Goal: Transaction & Acquisition: Purchase product/service

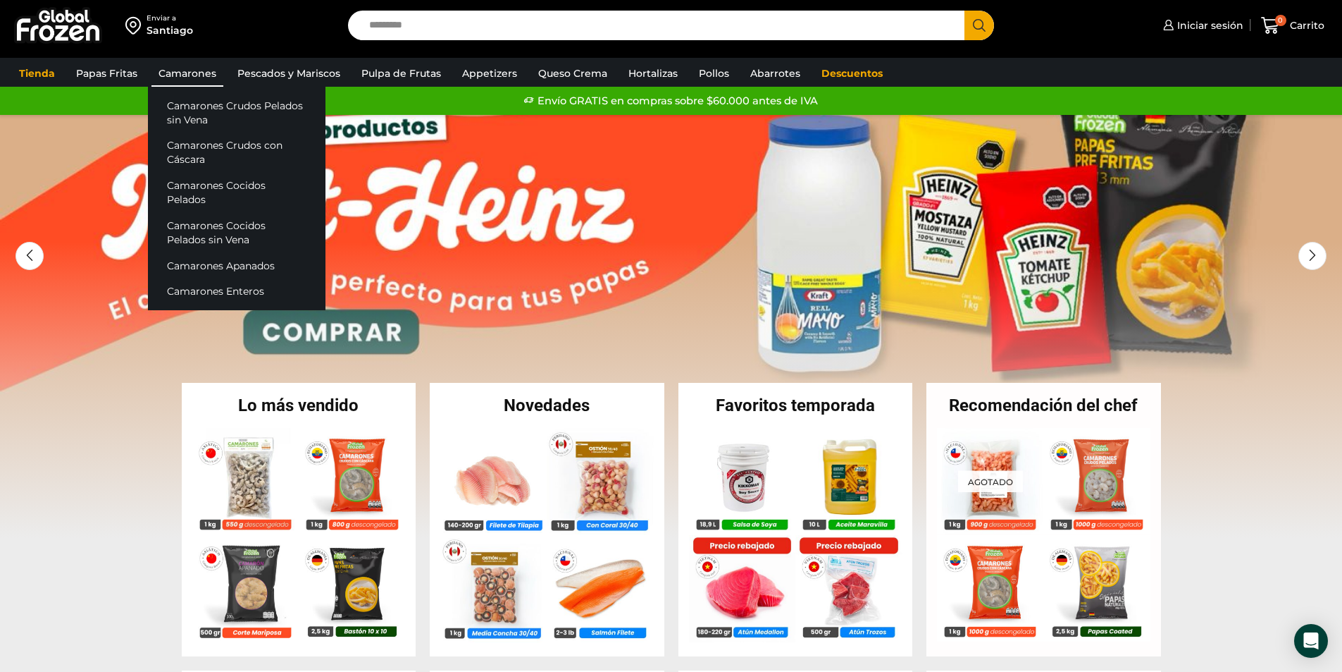
click at [185, 67] on link "Camarones" at bounding box center [187, 73] width 72 height 27
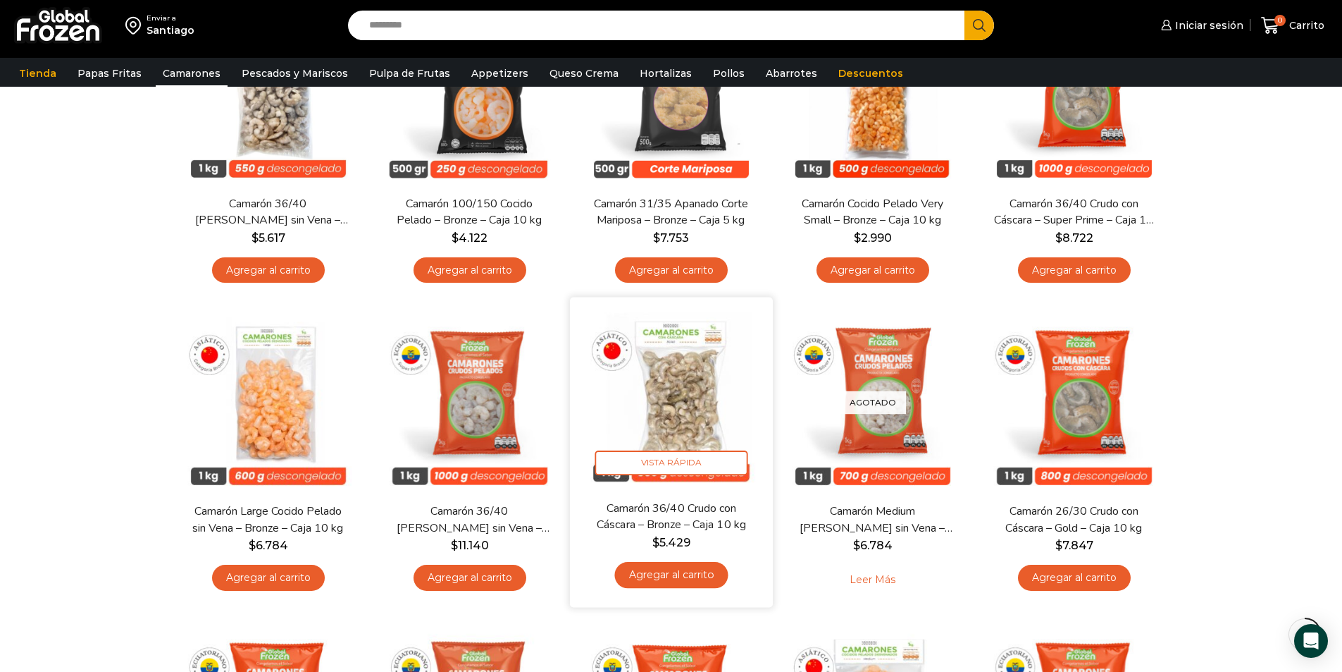
scroll to position [141, 0]
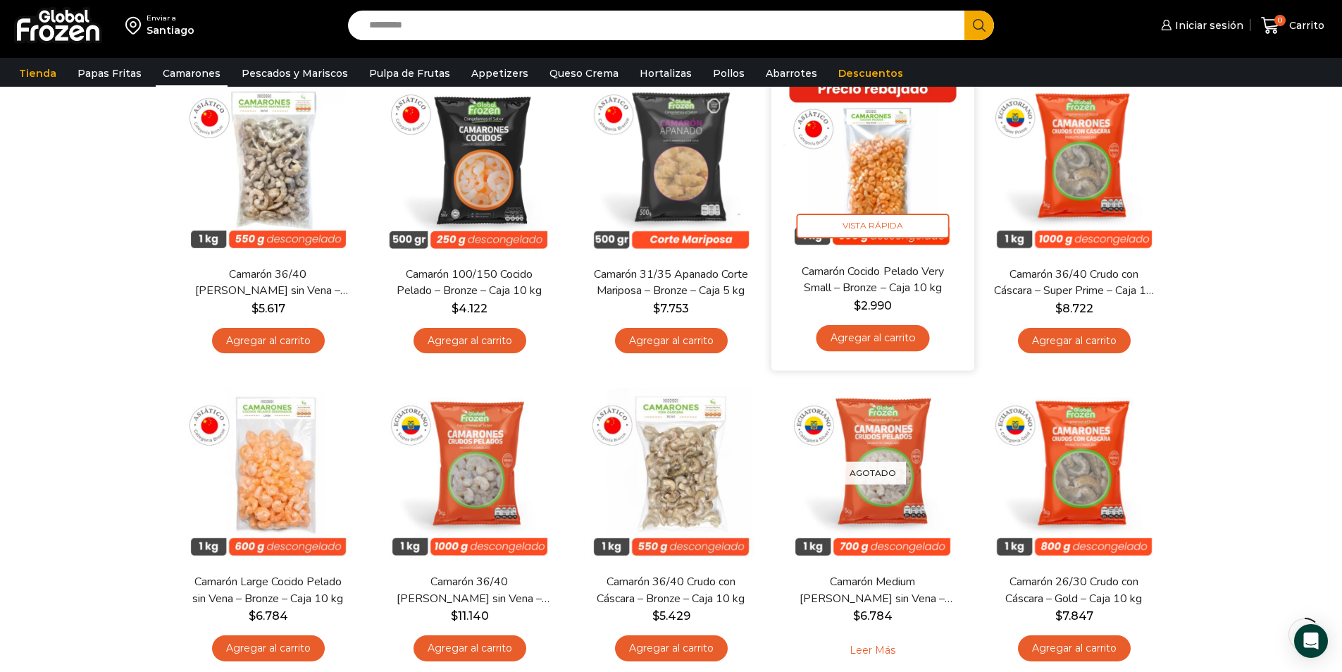
click at [885, 335] on link "Agregar al carrito" at bounding box center [872, 338] width 113 height 26
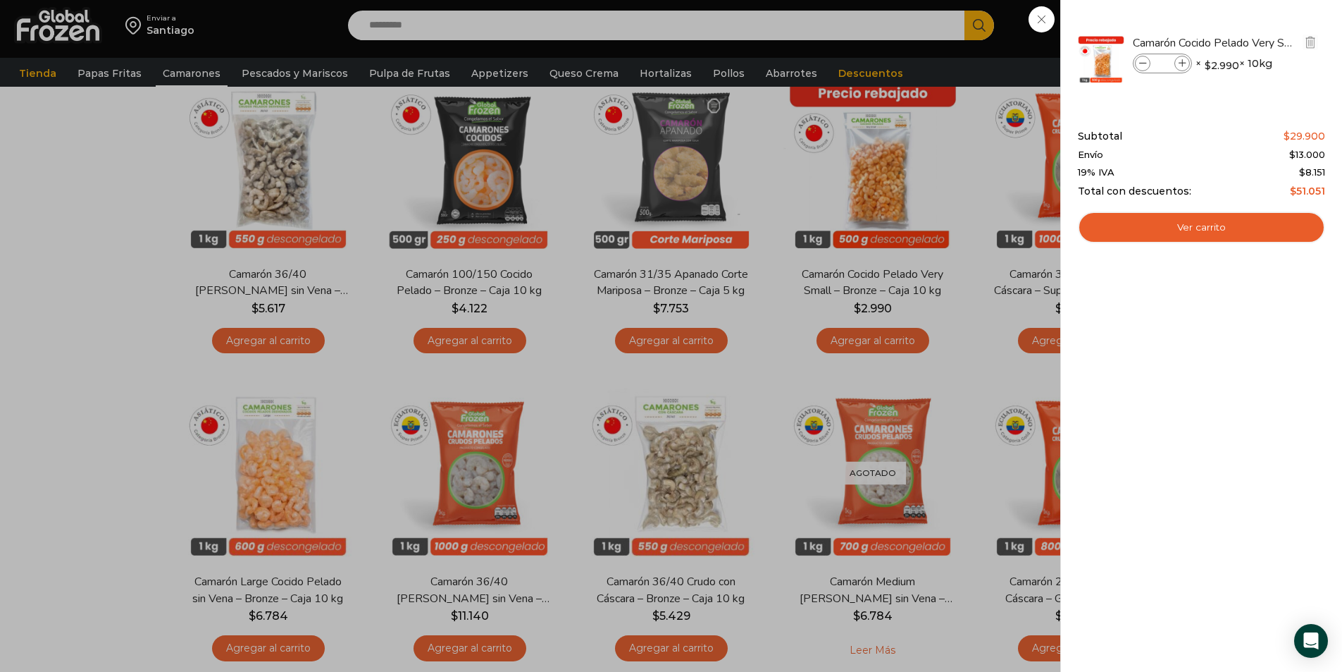
click at [1185, 56] on span at bounding box center [1183, 64] width 16 height 16
type input "*"
click at [1258, 42] on div "2 Carrito 2 2 Shopping Cart *" at bounding box center [1293, 25] width 70 height 33
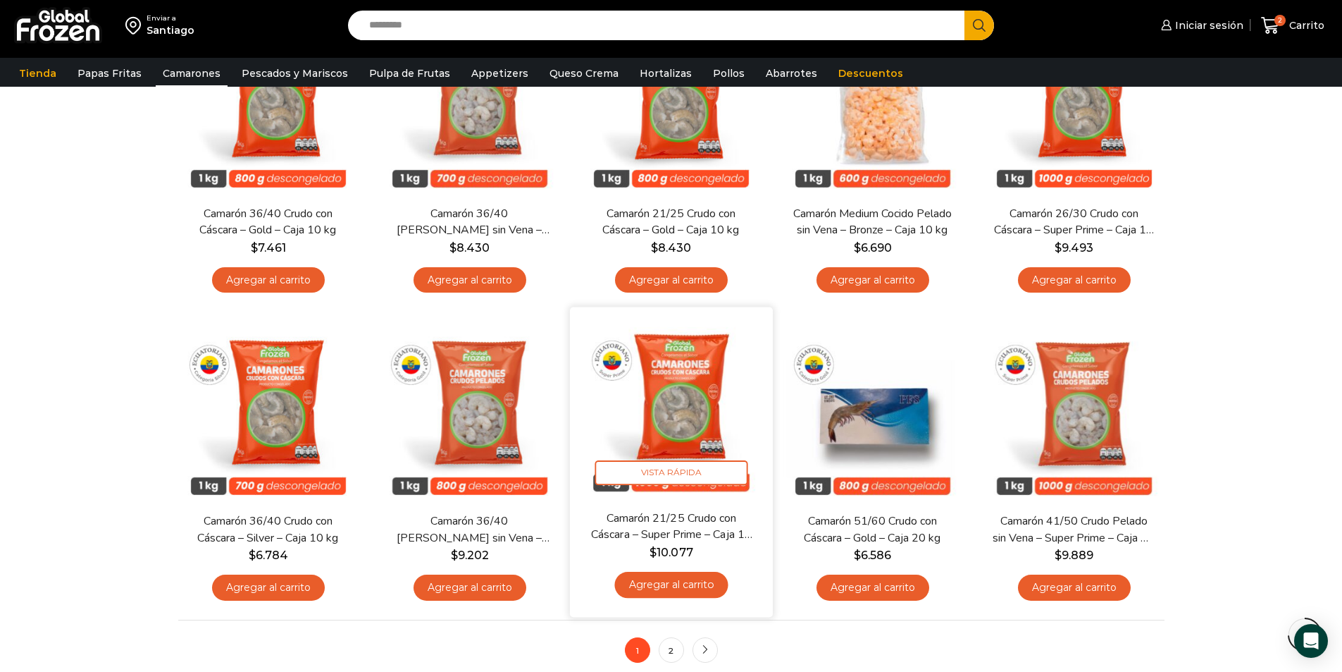
scroll to position [986, 0]
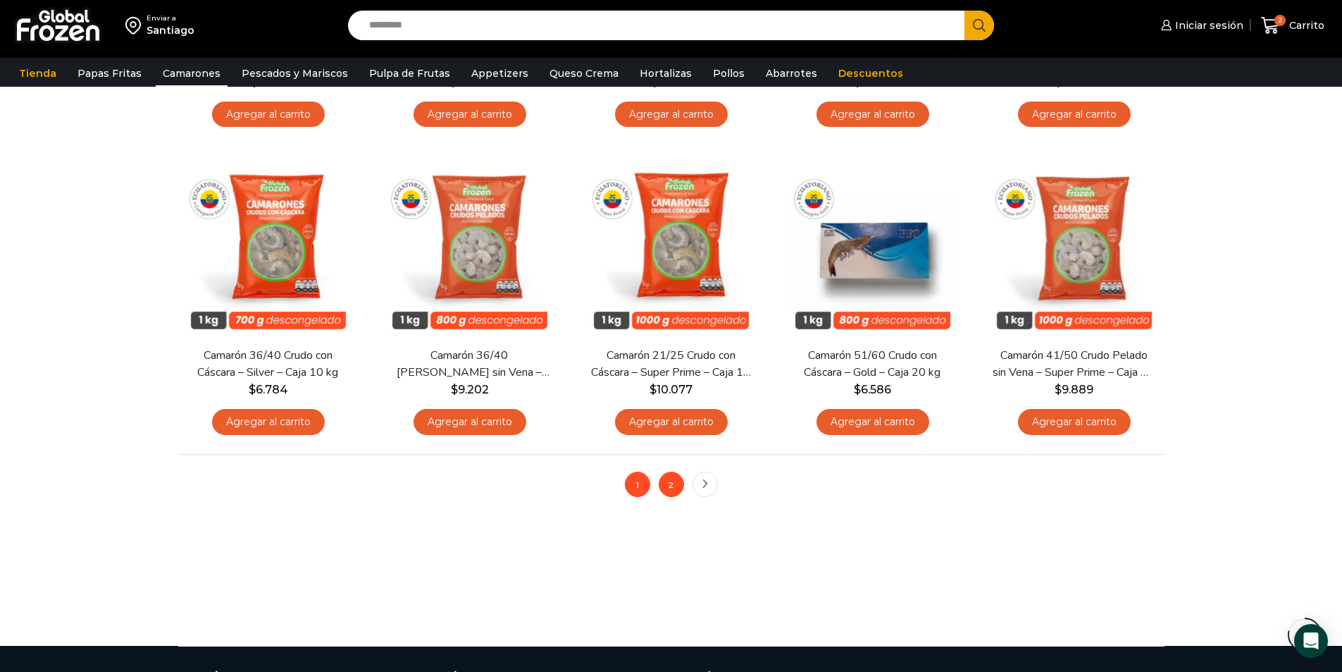
click at [665, 489] on link "2" at bounding box center [671, 483] width 25 height 25
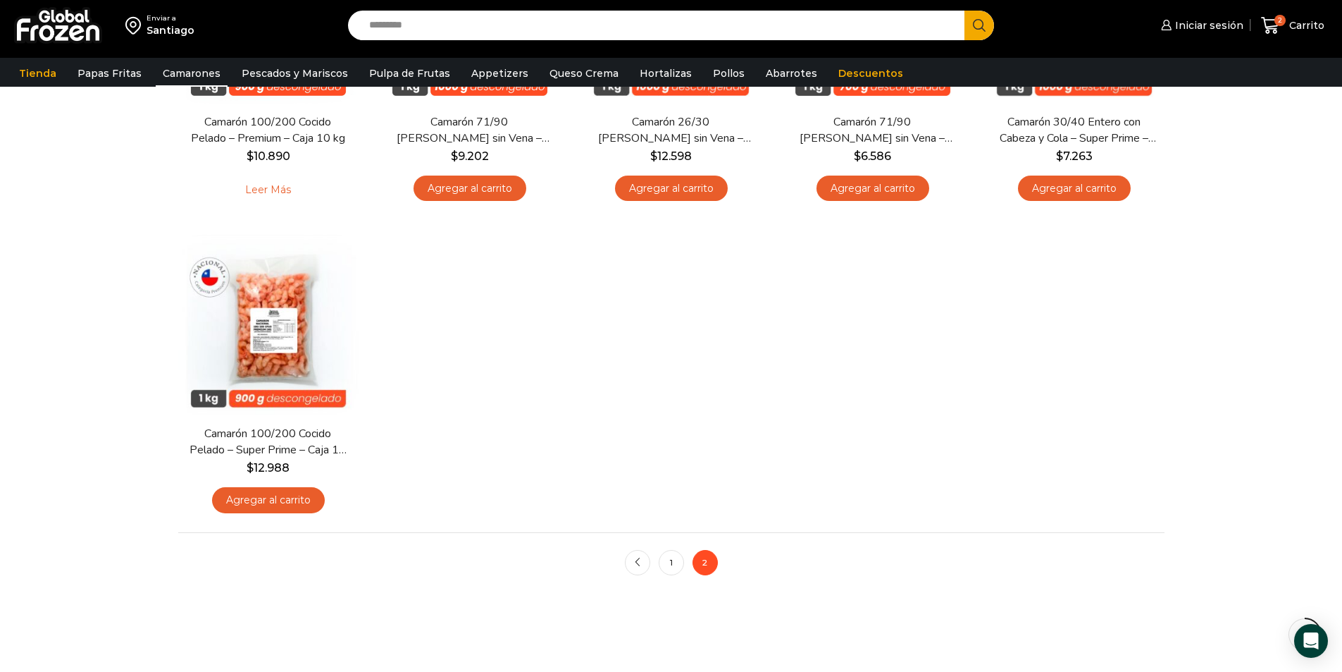
scroll to position [423, 0]
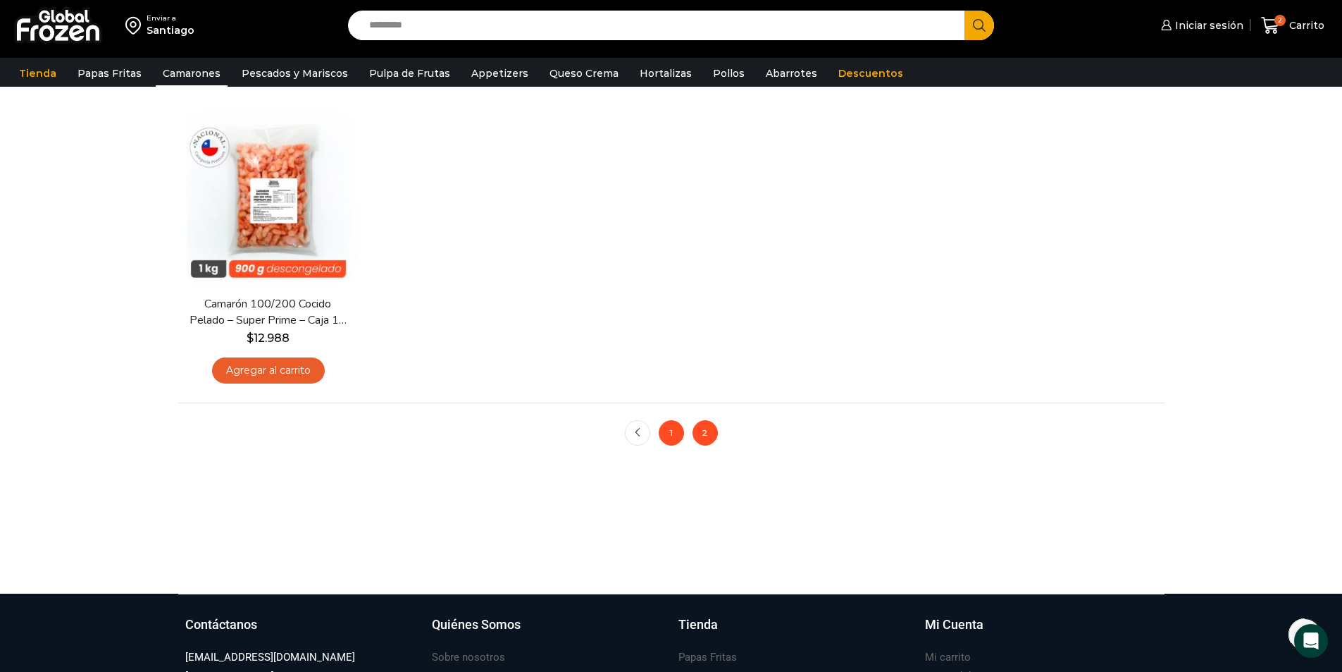
click at [677, 436] on link "1" at bounding box center [671, 432] width 25 height 25
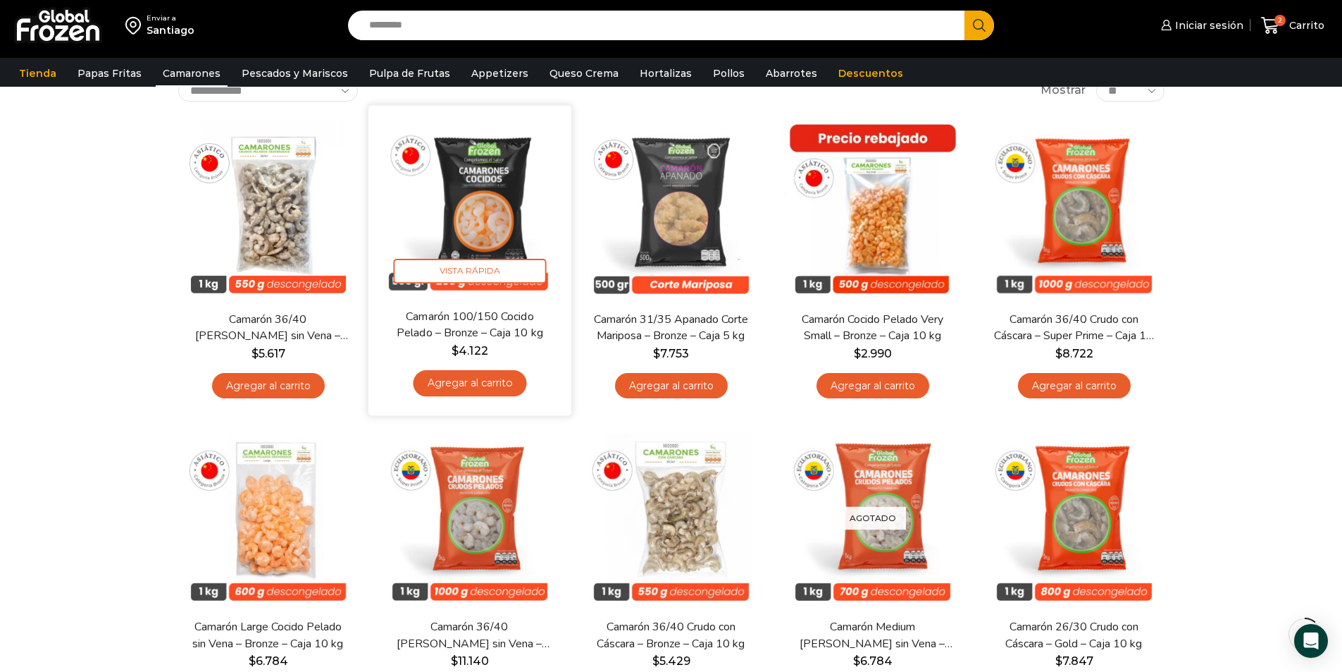
scroll to position [70, 0]
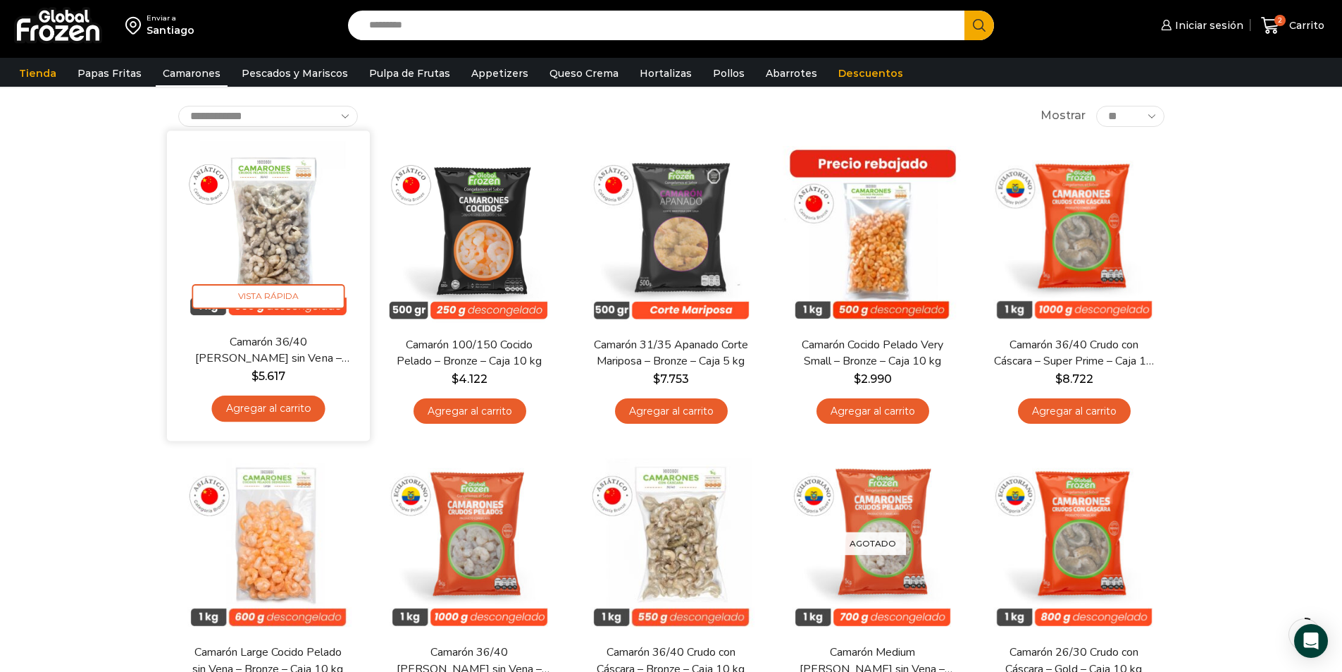
click at [314, 410] on link "Agregar al carrito" at bounding box center [267, 408] width 113 height 26
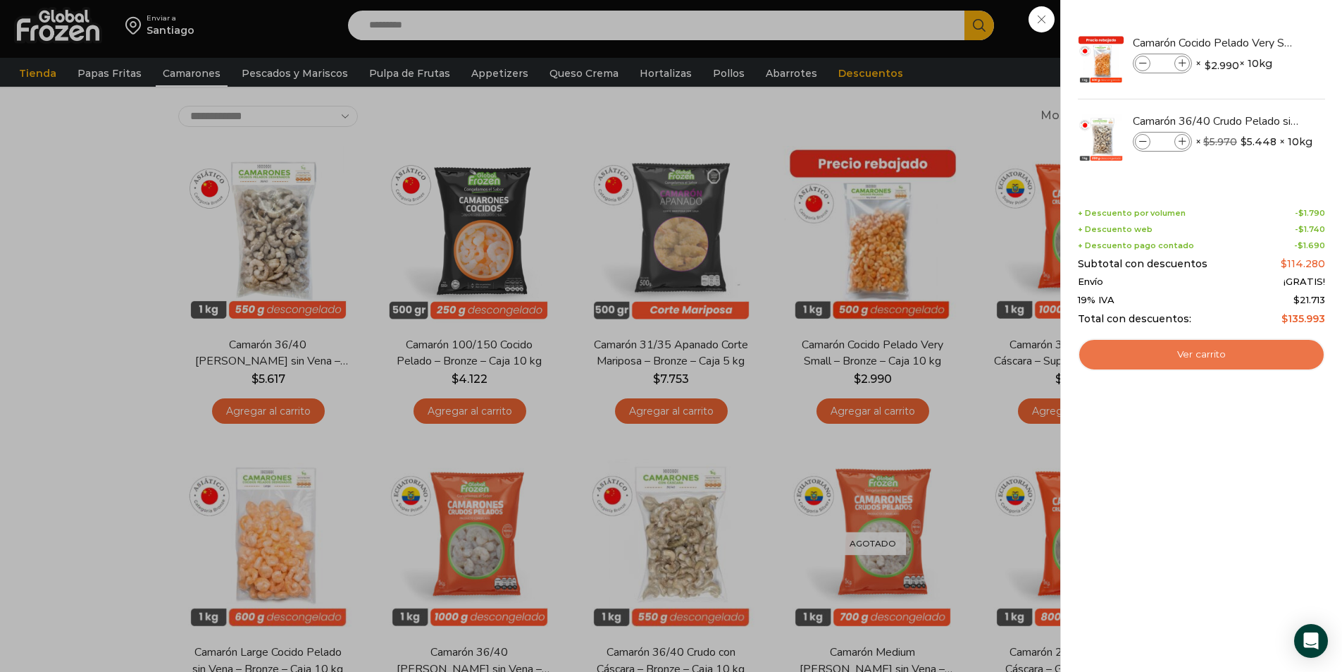
click at [1147, 349] on link "Ver carrito" at bounding box center [1201, 354] width 247 height 32
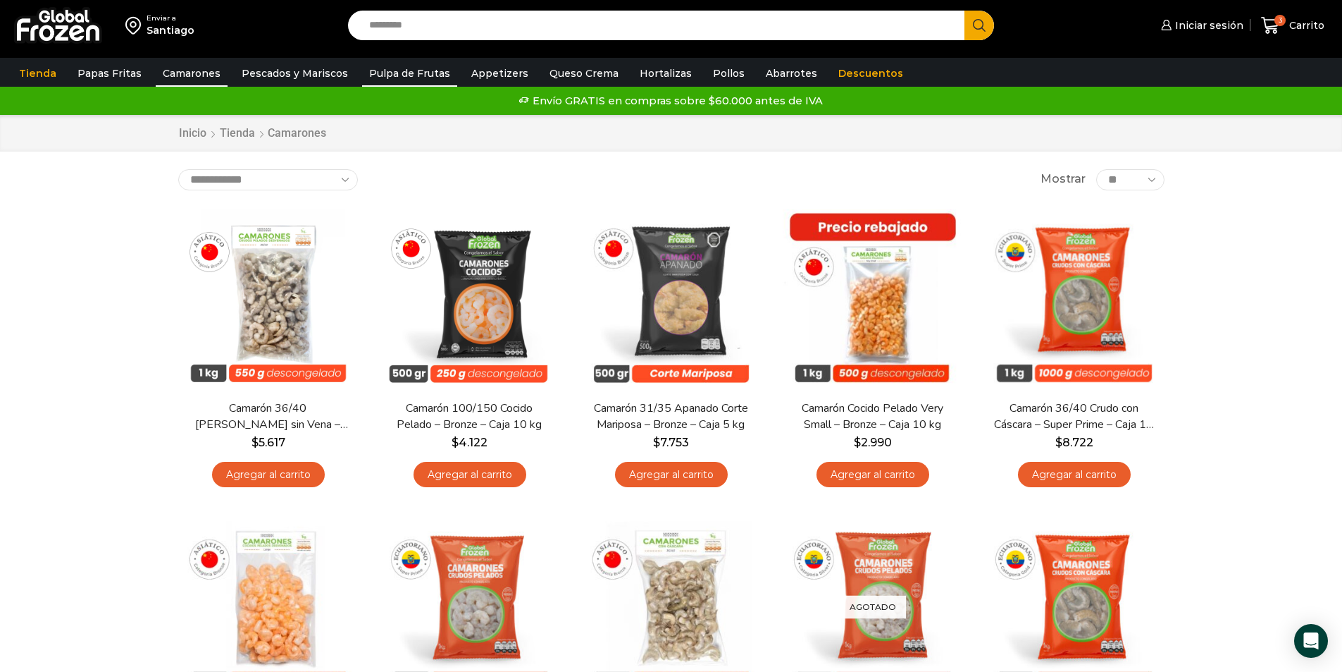
click at [366, 68] on link "Pulpa de Frutas" at bounding box center [409, 73] width 95 height 27
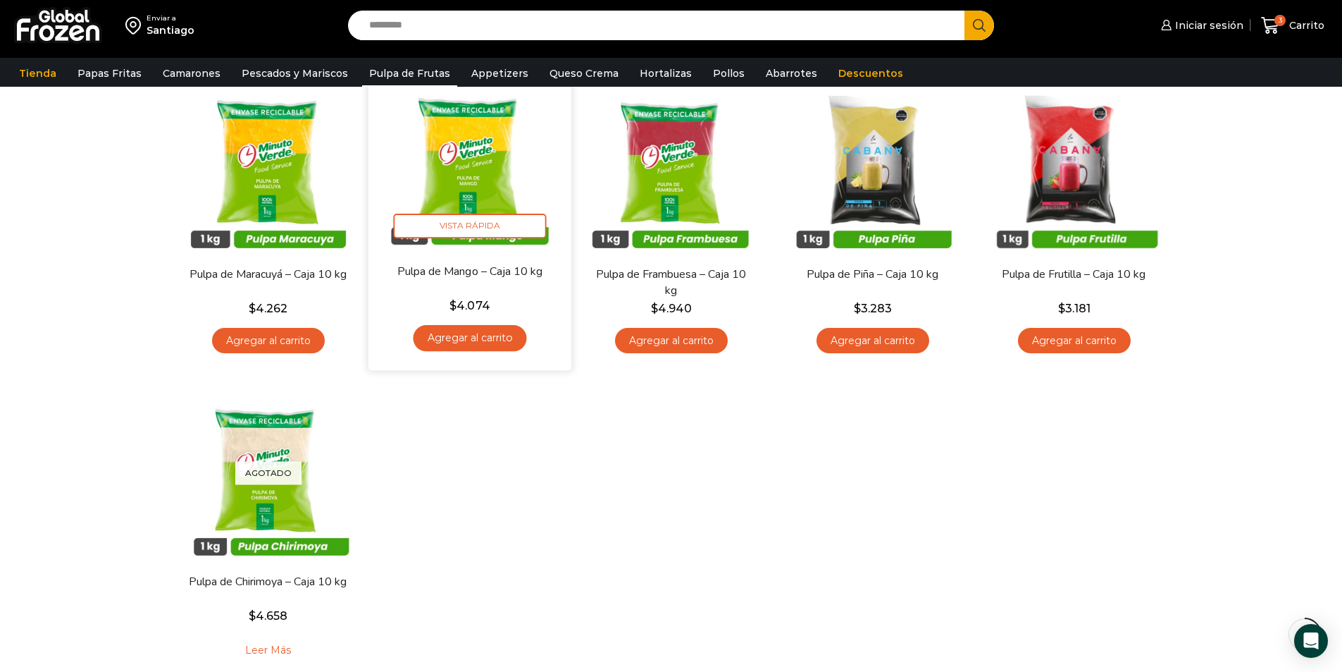
scroll to position [70, 0]
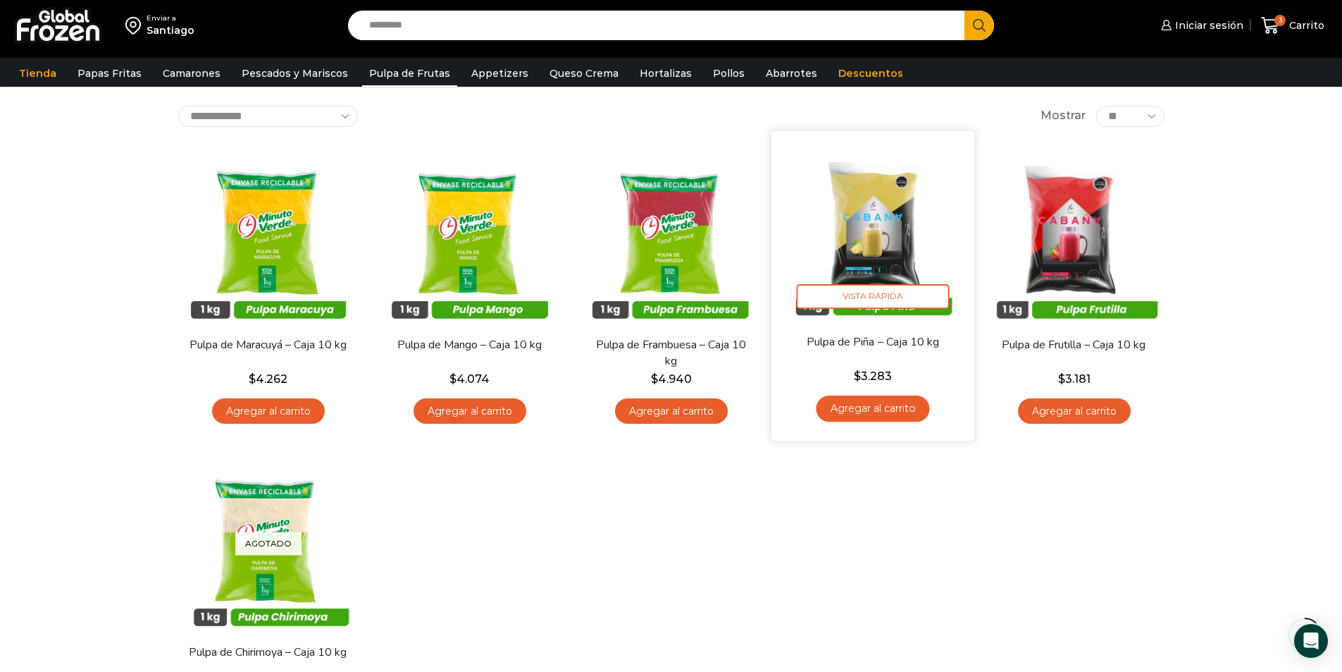
click at [860, 409] on link "Agregar al carrito" at bounding box center [872, 408] width 113 height 26
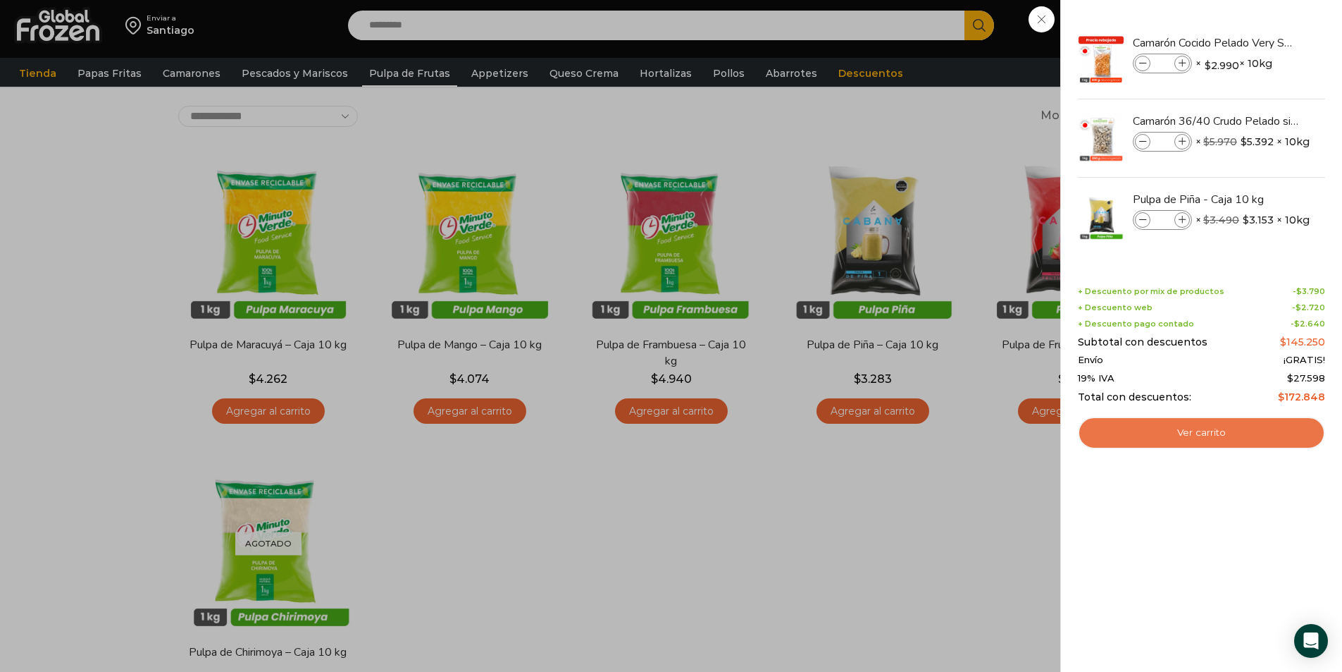
click at [1098, 425] on link "Ver carrito" at bounding box center [1201, 432] width 247 height 32
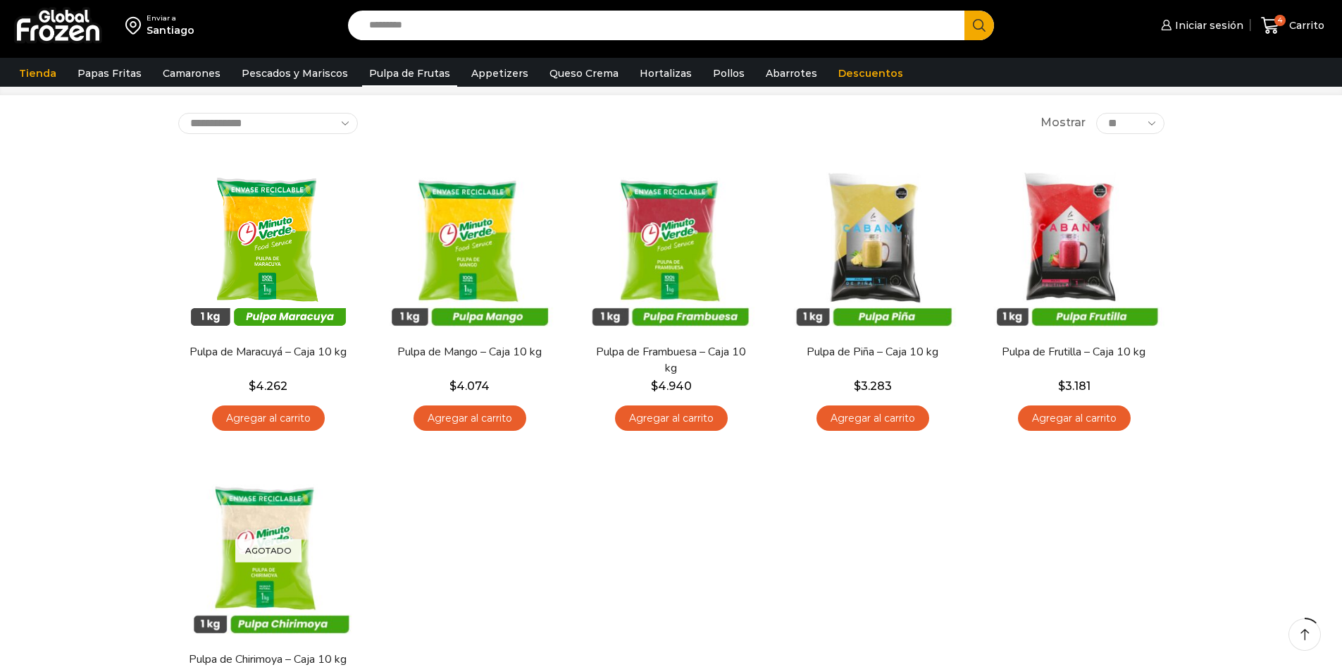
scroll to position [70, 0]
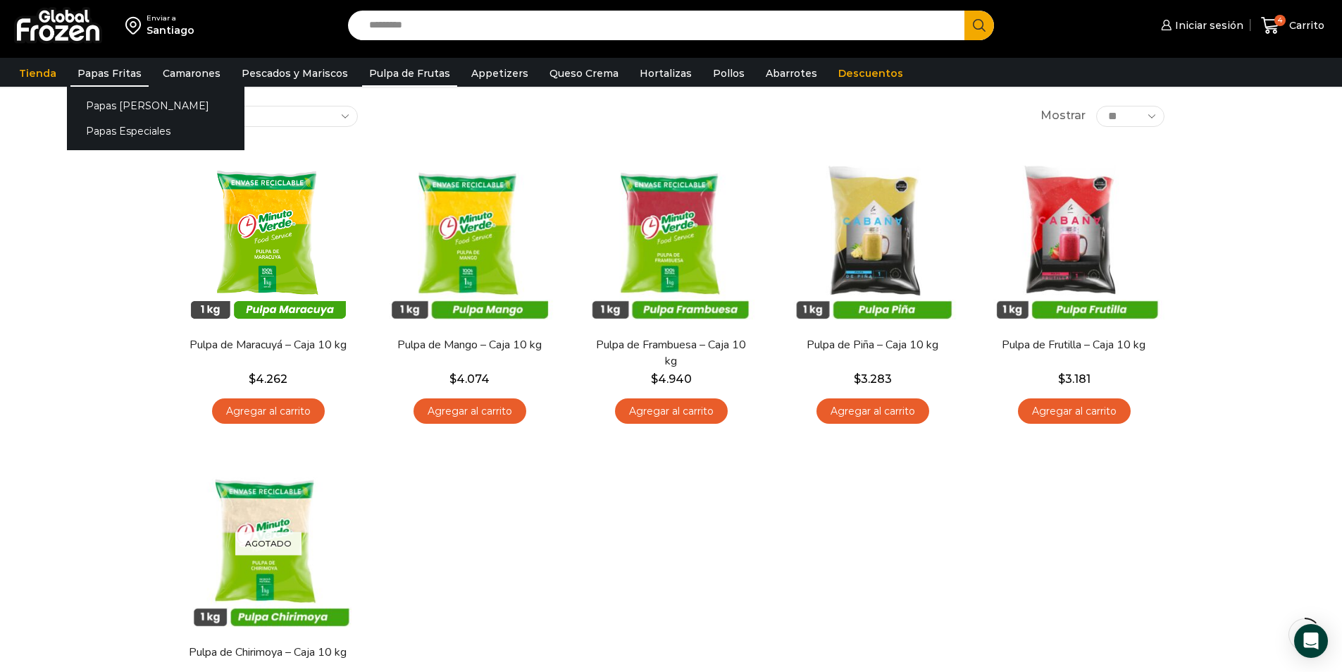
click at [128, 73] on link "Papas Fritas" at bounding box center [109, 73] width 78 height 27
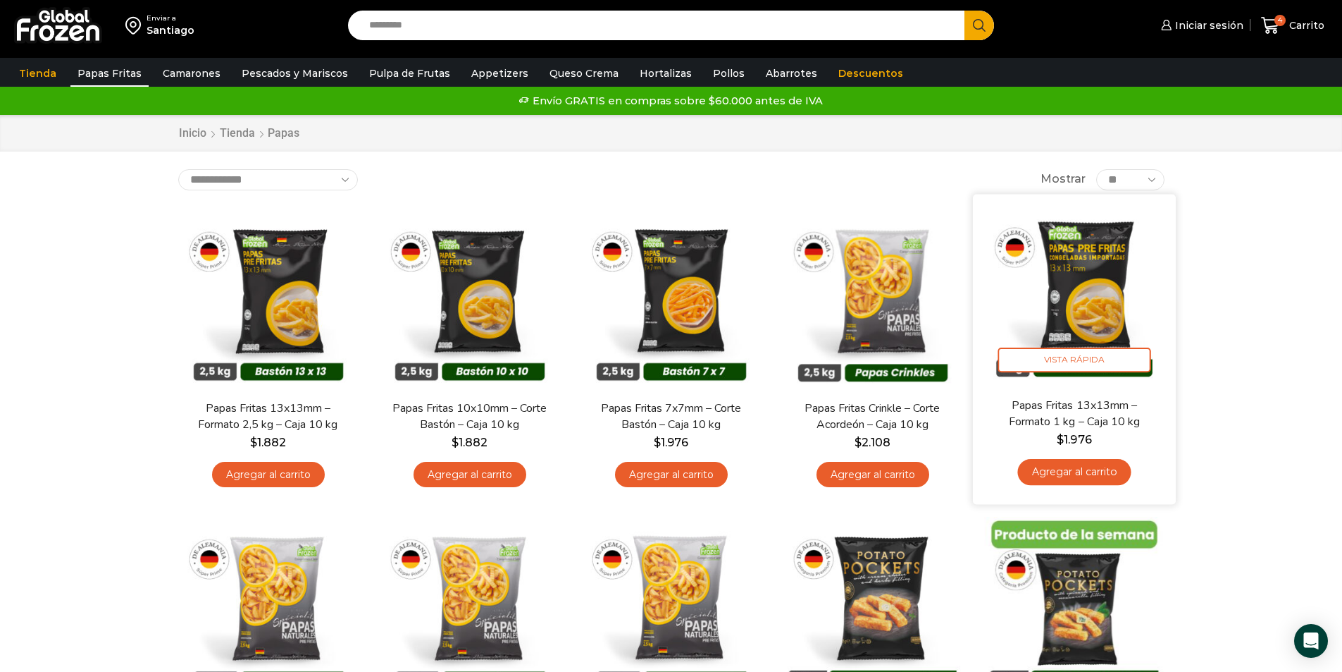
click at [1065, 474] on link "Agregar al carrito" at bounding box center [1073, 472] width 113 height 26
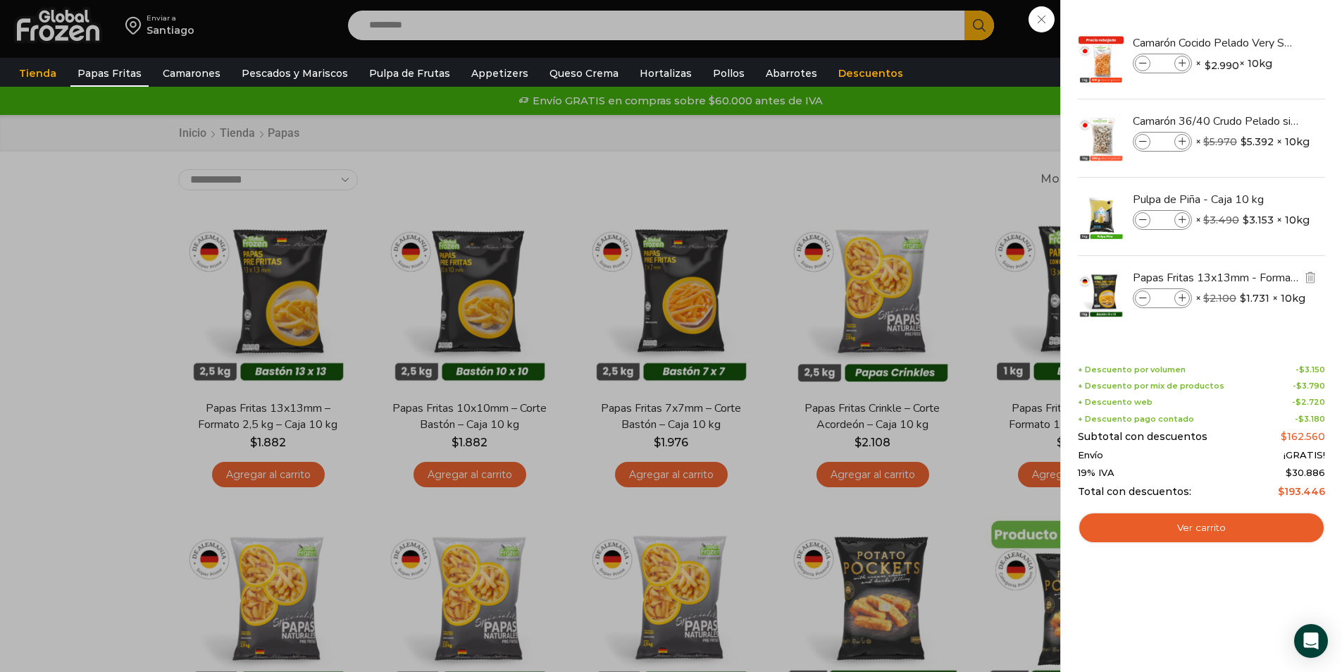
click at [1179, 297] on icon at bounding box center [1183, 299] width 8 height 8
type input "*"
click at [1229, 526] on link "Ver carrito" at bounding box center [1201, 528] width 247 height 32
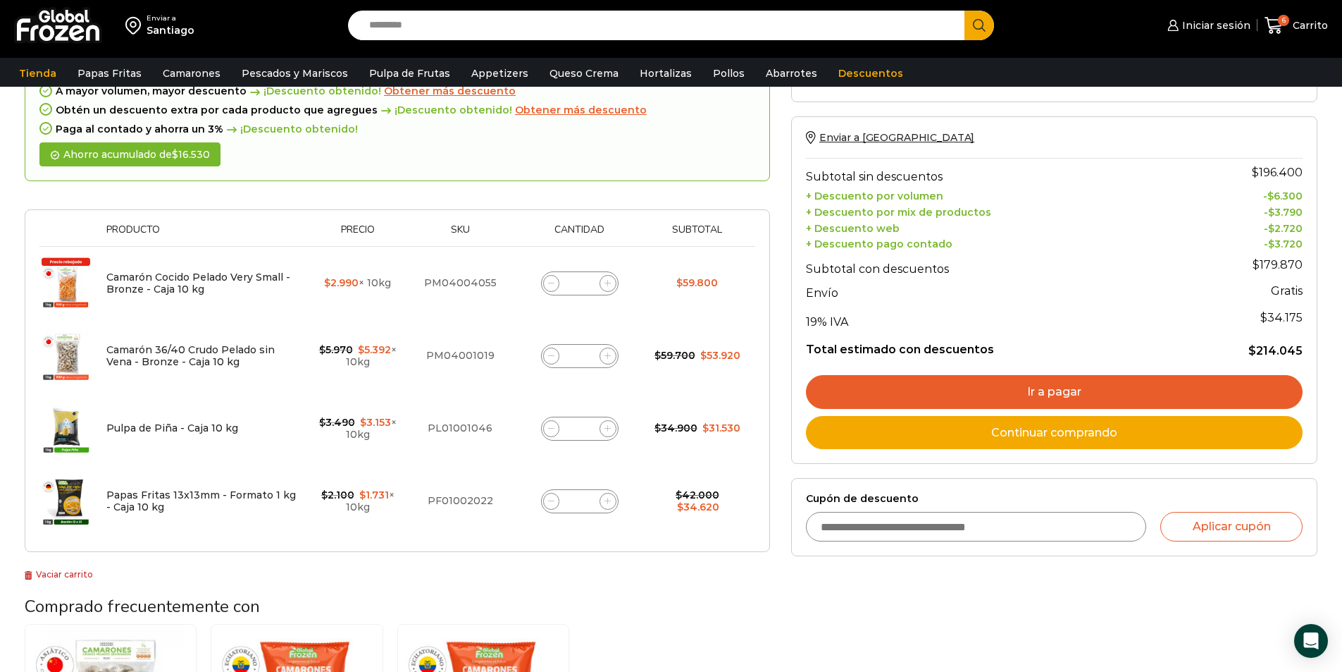
scroll to position [141, 0]
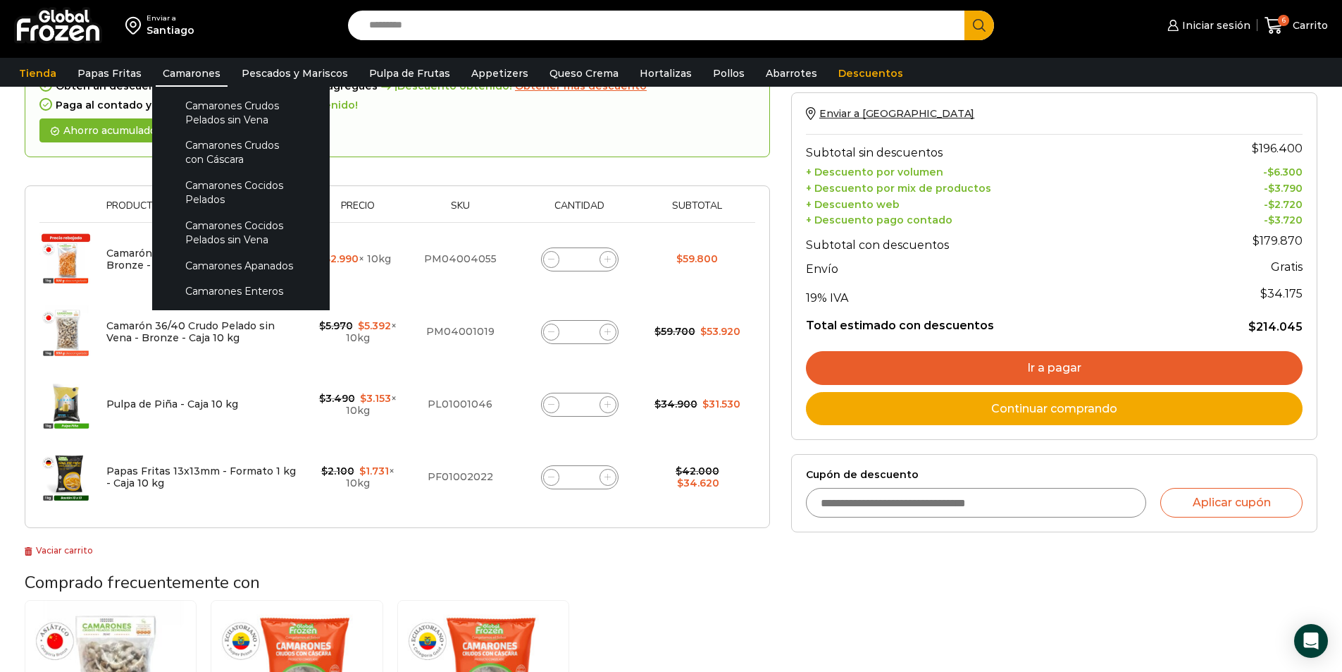
click at [197, 74] on link "Camarones" at bounding box center [192, 73] width 72 height 27
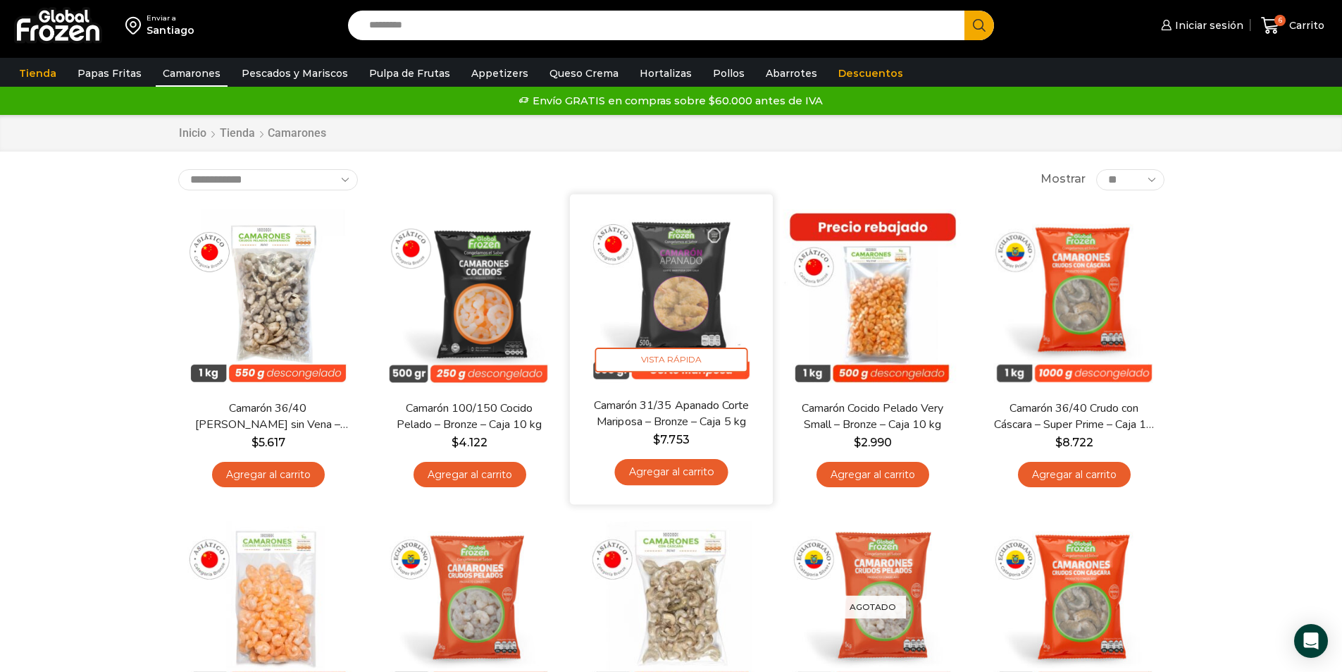
click at [699, 467] on link "Agregar al carrito" at bounding box center [670, 472] width 113 height 26
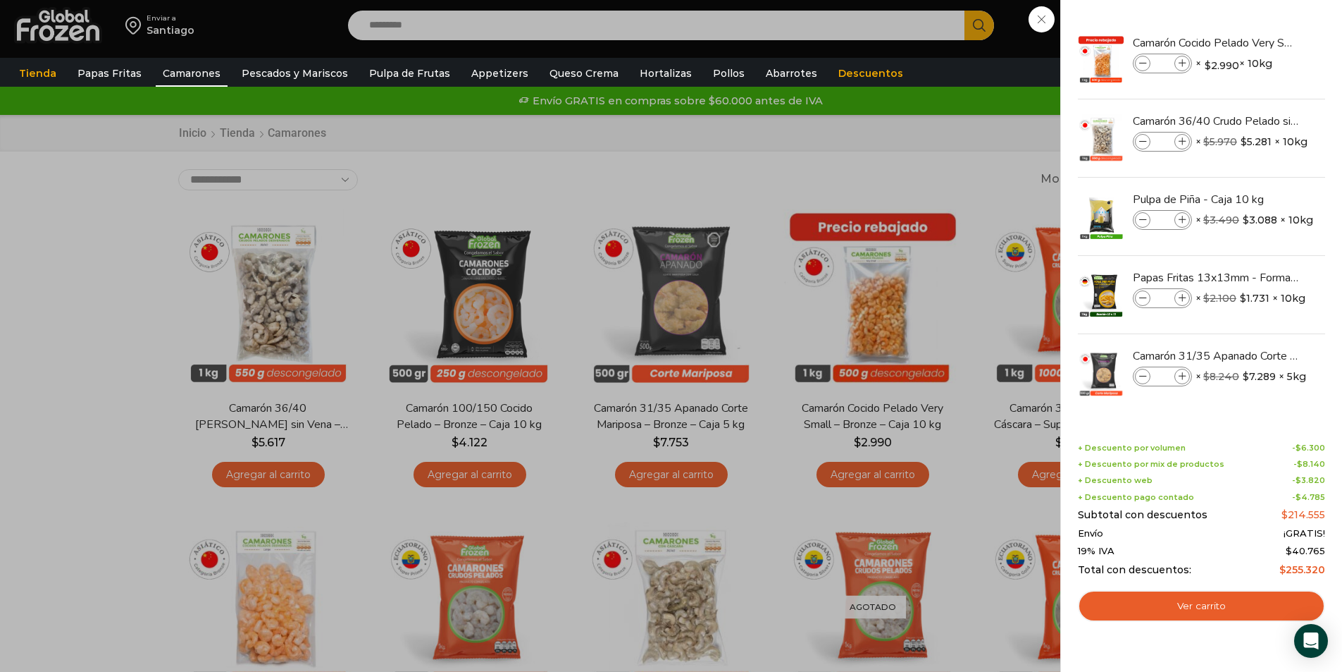
click at [1258, 42] on div "7 Carrito 7 7 Shopping Cart *" at bounding box center [1293, 25] width 70 height 33
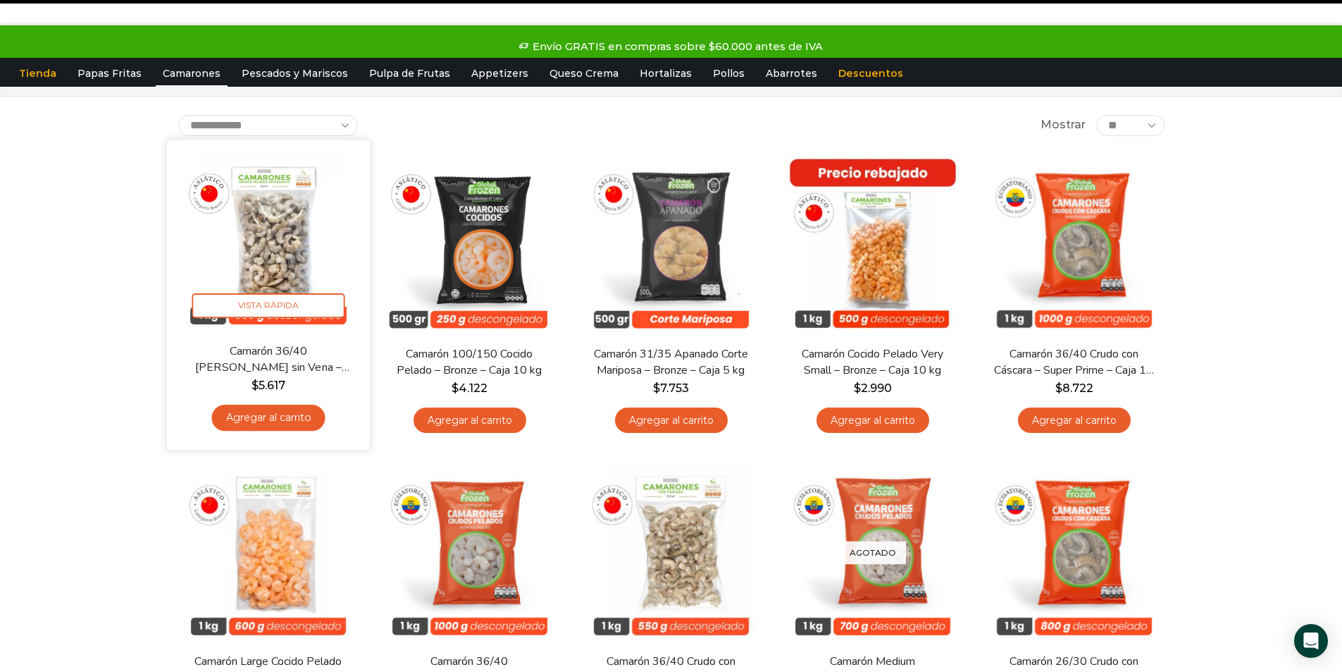
scroll to position [70, 0]
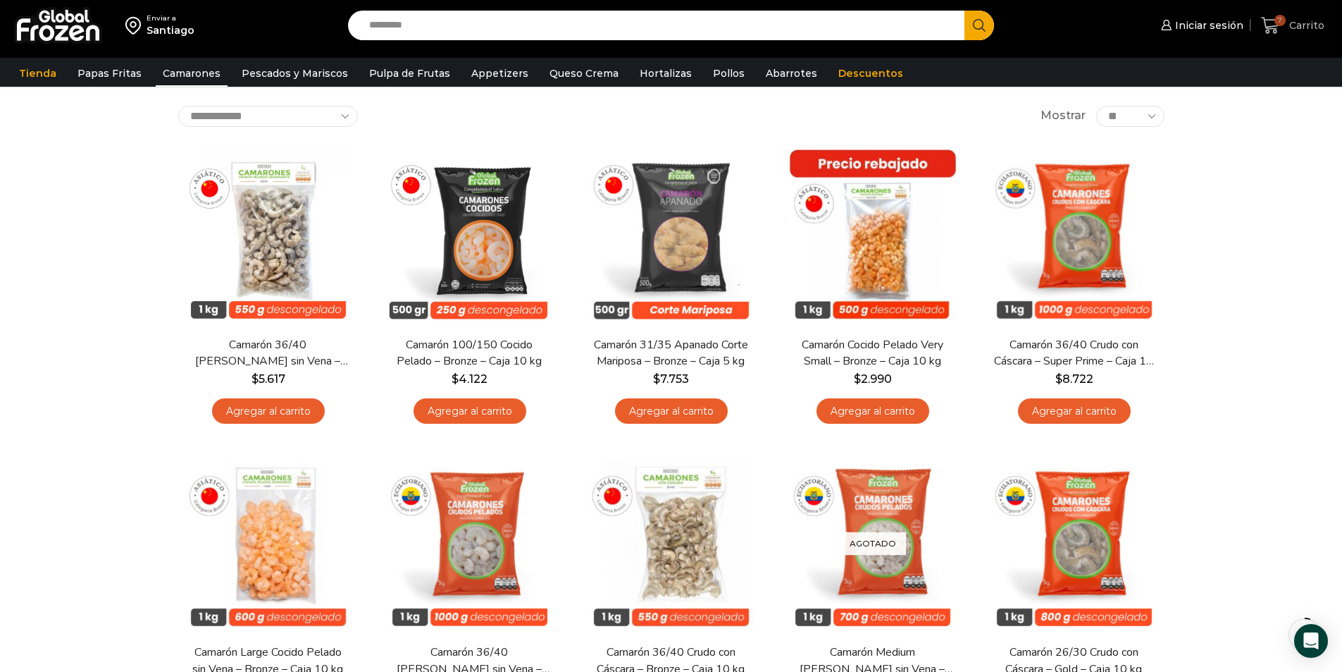
click at [1279, 31] on icon at bounding box center [1270, 25] width 19 height 19
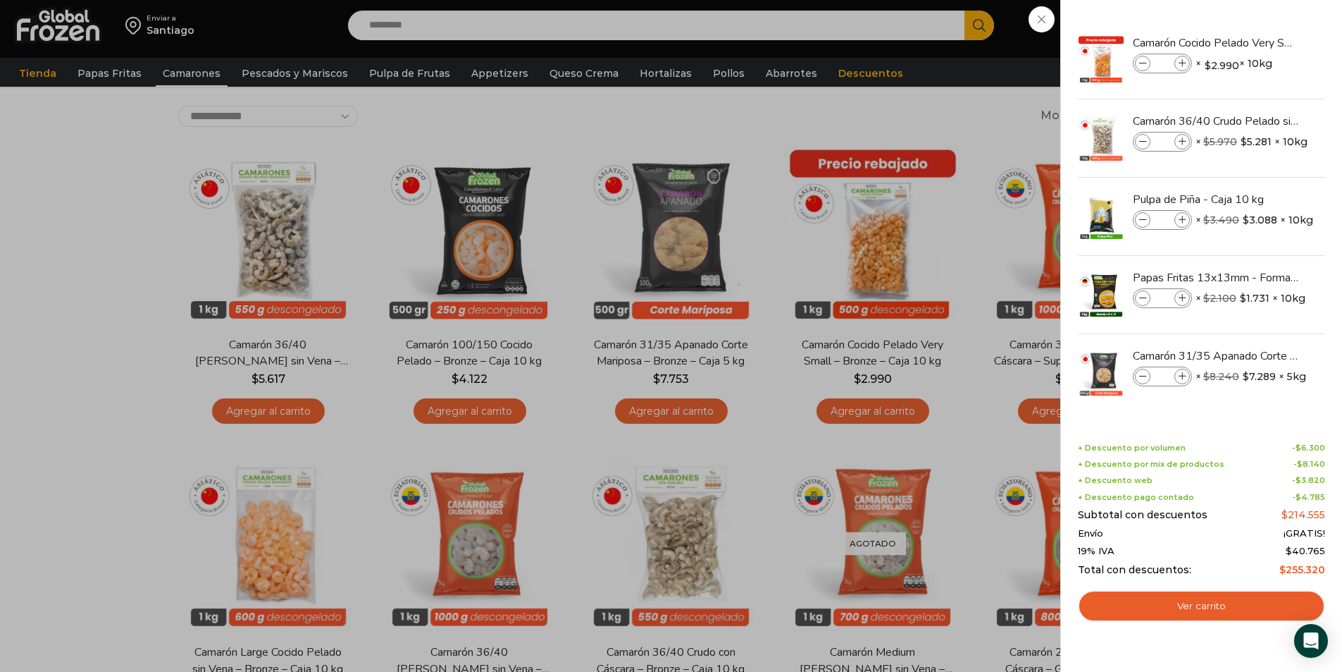
click at [1258, 42] on div "7 Carrito 7 7 Shopping Cart *" at bounding box center [1293, 25] width 70 height 33
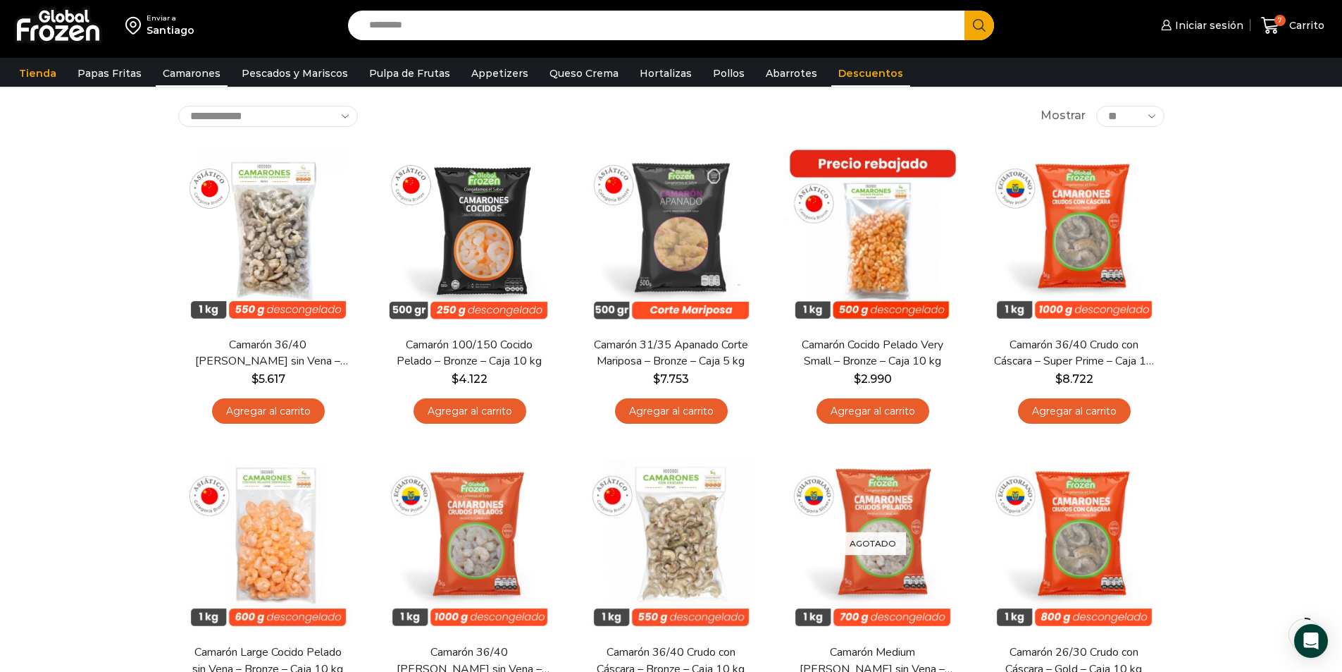
click at [841, 75] on link "Descuentos" at bounding box center [870, 73] width 79 height 27
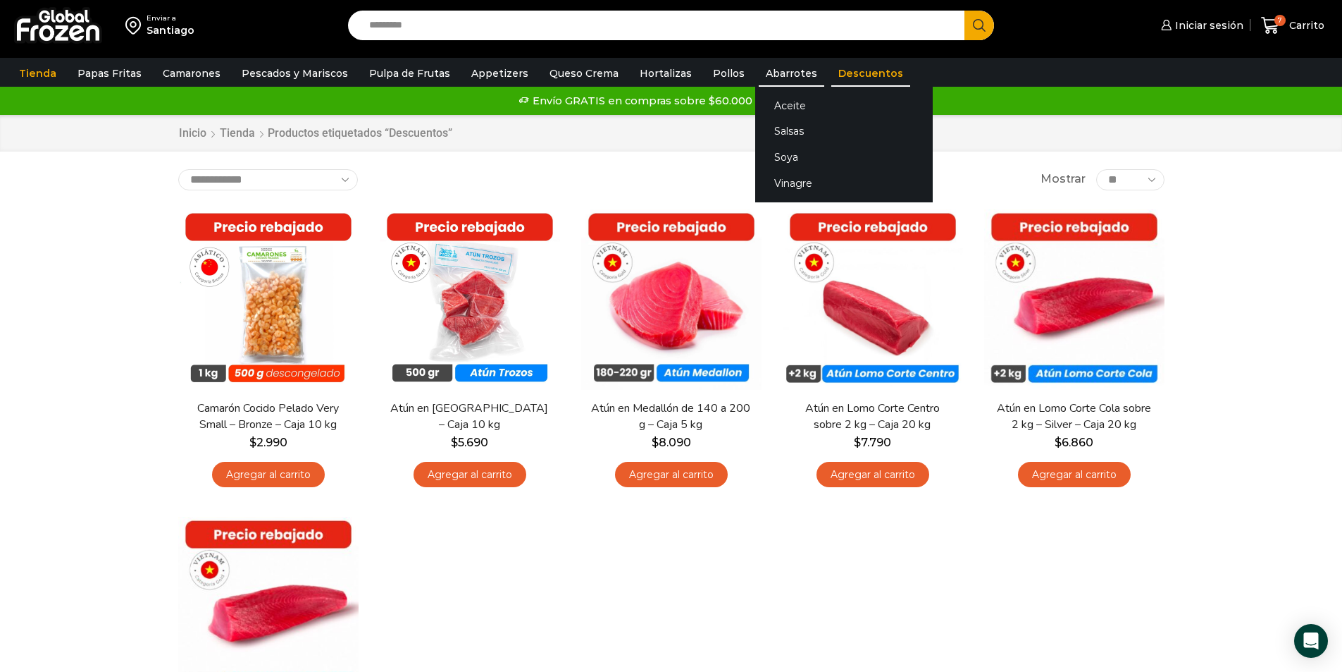
click at [788, 70] on link "Abarrotes" at bounding box center [792, 73] width 66 height 27
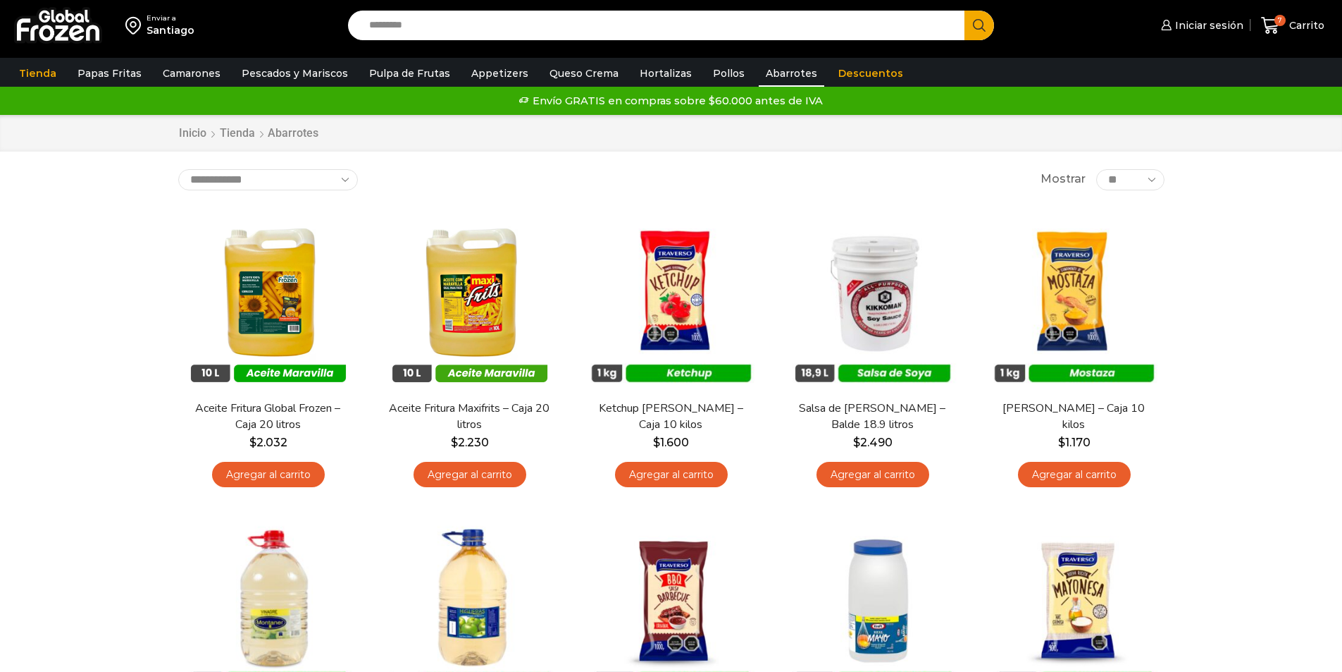
click at [715, 66] on link "Pollos" at bounding box center [729, 73] width 46 height 27
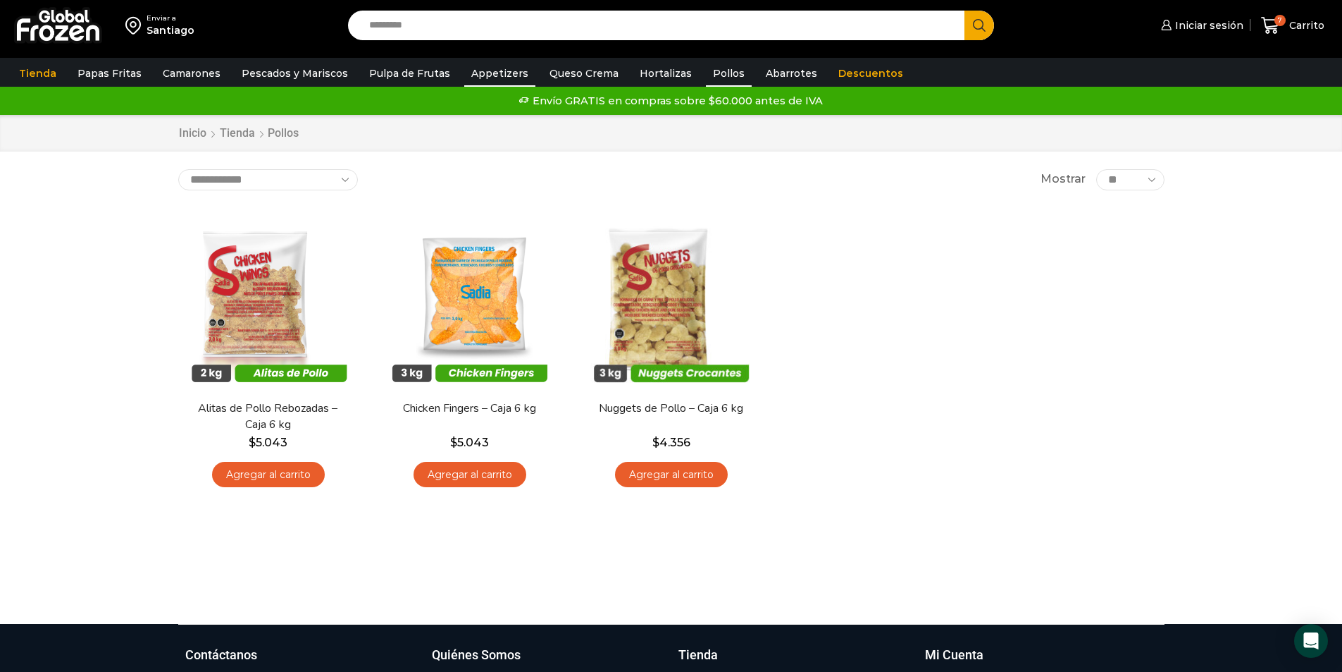
click at [500, 76] on link "Appetizers" at bounding box center [499, 73] width 71 height 27
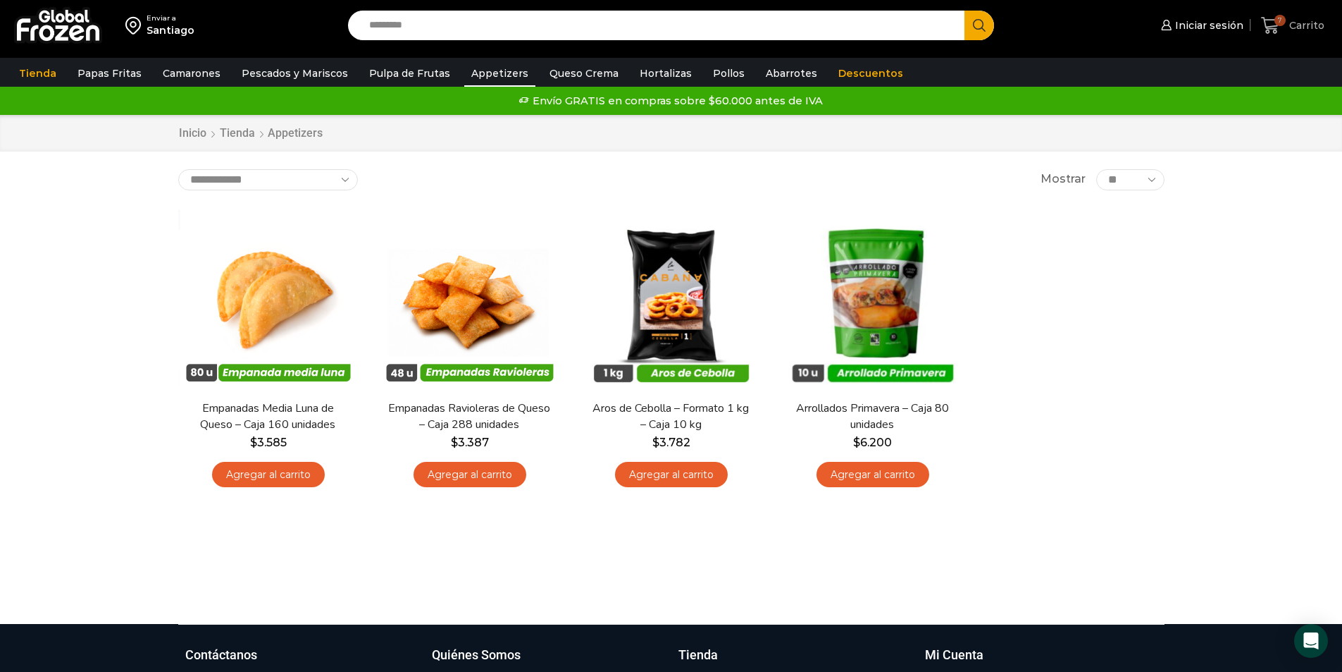
click at [1300, 21] on span "Carrito" at bounding box center [1305, 25] width 39 height 14
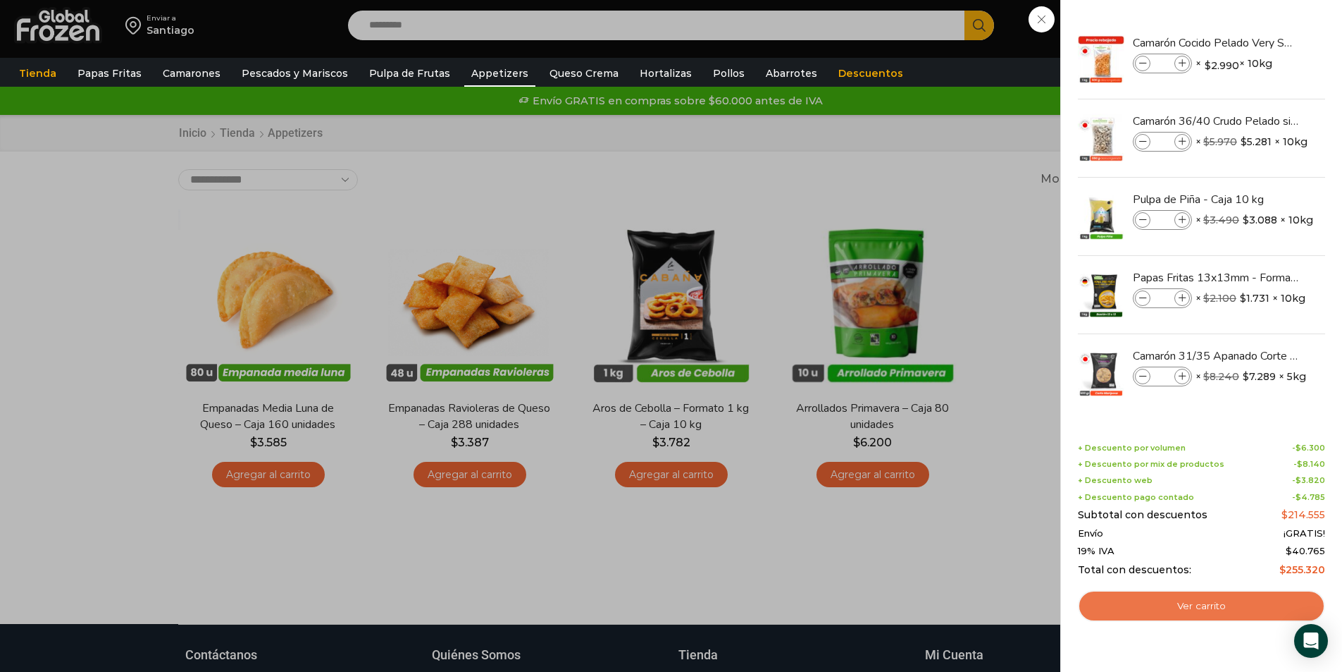
click at [1168, 613] on link "Ver carrito" at bounding box center [1201, 606] width 247 height 32
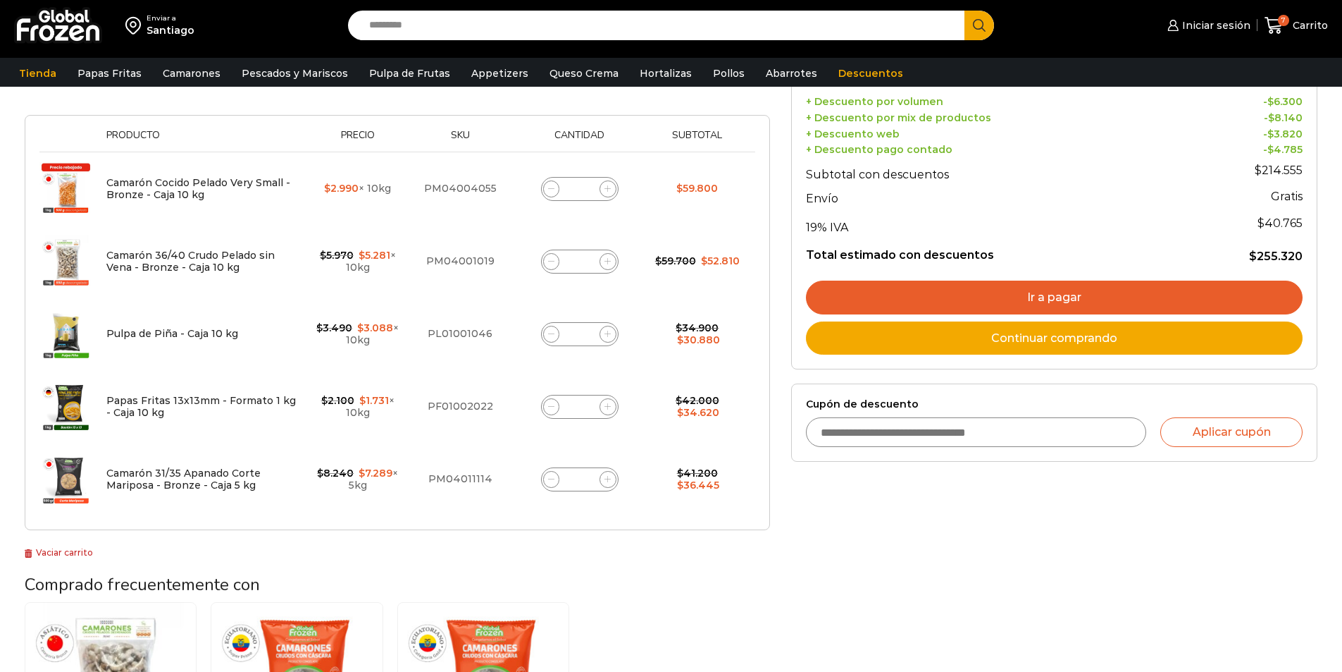
scroll to position [141, 0]
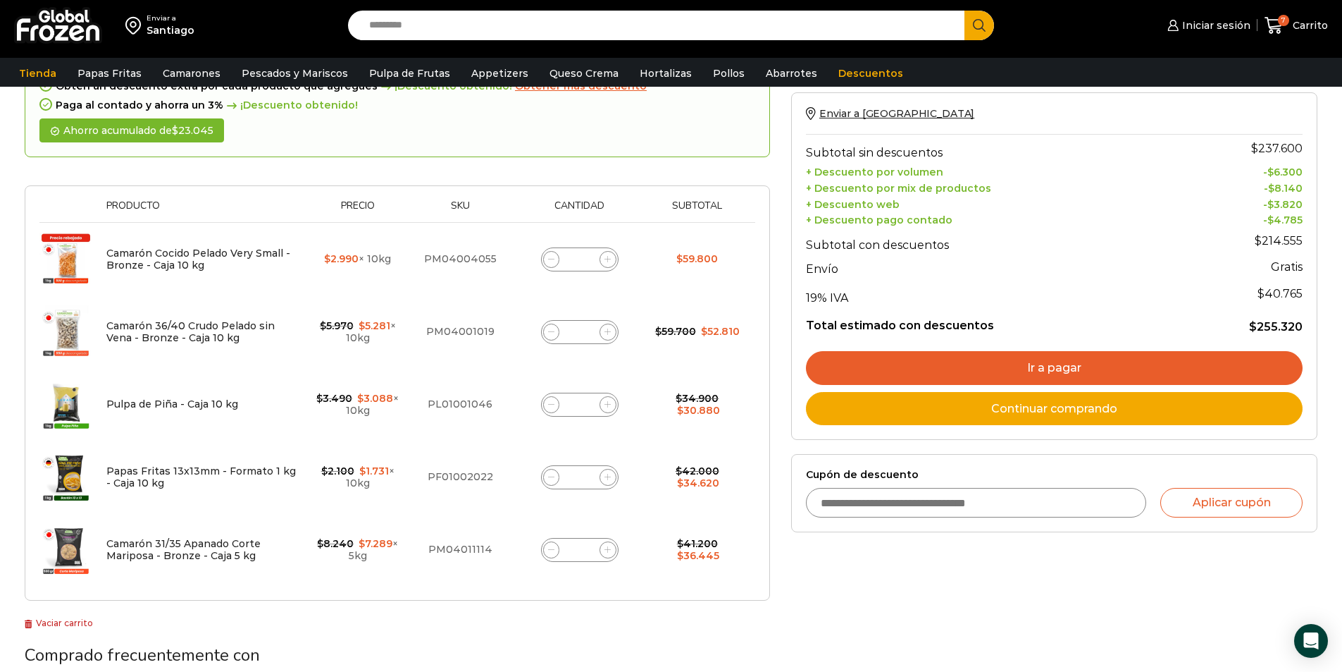
click at [607, 327] on span at bounding box center [608, 331] width 17 height 17
click at [607, 326] on span at bounding box center [608, 331] width 17 height 17
click at [608, 324] on span at bounding box center [608, 331] width 17 height 17
type input "*"
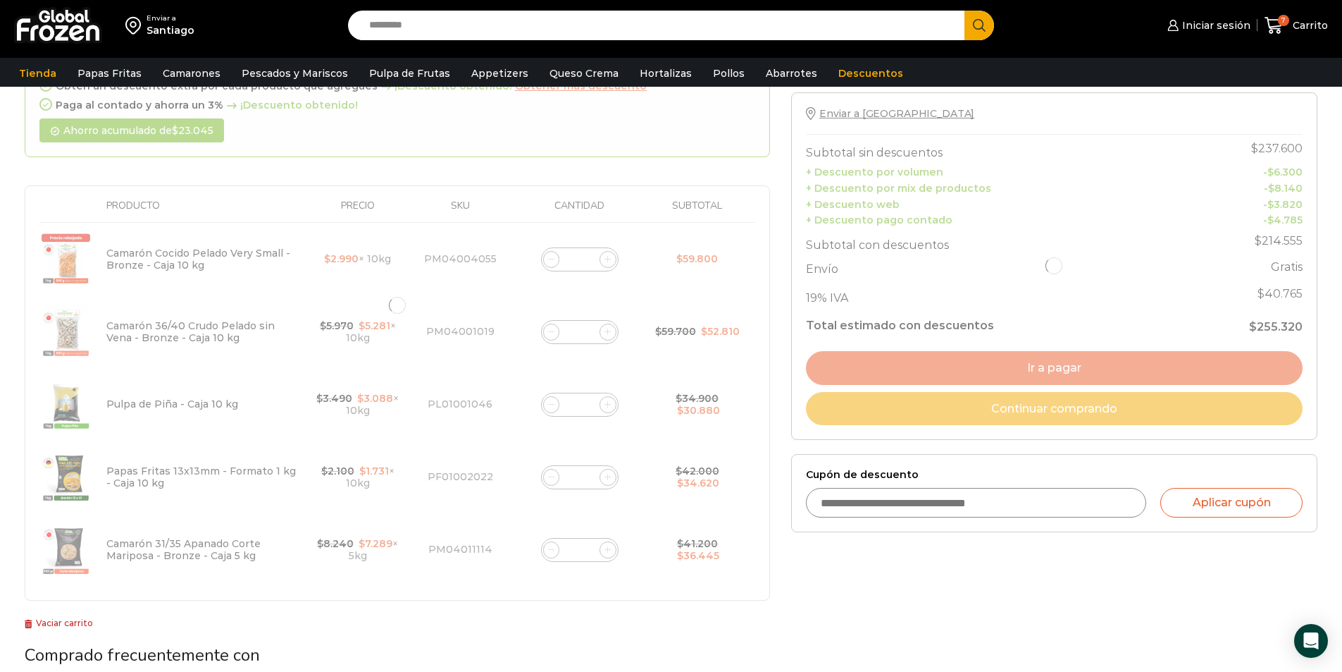
click at [608, 324] on div at bounding box center [397, 305] width 745 height 591
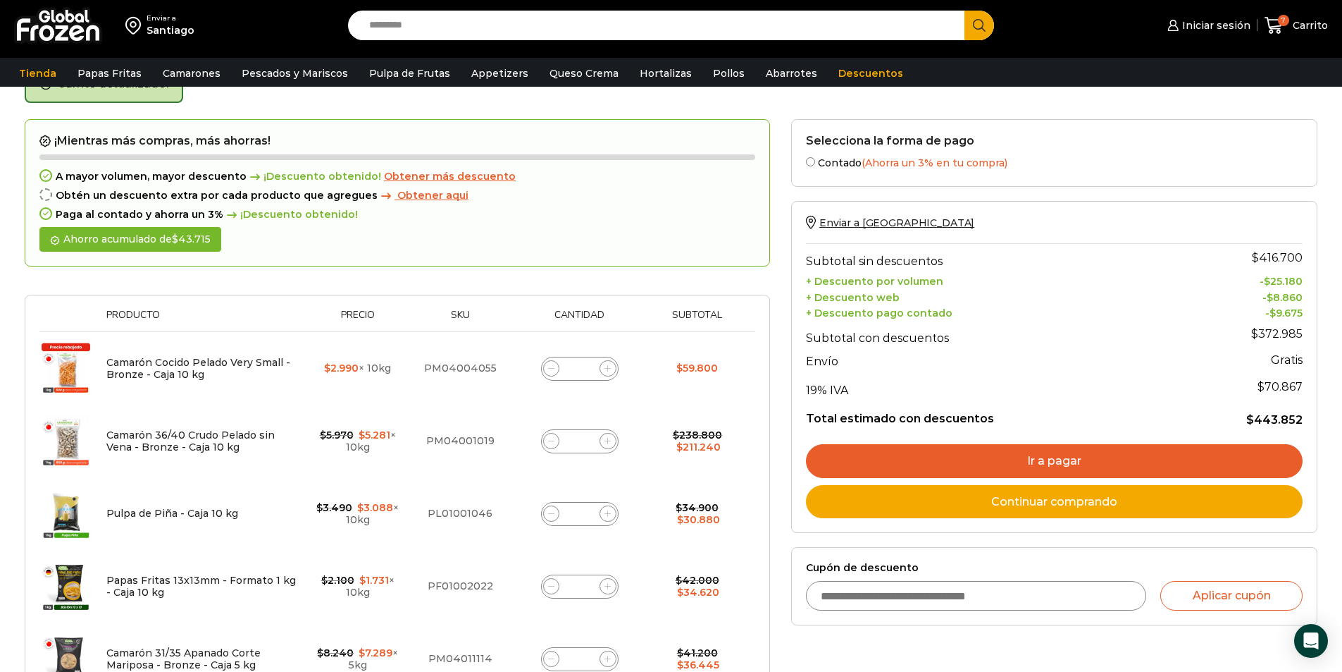
scroll to position [80, 0]
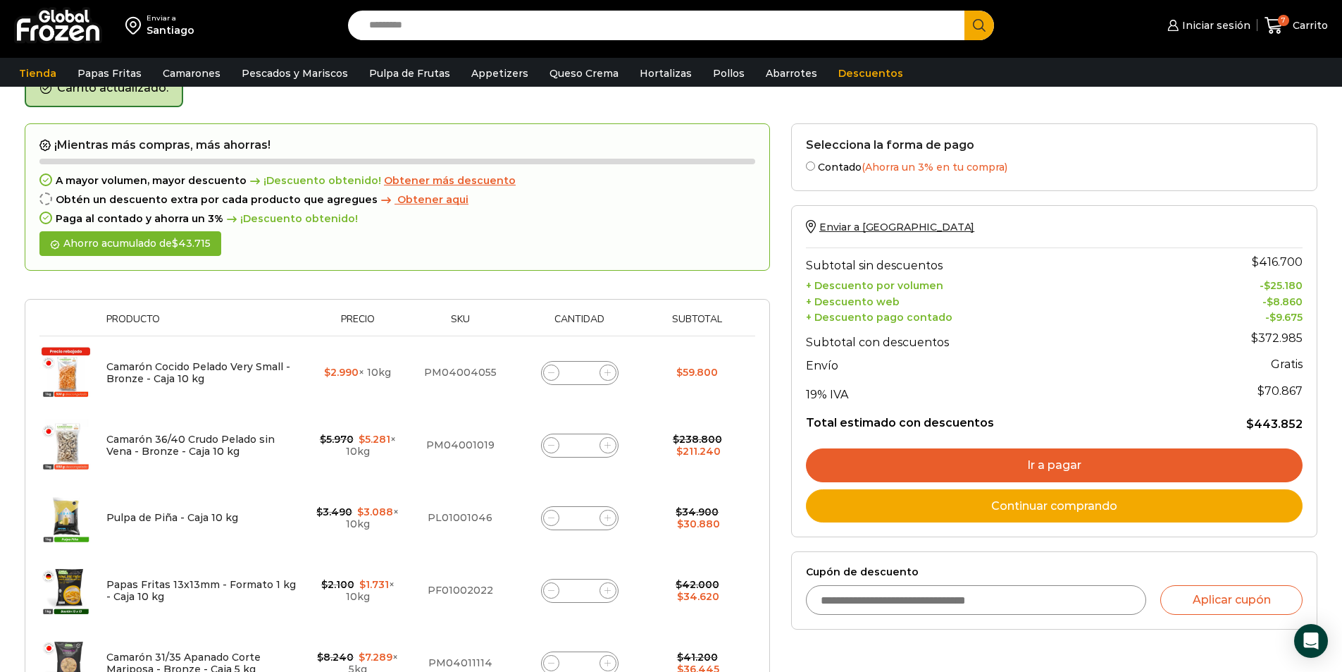
click at [609, 448] on icon at bounding box center [608, 445] width 6 height 6
type input "*"
click at [610, 374] on icon at bounding box center [608, 372] width 6 height 6
click at [610, 373] on icon at bounding box center [608, 372] width 6 height 6
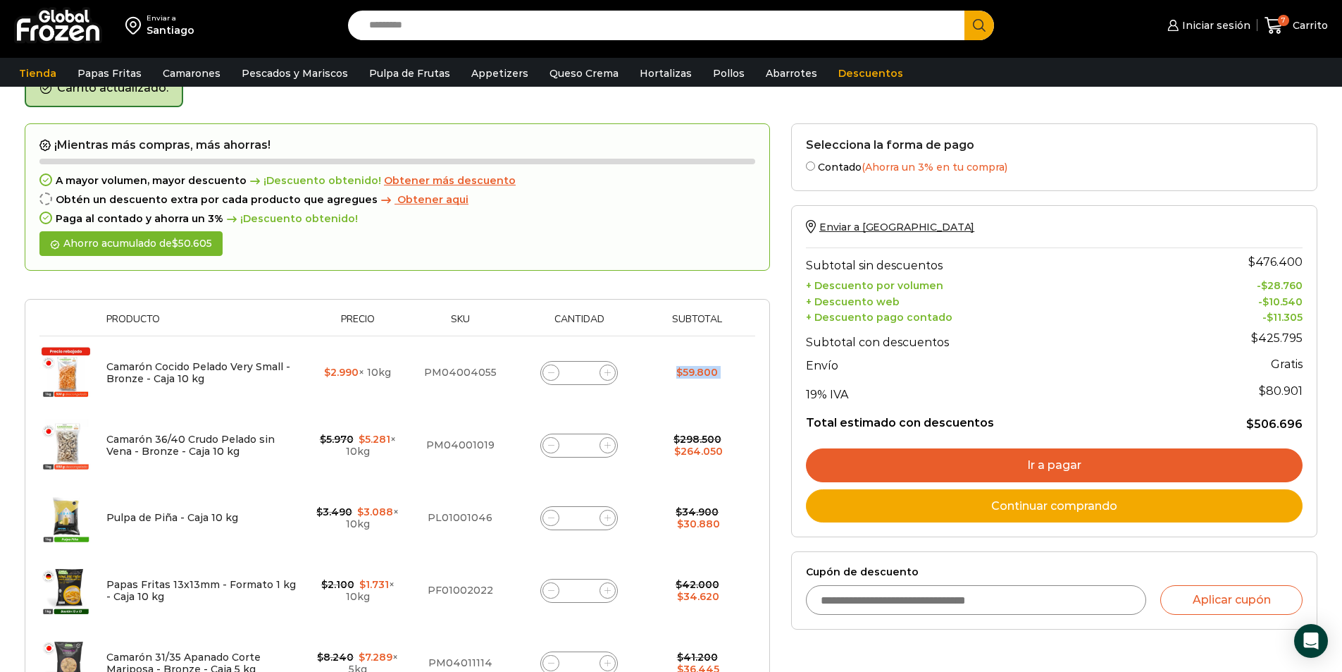
type input "*"
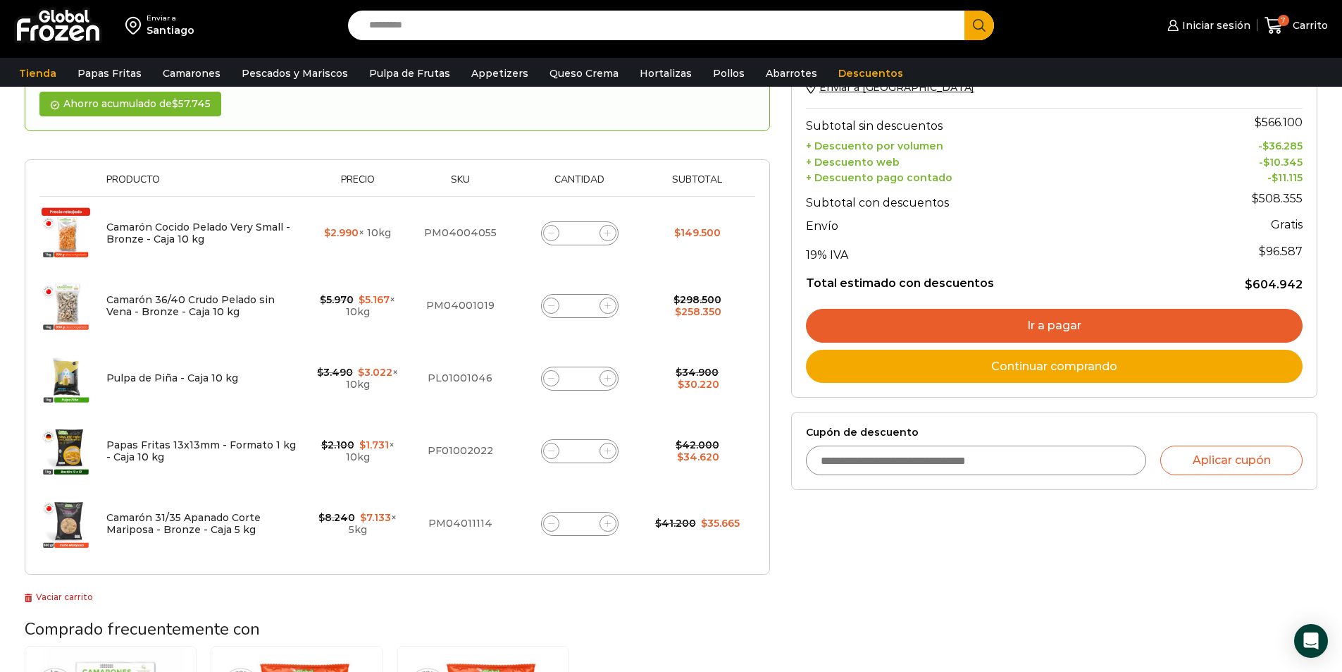
scroll to position [221, 0]
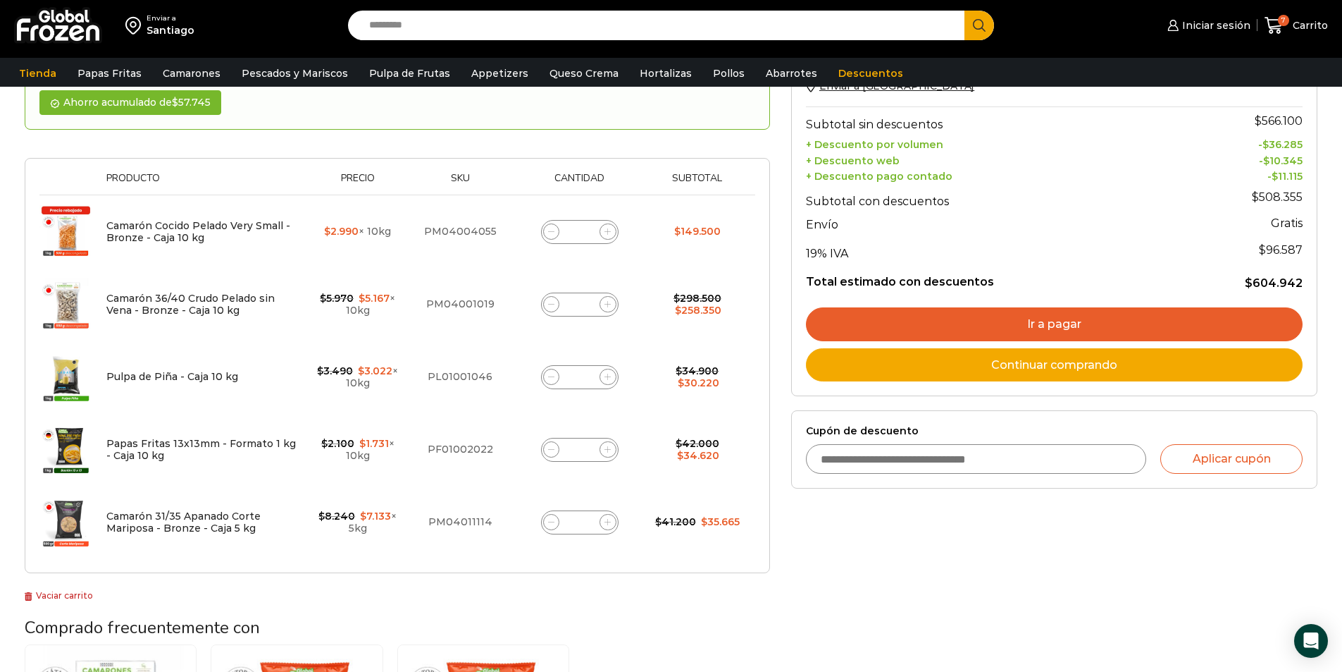
click at [608, 447] on icon at bounding box center [608, 449] width 6 height 6
click at [552, 452] on icon at bounding box center [551, 449] width 6 height 6
type input "*"
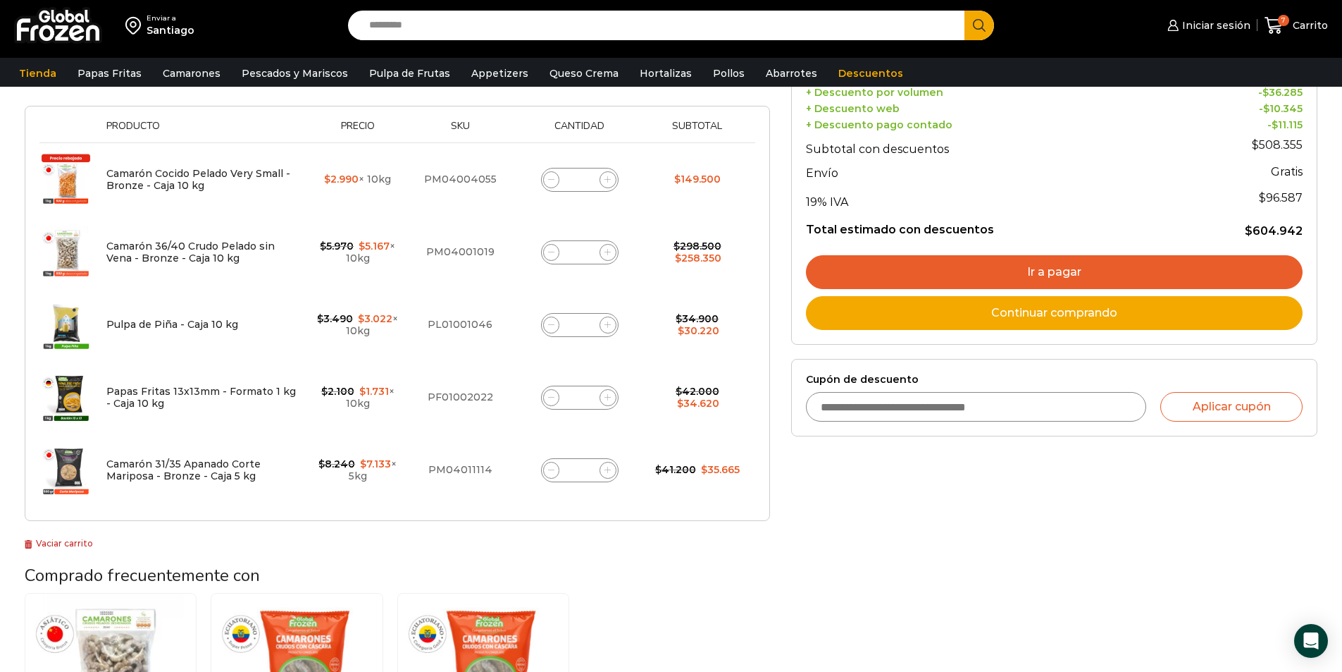
scroll to position [168, 0]
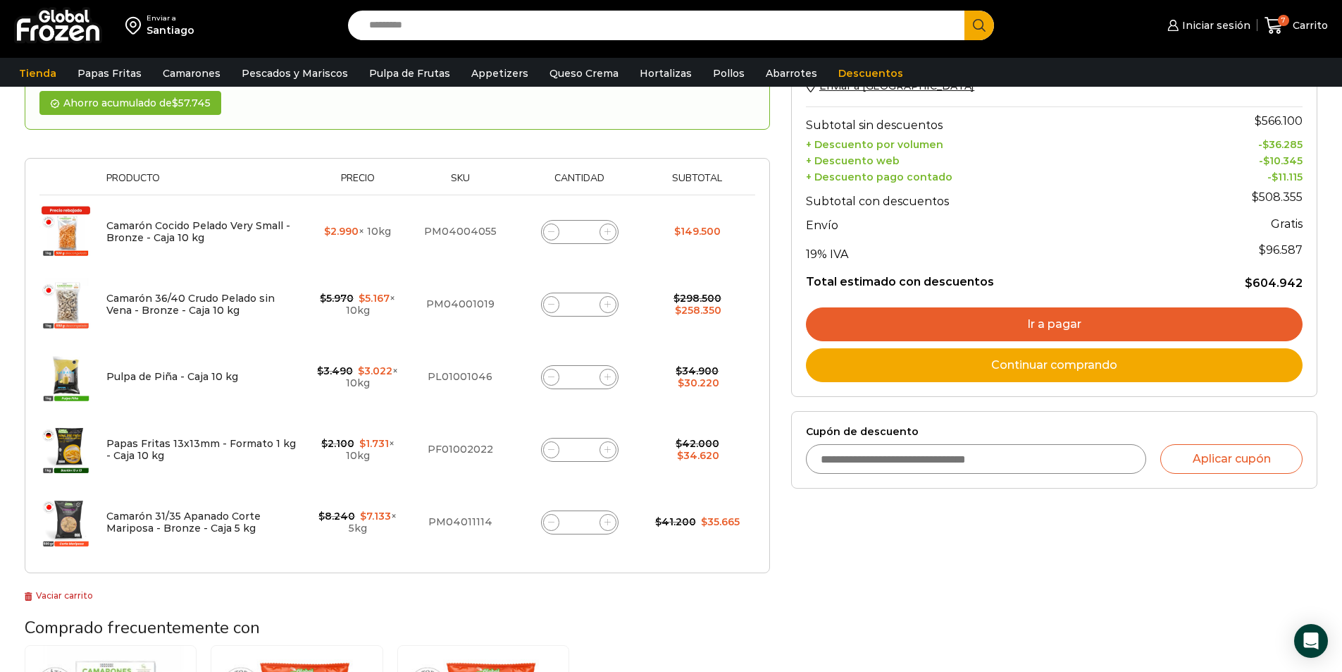
click at [552, 448] on icon at bounding box center [551, 449] width 6 height 6
type input "*"
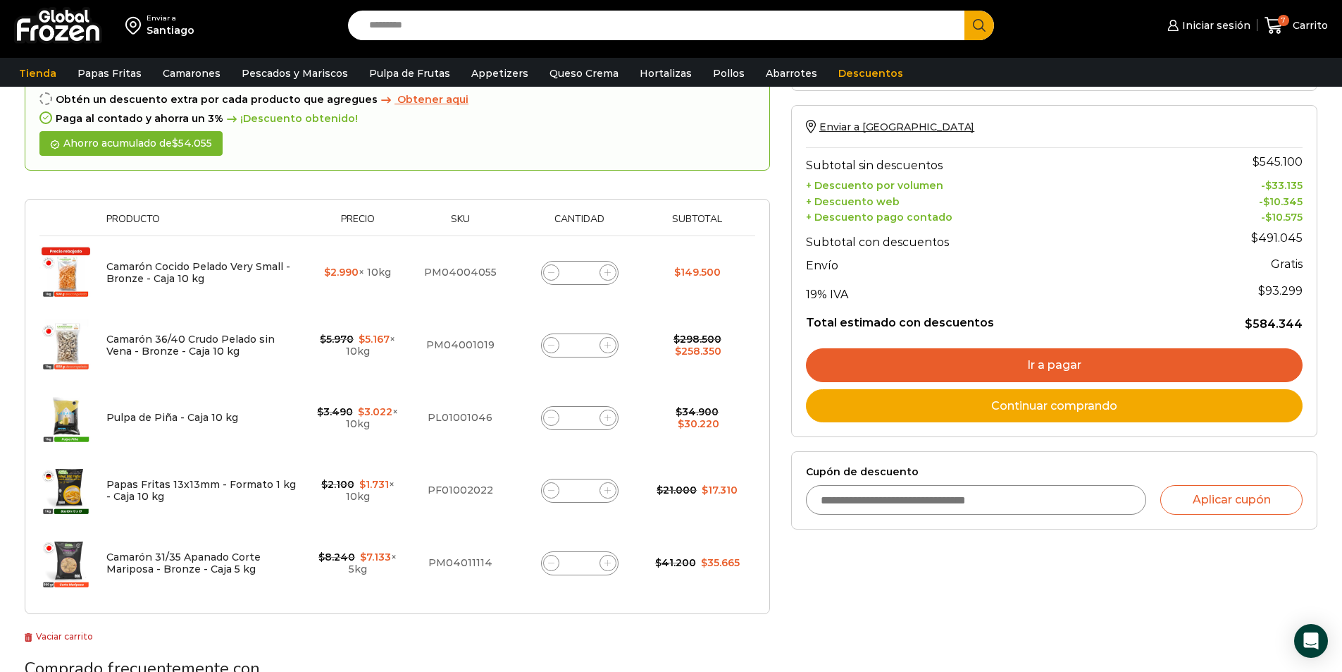
scroll to position [156, 0]
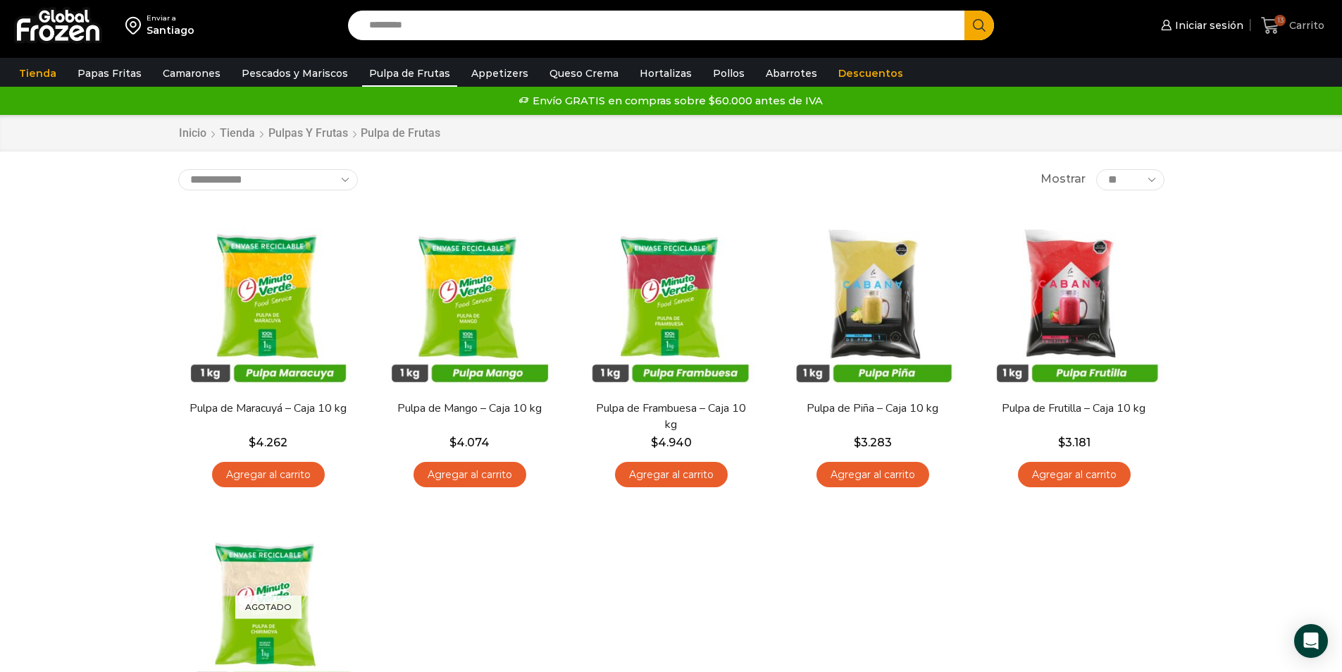
click at [1285, 27] on span "13" at bounding box center [1273, 25] width 25 height 19
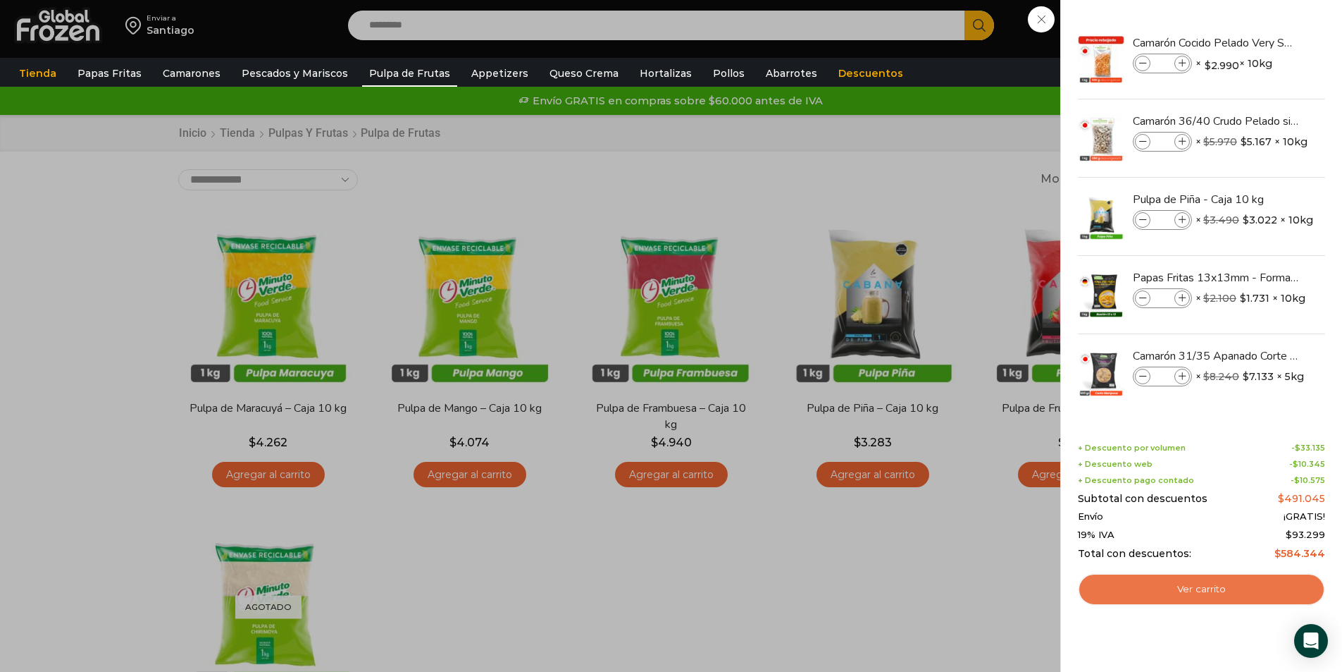
click at [1203, 590] on link "Ver carrito" at bounding box center [1201, 589] width 247 height 32
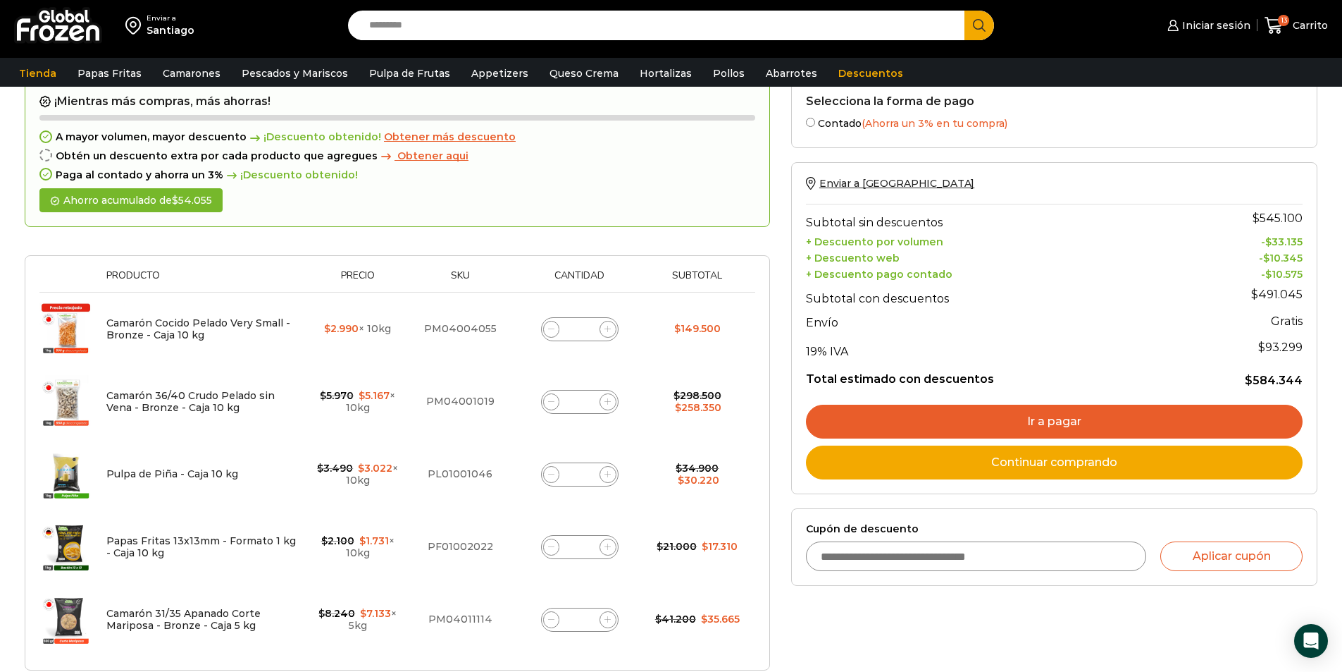
scroll to position [70, 0]
click at [550, 328] on icon at bounding box center [551, 329] width 6 height 6
type input "*"
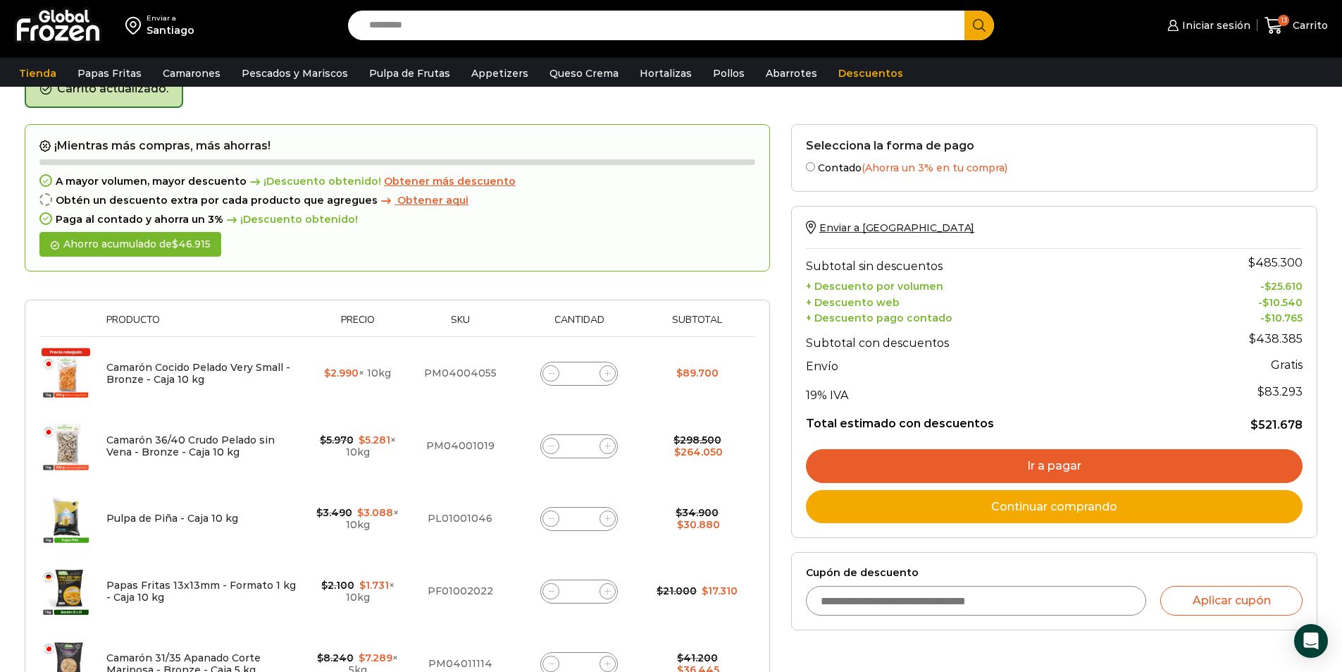
scroll to position [80, 0]
click at [552, 446] on icon at bounding box center [551, 445] width 6 height 6
click at [552, 445] on icon at bounding box center [551, 445] width 6 height 6
type input "*"
click at [549, 443] on icon at bounding box center [551, 445] width 6 height 6
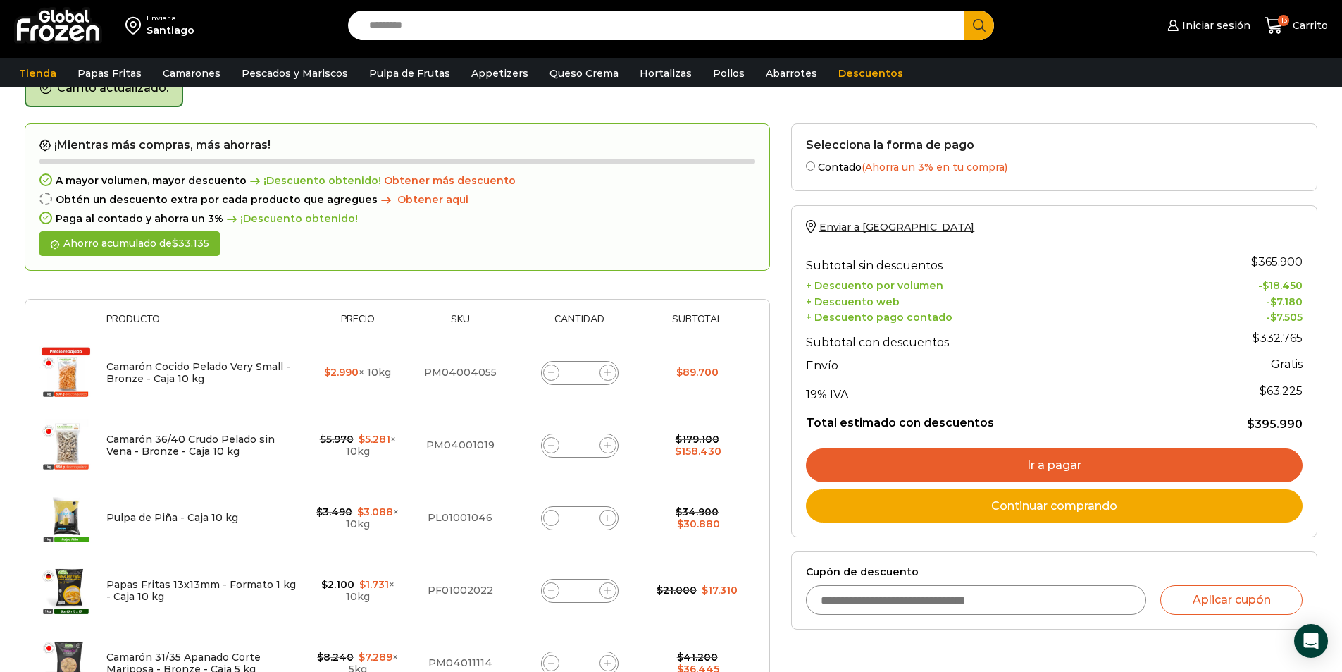
type input "*"
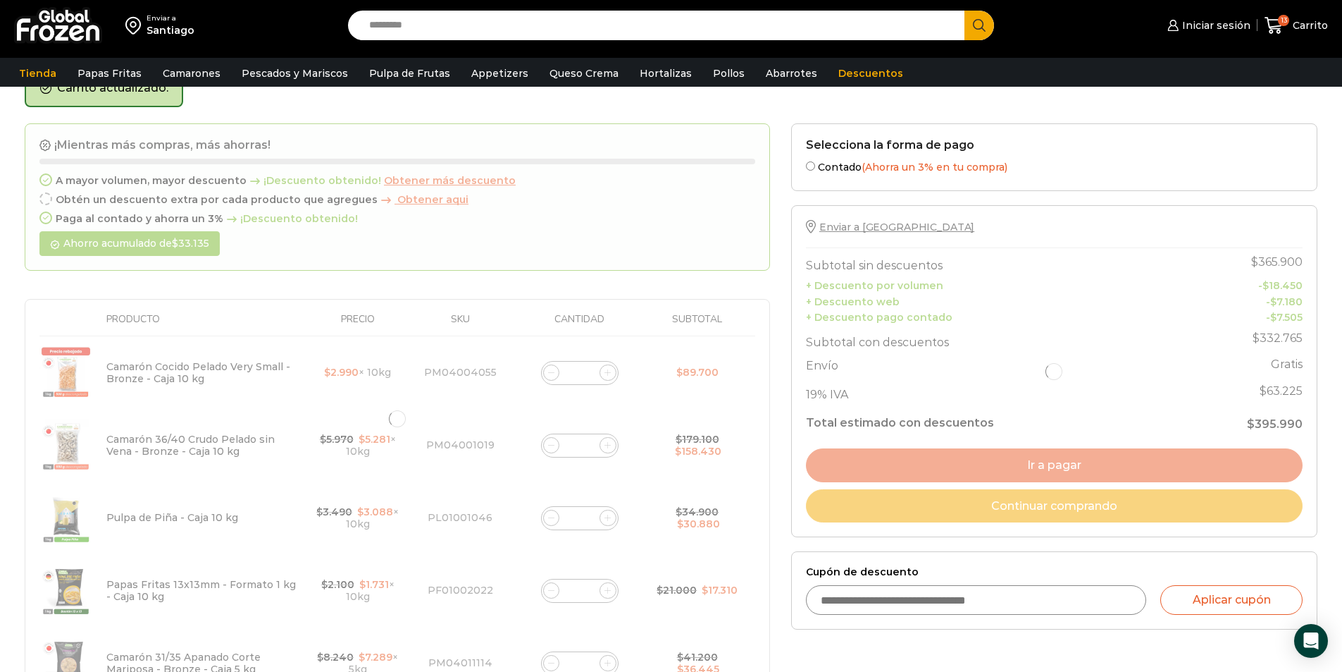
click at [547, 369] on div at bounding box center [397, 418] width 745 height 591
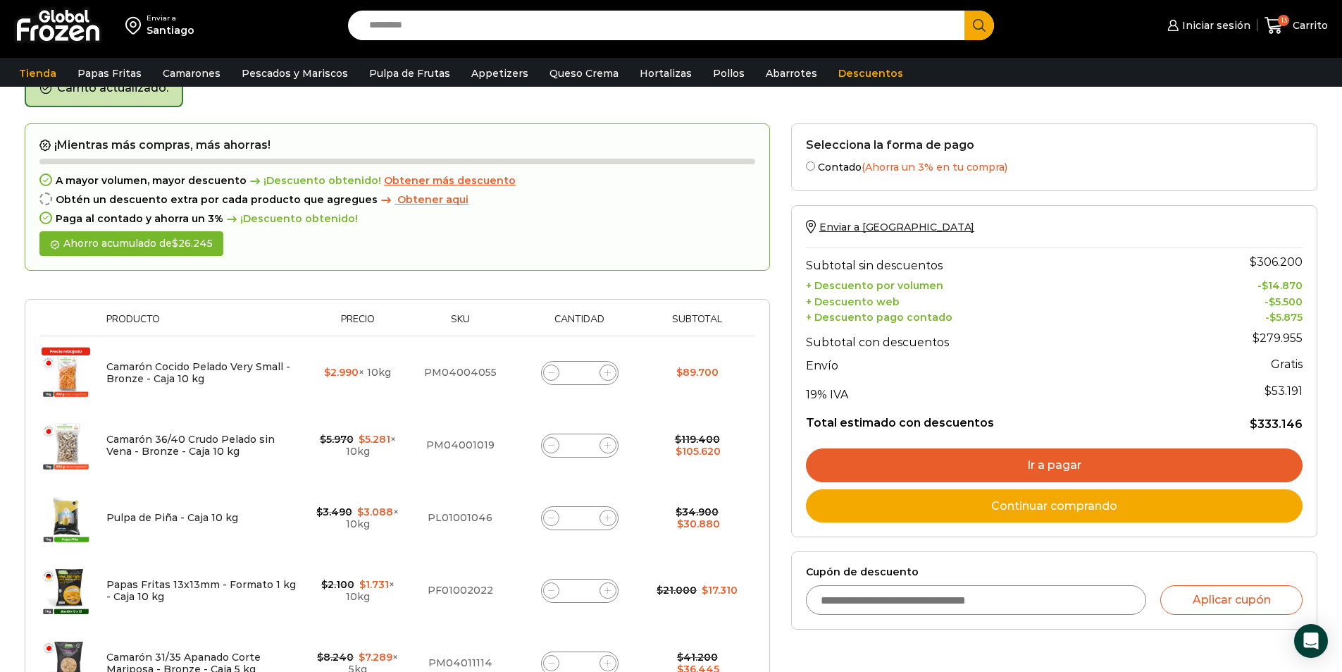
click at [1078, 457] on link "Ir a pagar" at bounding box center [1054, 465] width 497 height 34
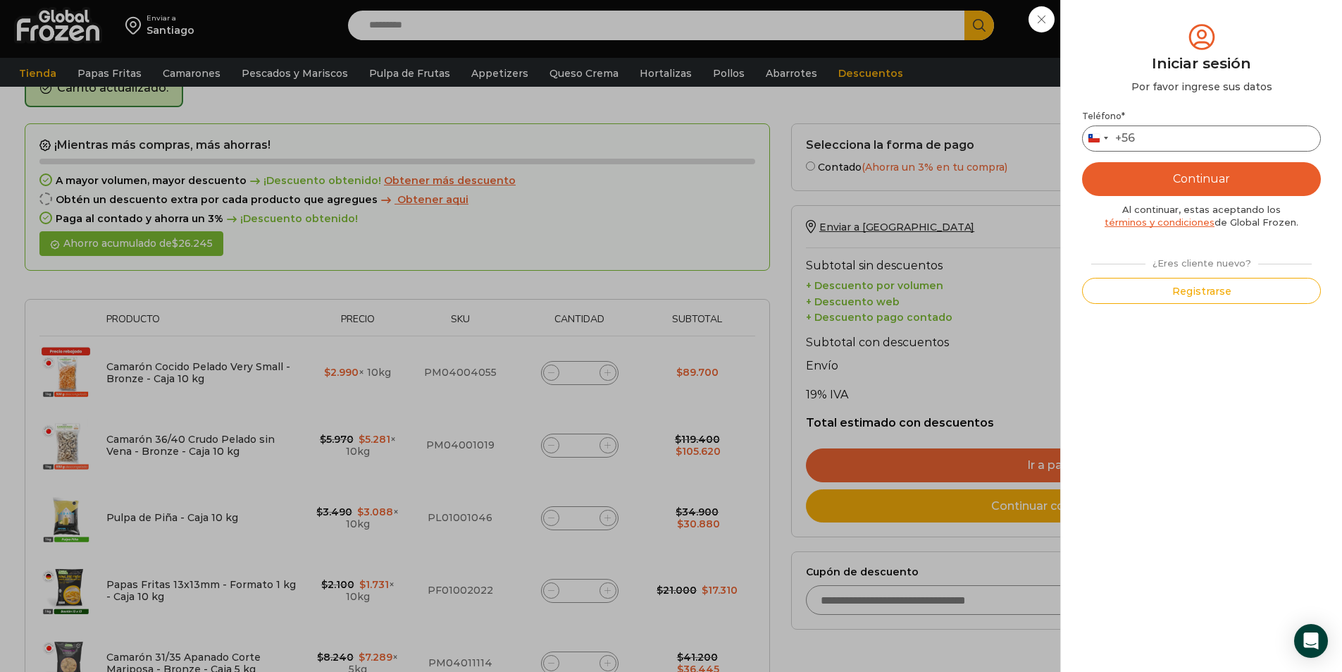
click at [1177, 132] on input "Teléfono *" at bounding box center [1201, 138] width 239 height 26
click at [1148, 139] on input "********" at bounding box center [1201, 138] width 239 height 26
click at [1259, 180] on button "Continuar" at bounding box center [1201, 179] width 239 height 34
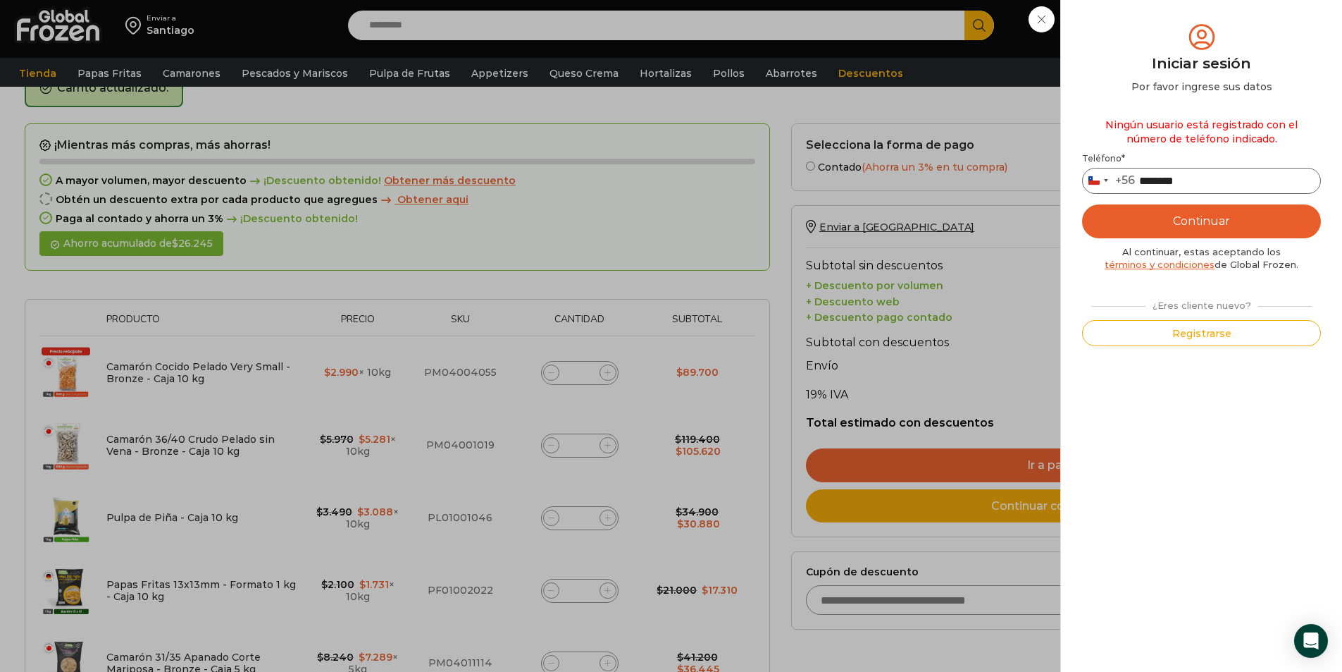
click at [1220, 180] on input "********" at bounding box center [1201, 181] width 239 height 26
type input "*"
click at [1223, 217] on button "Continuar" at bounding box center [1201, 221] width 239 height 34
click at [1307, 225] on button "Continuar" at bounding box center [1201, 221] width 239 height 34
click at [1203, 323] on button "Registrarse" at bounding box center [1201, 333] width 239 height 26
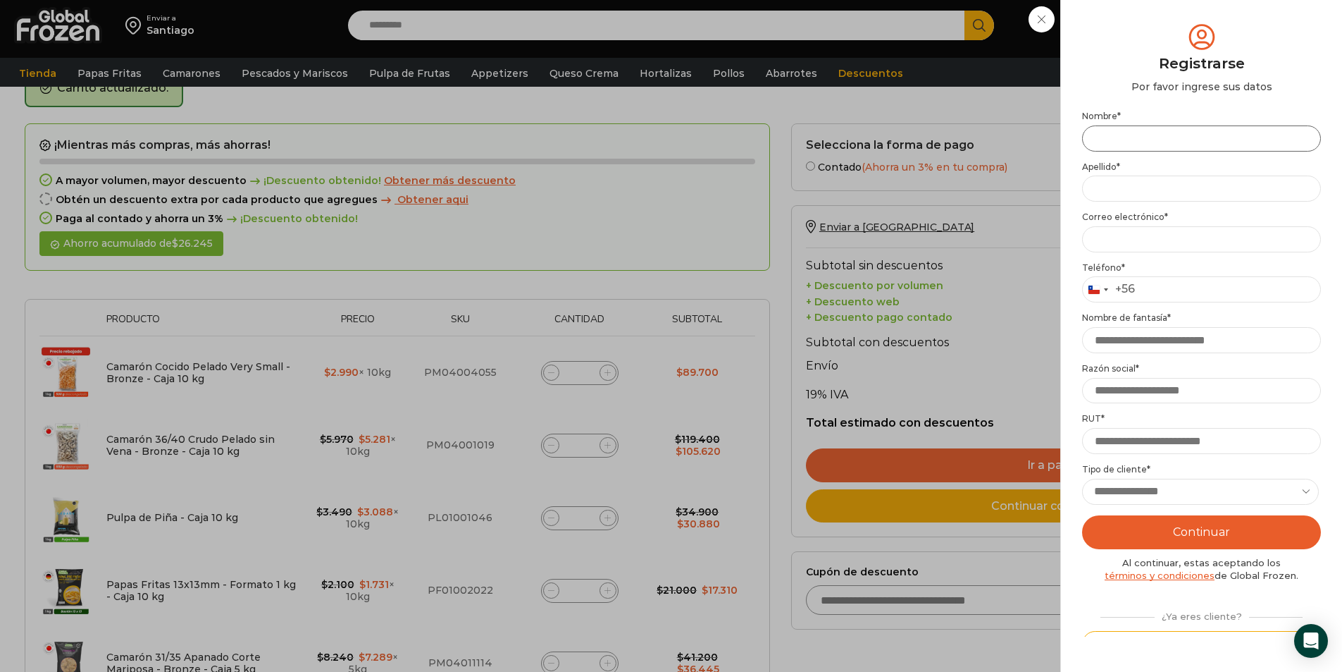
click at [1117, 131] on input "Nombre *" at bounding box center [1201, 138] width 239 height 26
type input "*"
type input "*********"
click at [1149, 240] on input "Email address *" at bounding box center [1201, 239] width 239 height 26
type input "**"
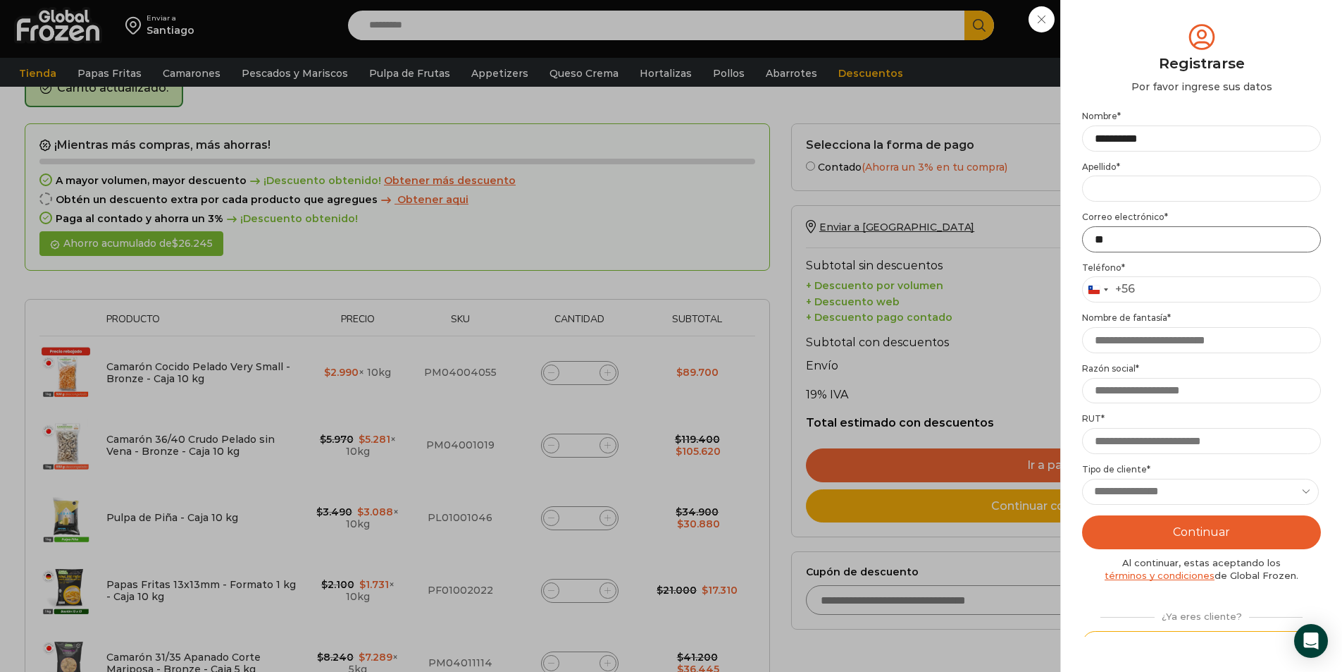
type input "*"
type input "**********"
click at [1164, 39] on div "Iniciar sesión Mi cuenta Login Register Iniciar sesión Por favor ingrese sus da…" at bounding box center [1207, 25] width 86 height 28
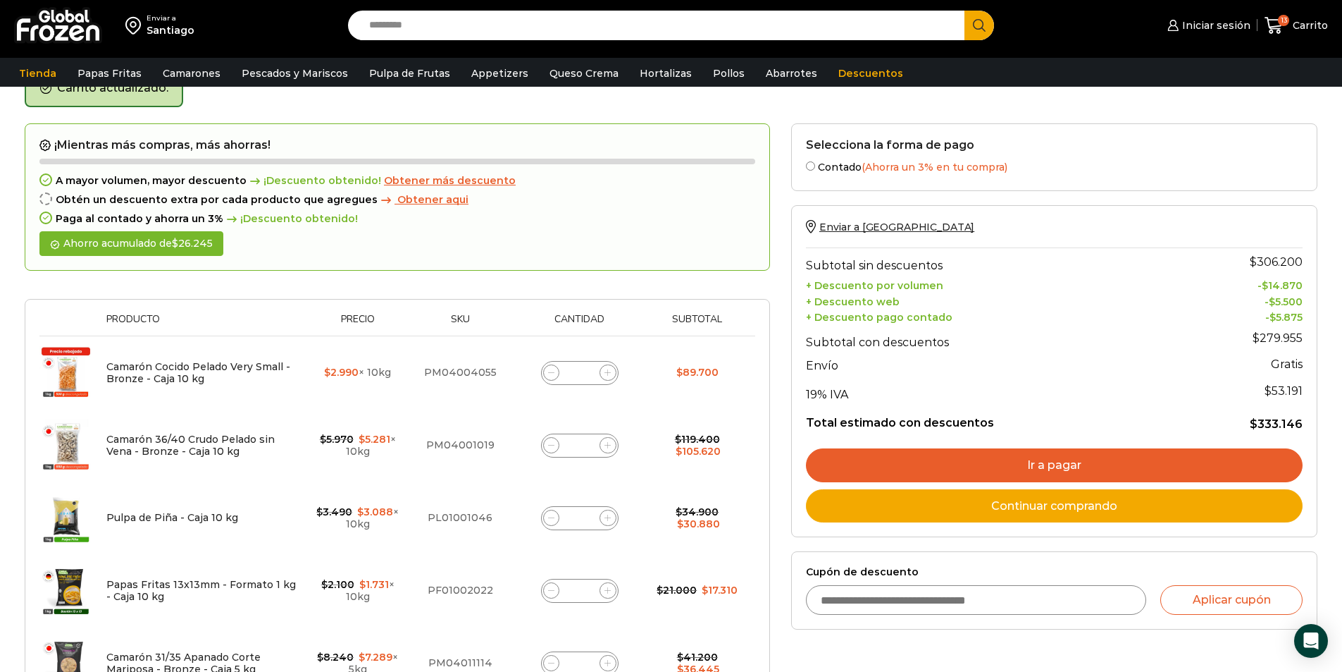
click at [552, 371] on icon at bounding box center [551, 372] width 6 height 6
type input "*"
click at [609, 374] on icon at bounding box center [608, 372] width 6 height 6
type input "*"
click at [607, 448] on icon at bounding box center [608, 445] width 6 height 6
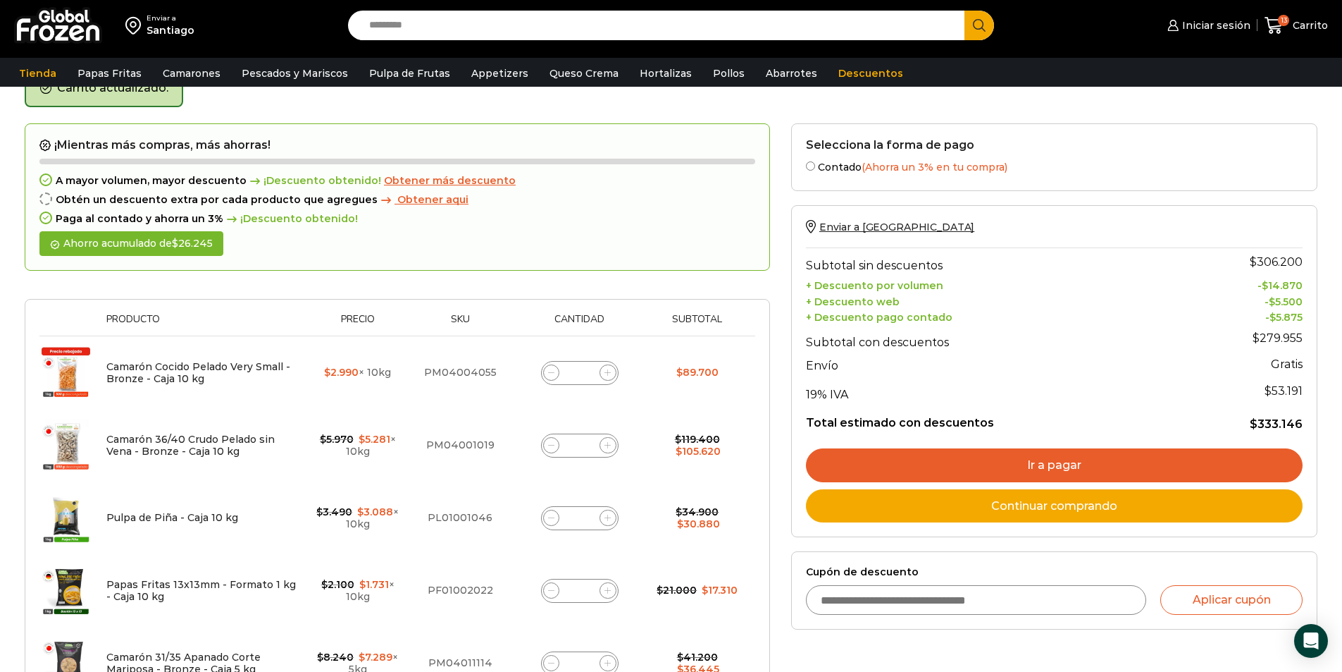
click at [607, 448] on icon at bounding box center [608, 445] width 6 height 6
type input "*"
click at [606, 372] on icon at bounding box center [608, 372] width 6 height 6
type input "*"
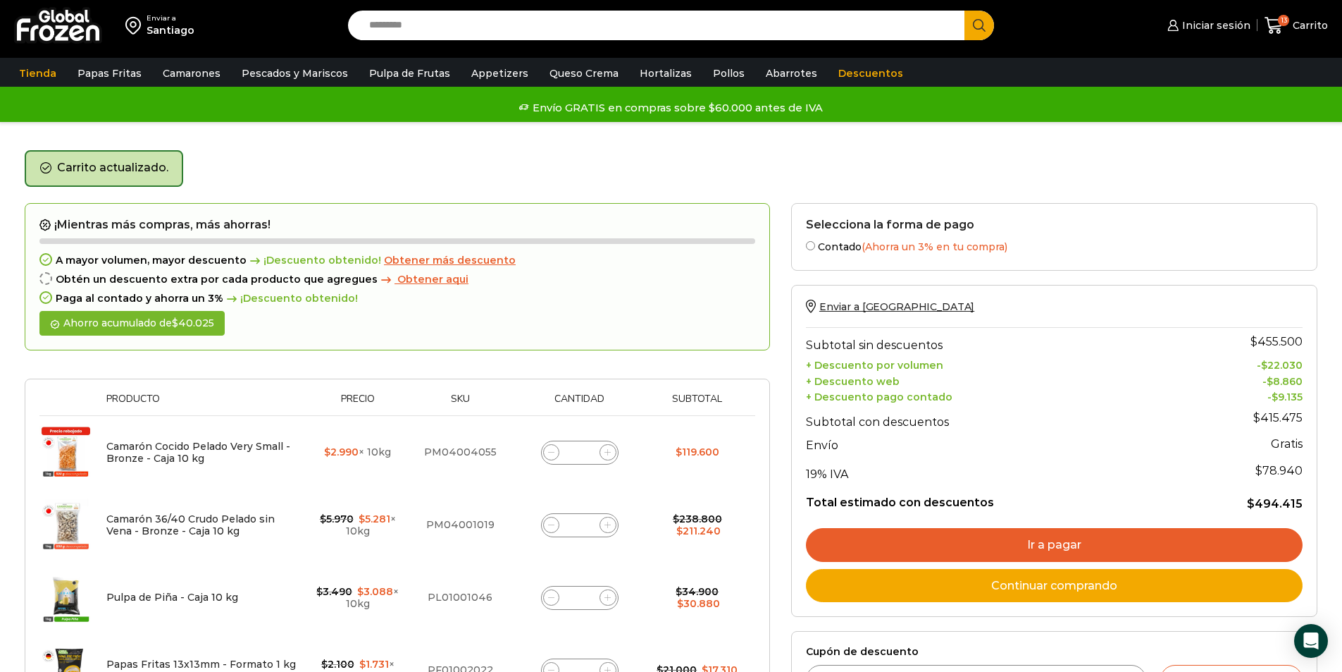
scroll to position [70, 0]
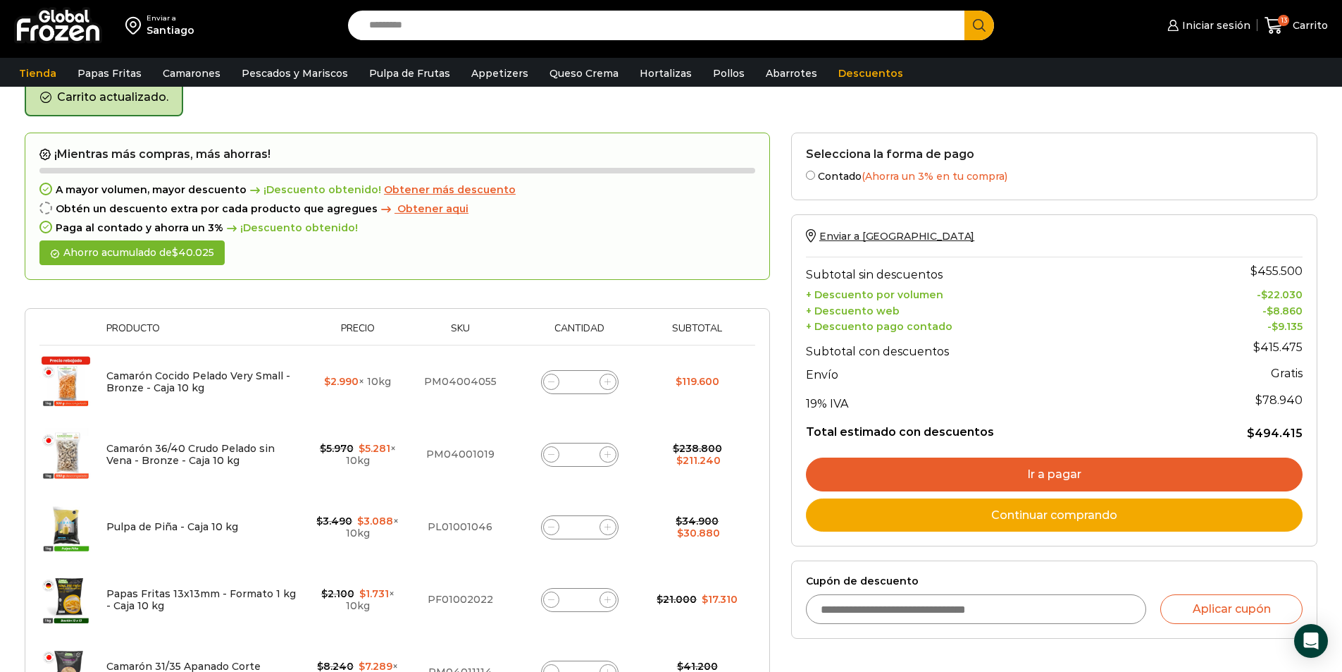
click at [550, 457] on icon at bounding box center [551, 454] width 6 height 6
type input "*"
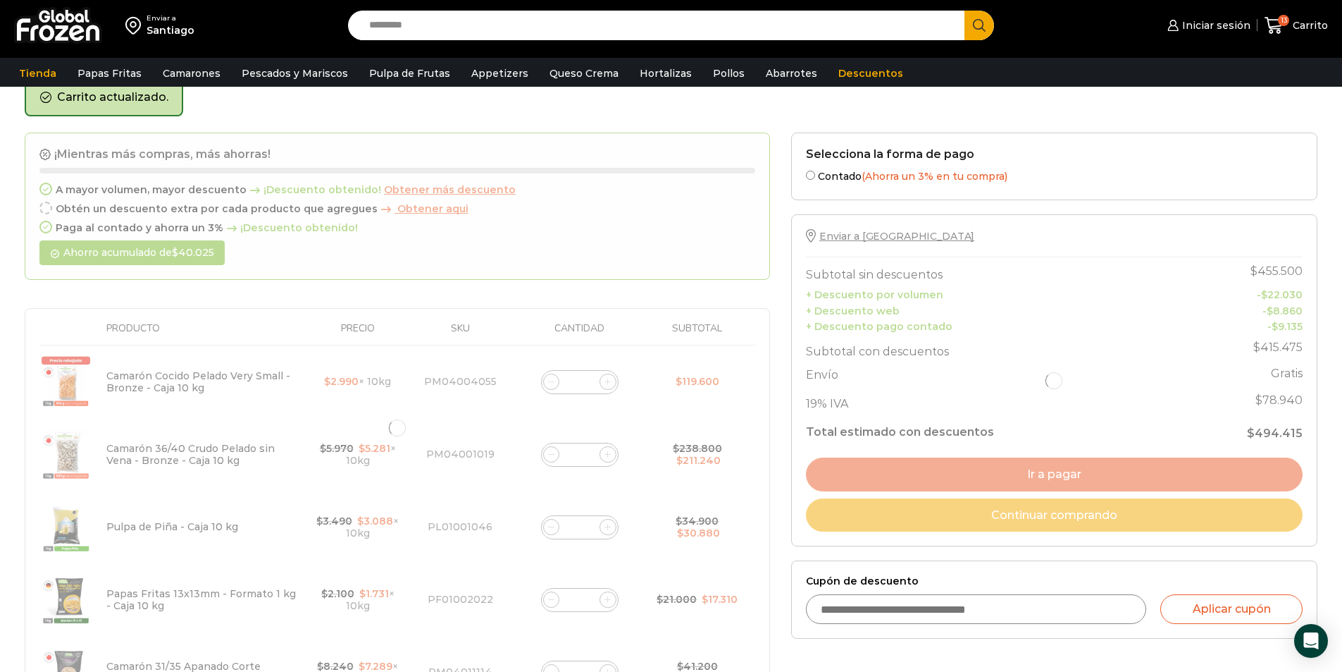
click at [555, 384] on div at bounding box center [397, 427] width 745 height 591
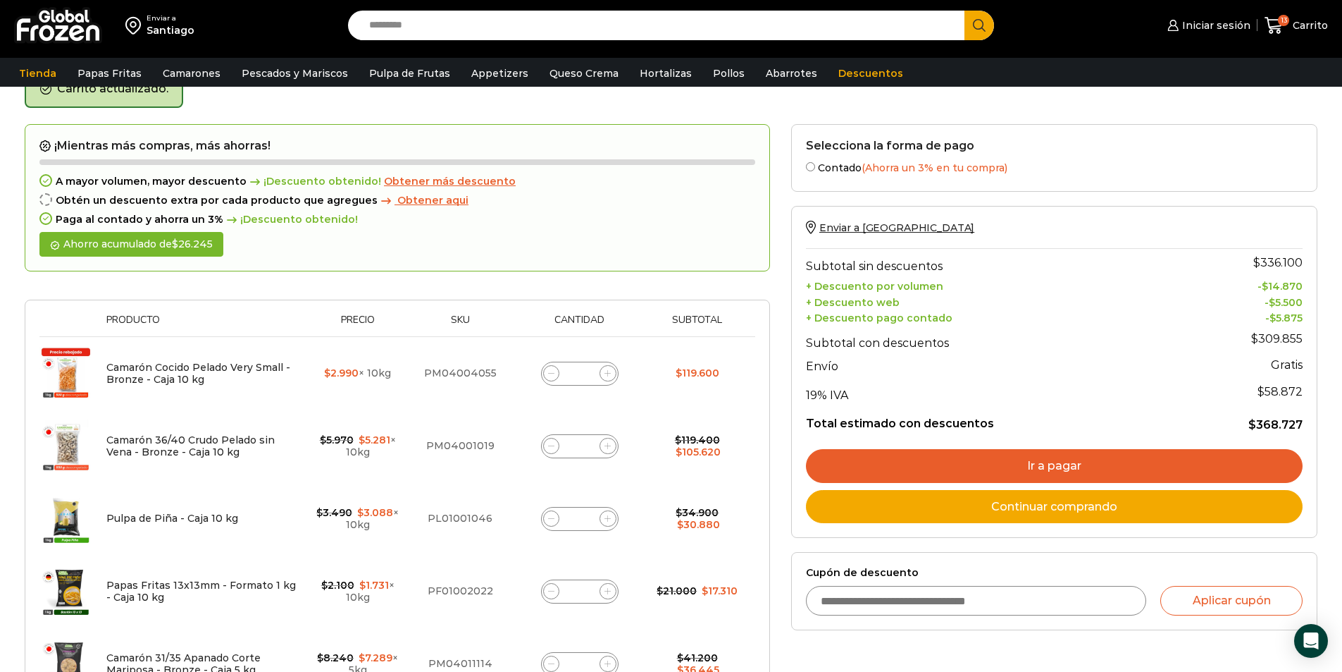
scroll to position [80, 0]
click at [551, 371] on icon at bounding box center [551, 372] width 6 height 6
type input "*"
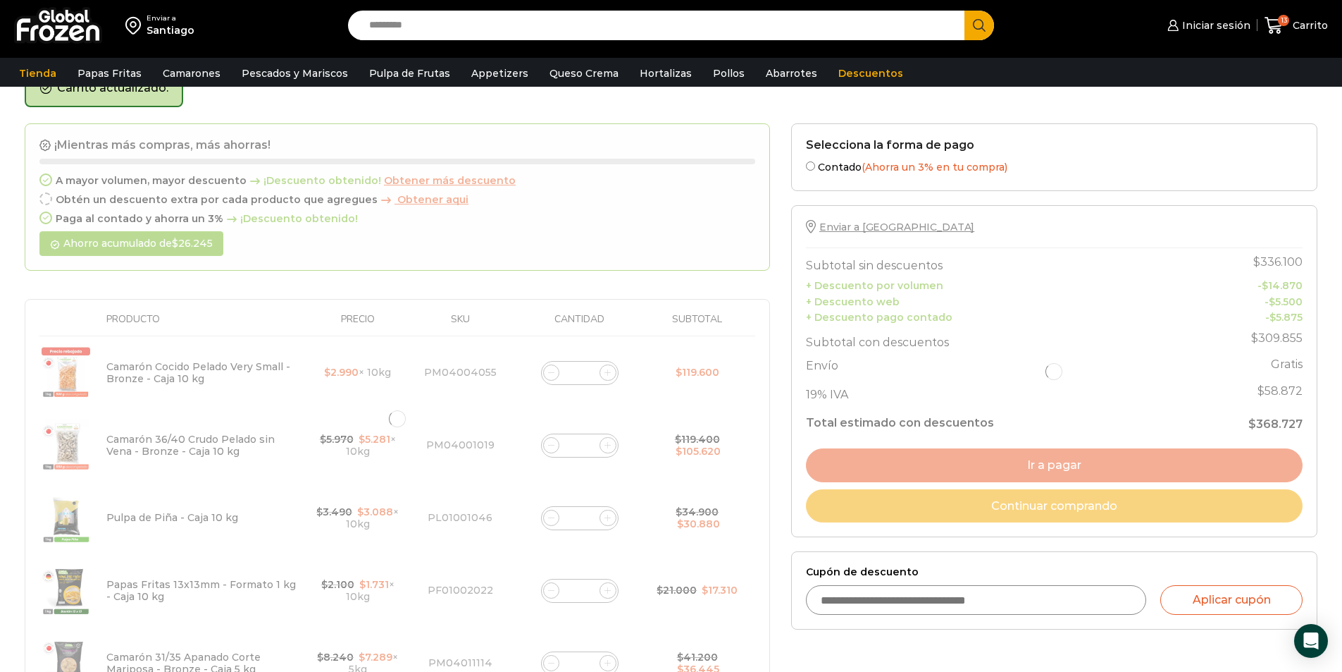
click at [554, 375] on div at bounding box center [397, 418] width 745 height 591
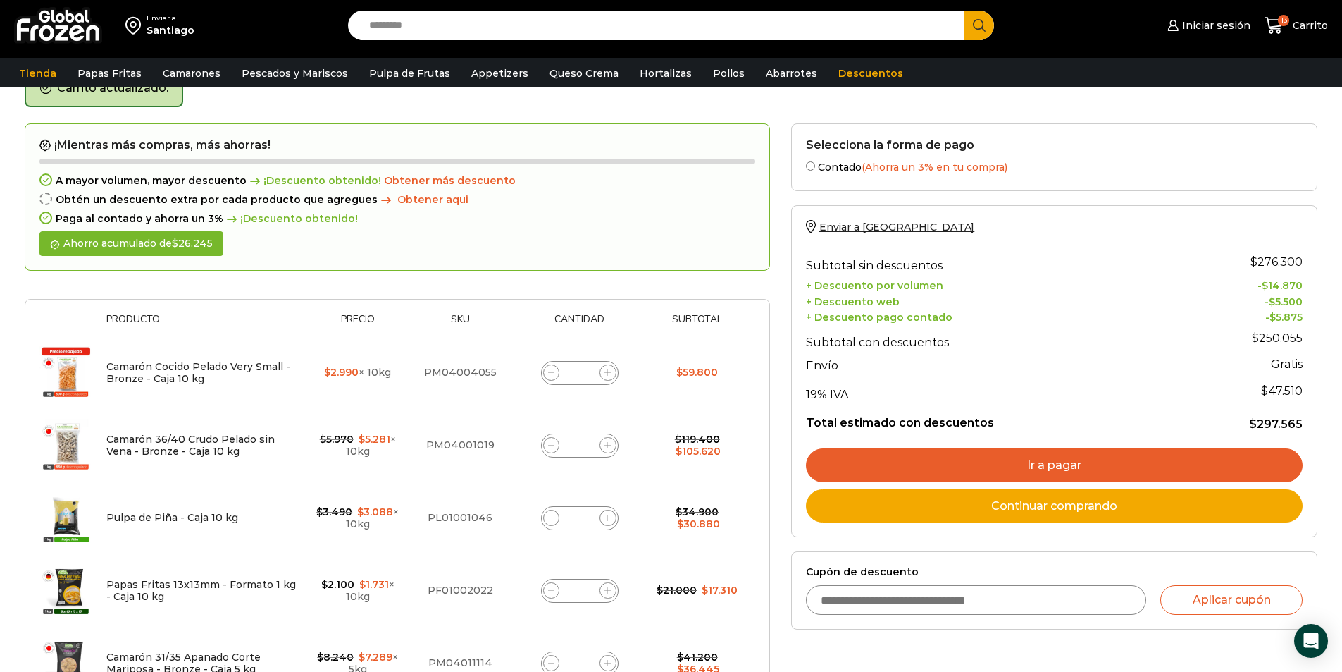
click at [545, 373] on span at bounding box center [551, 372] width 17 height 17
type input "*"
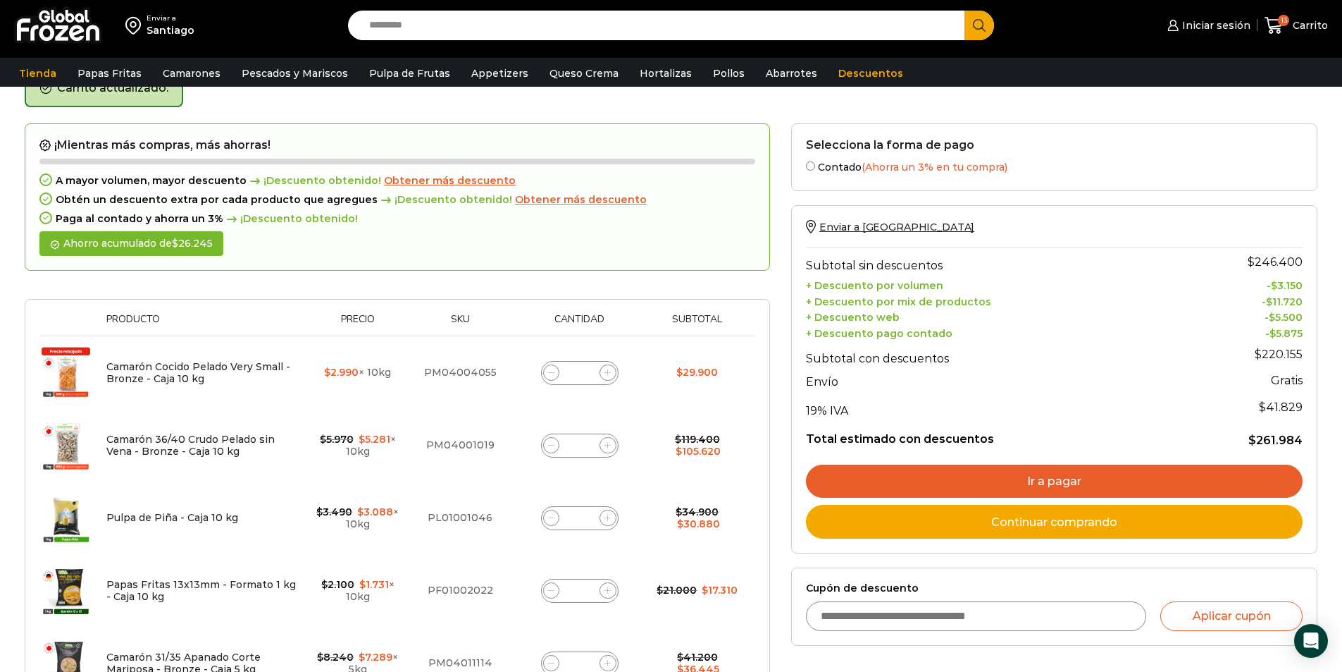
click at [607, 368] on span at bounding box center [608, 372] width 17 height 17
type input "*"
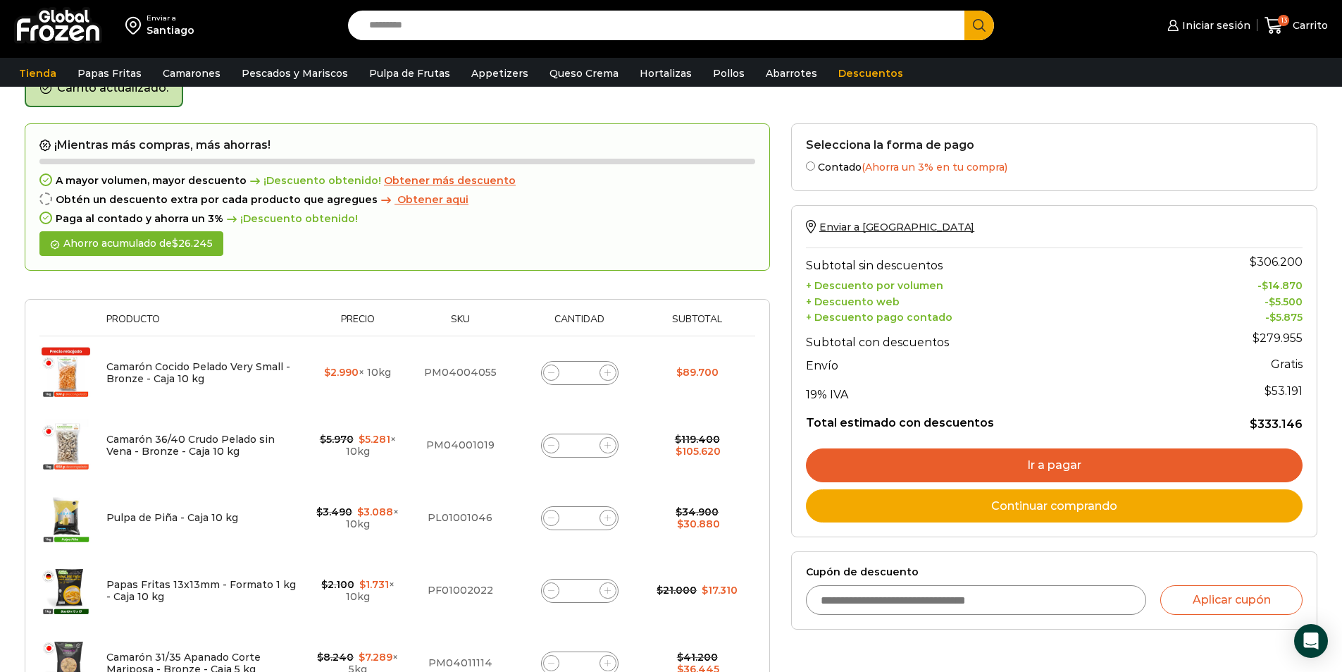
click at [1184, 469] on link "Ir a pagar" at bounding box center [1054, 465] width 497 height 34
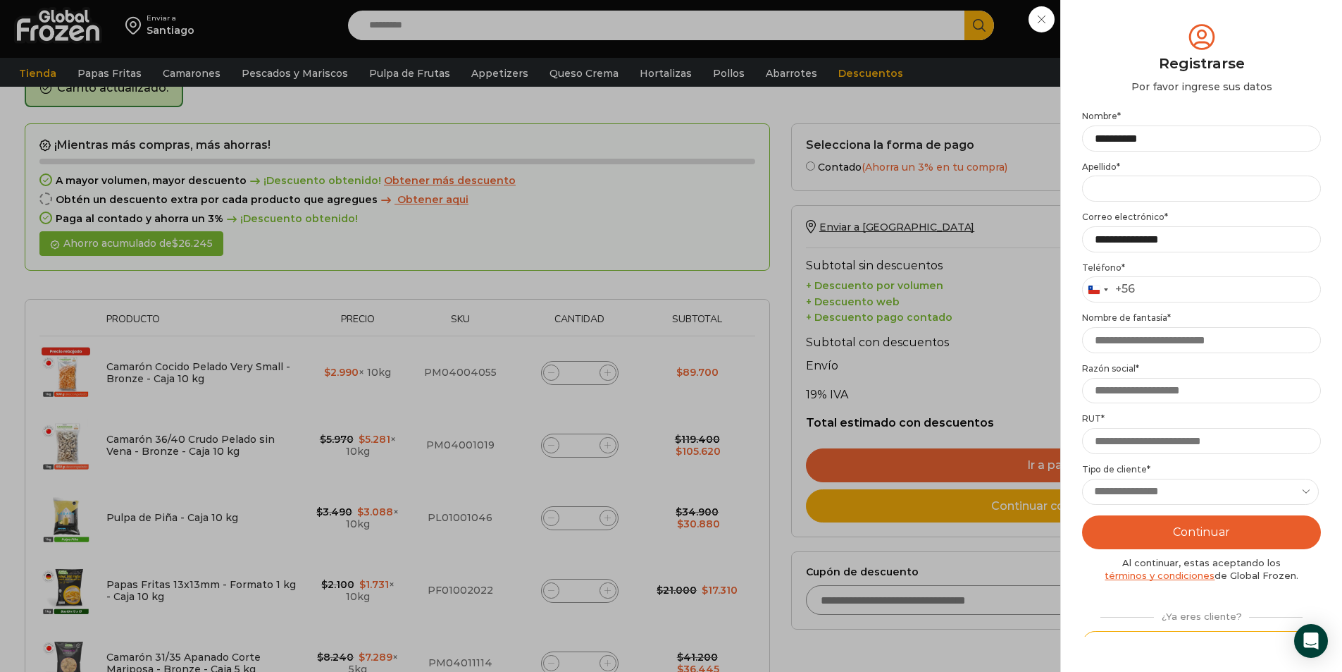
click at [1164, 39] on div "Iniciar sesión Mi cuenta Login Register Iniciar sesión Por favor ingrese sus da…" at bounding box center [1207, 25] width 86 height 28
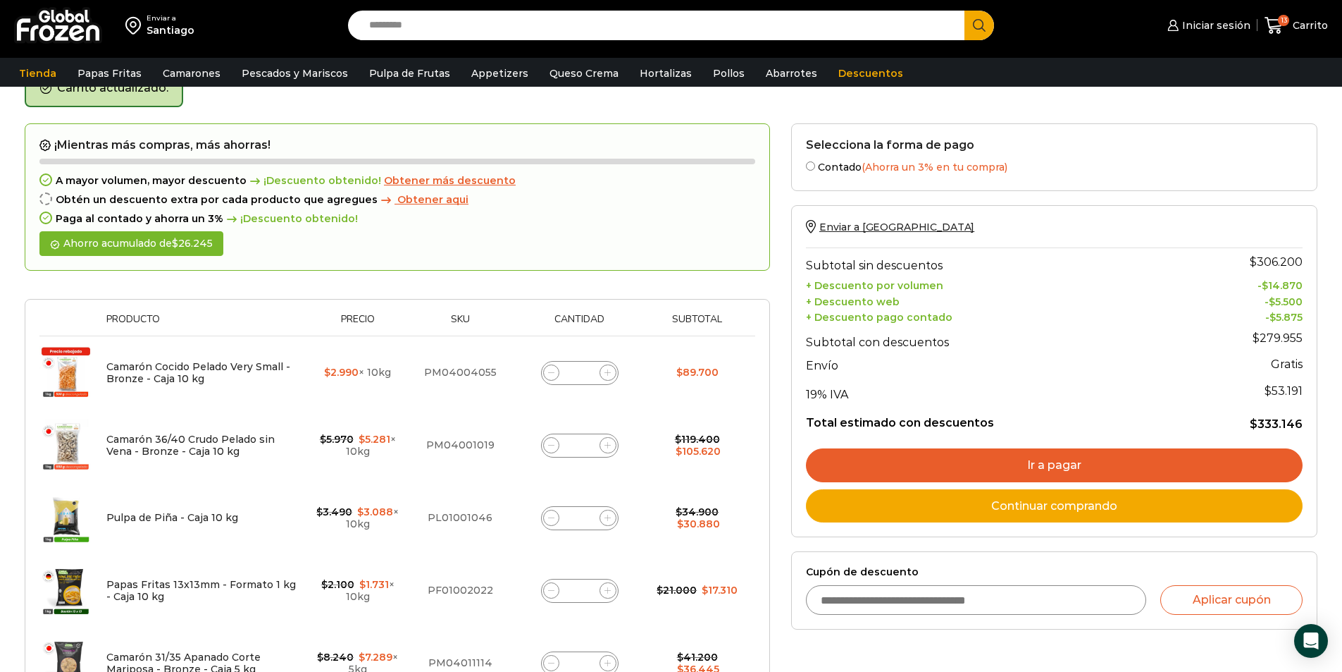
click at [1044, 462] on link "Ir a pagar" at bounding box center [1054, 465] width 497 height 34
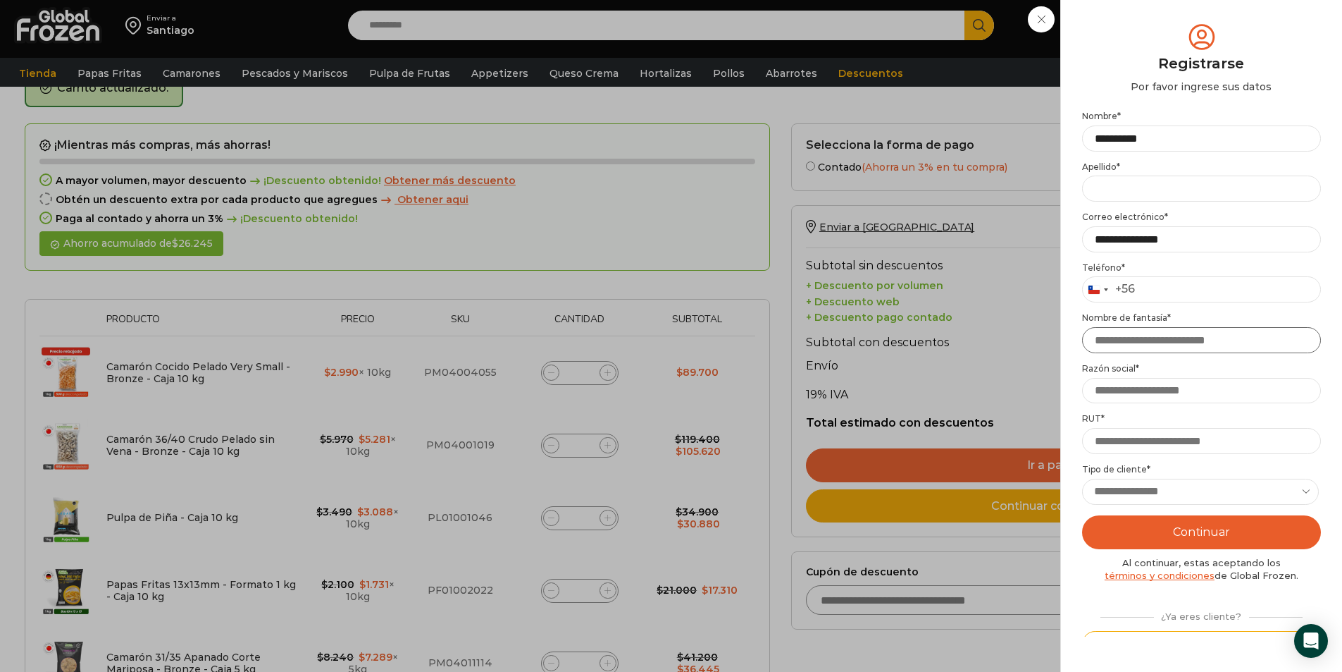
click at [1191, 342] on input "Nombre de fantasía *" at bounding box center [1201, 340] width 239 height 26
type input "***"
click at [1164, 39] on div "Iniciar sesión Mi cuenta Login Register Iniciar sesión Por favor ingrese sus da…" at bounding box center [1207, 25] width 86 height 28
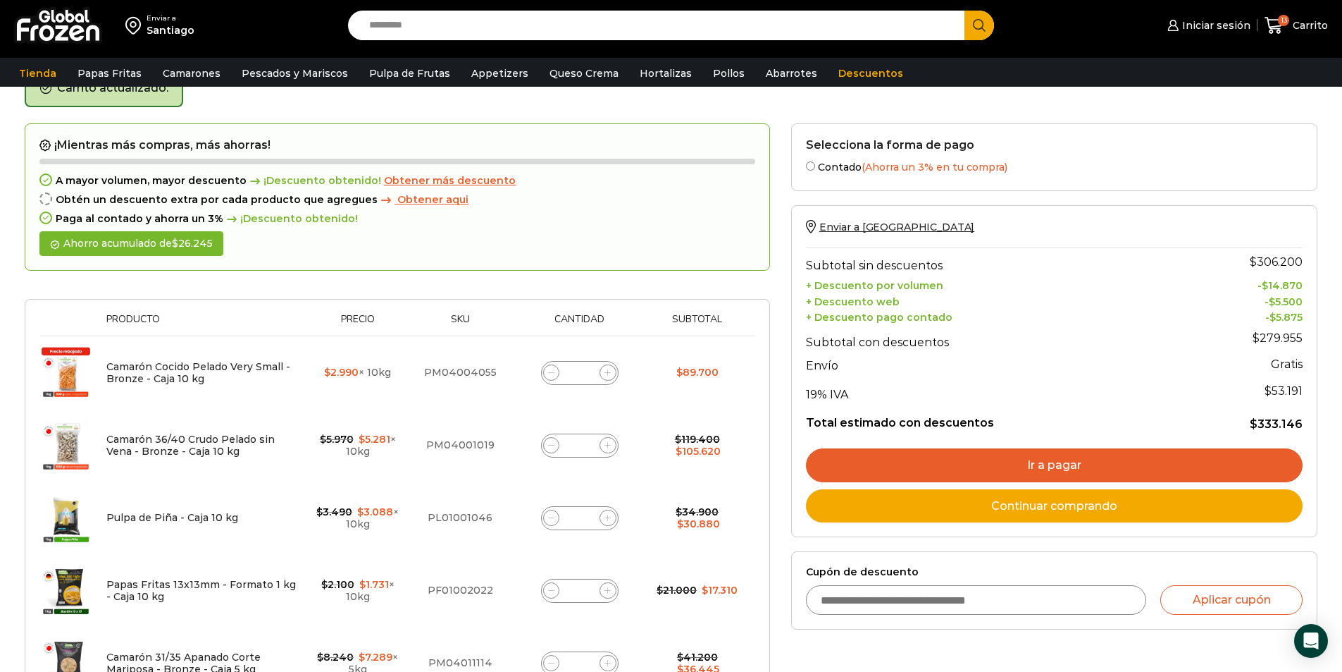
click at [549, 371] on icon at bounding box center [551, 372] width 6 height 6
type input "*"
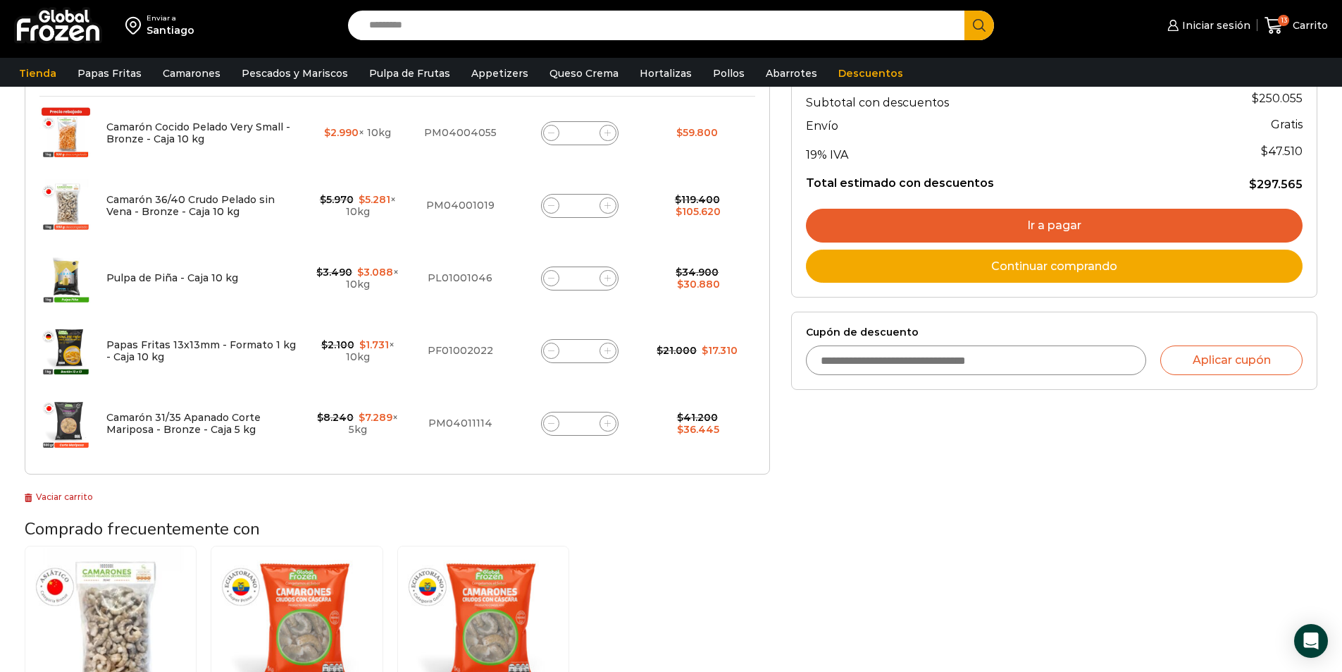
scroll to position [291, 0]
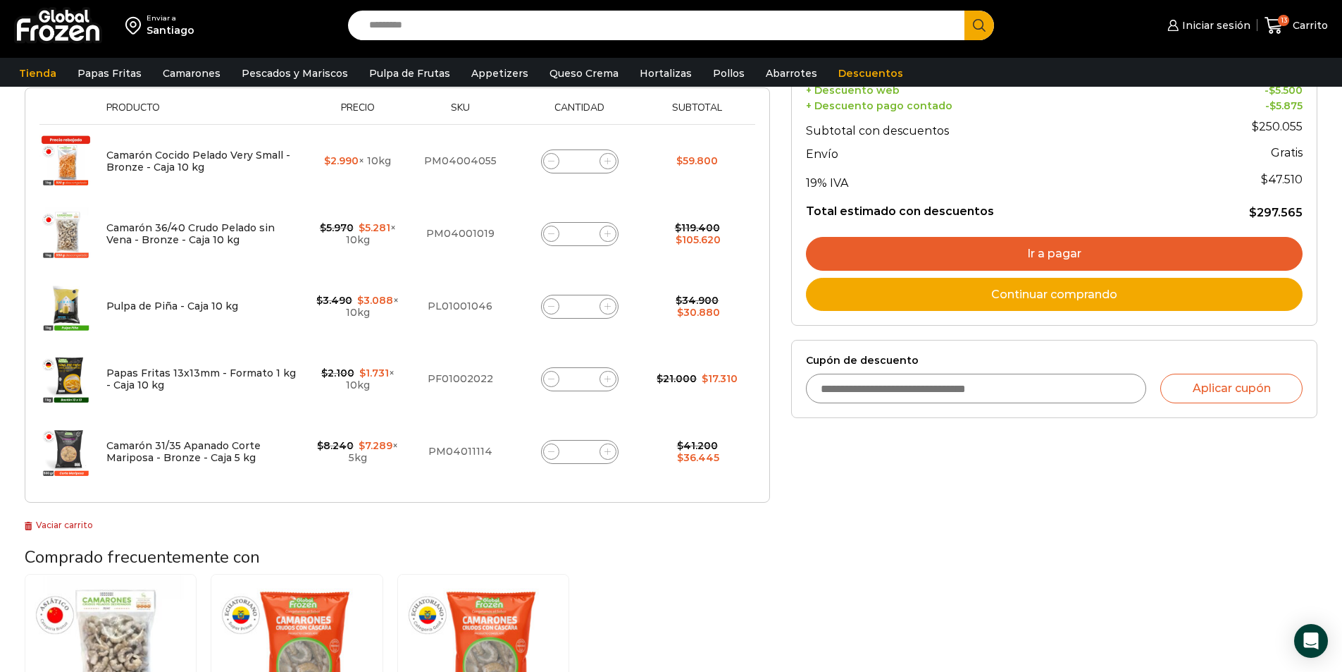
click at [554, 452] on icon at bounding box center [551, 451] width 6 height 6
type input "*"
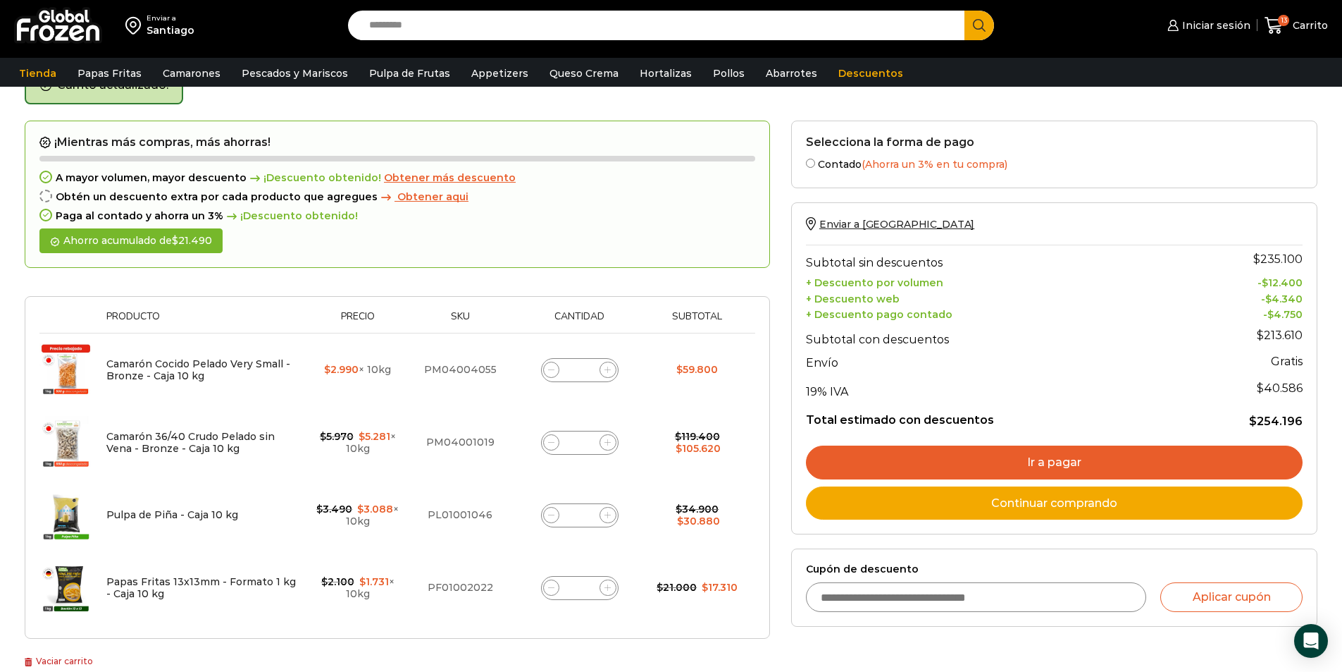
scroll to position [80, 0]
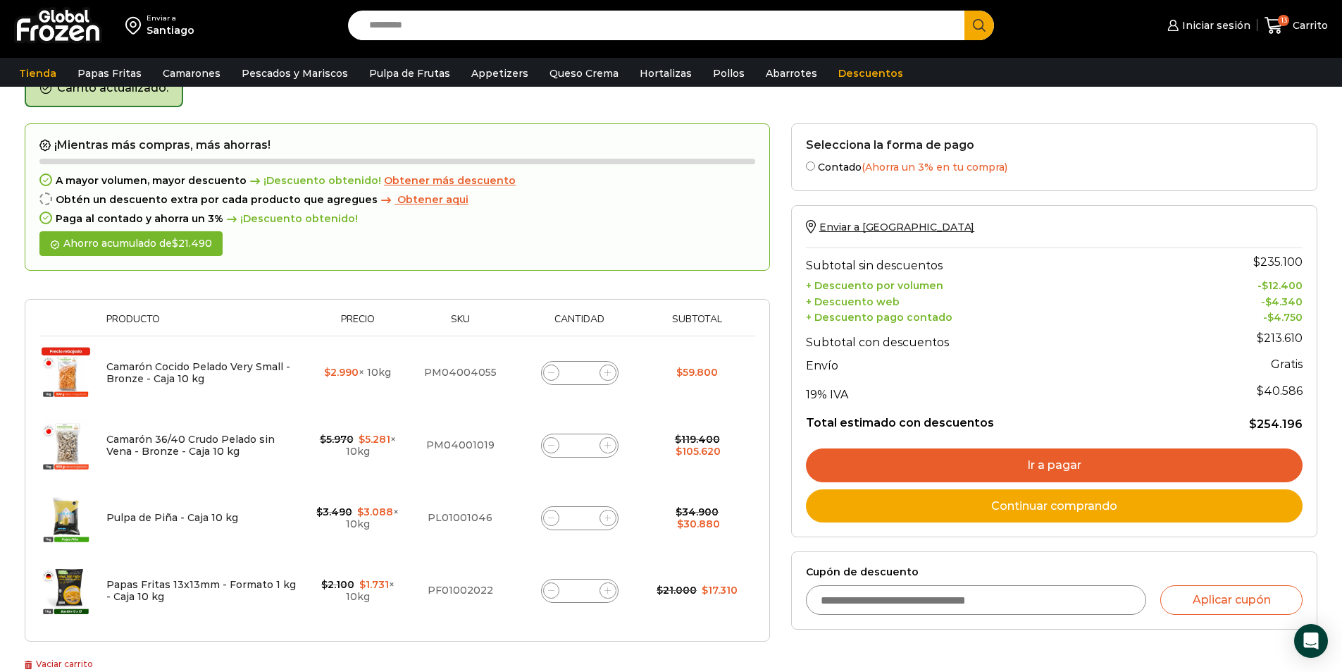
click at [1202, 458] on link "Ir a pagar" at bounding box center [1054, 465] width 497 height 34
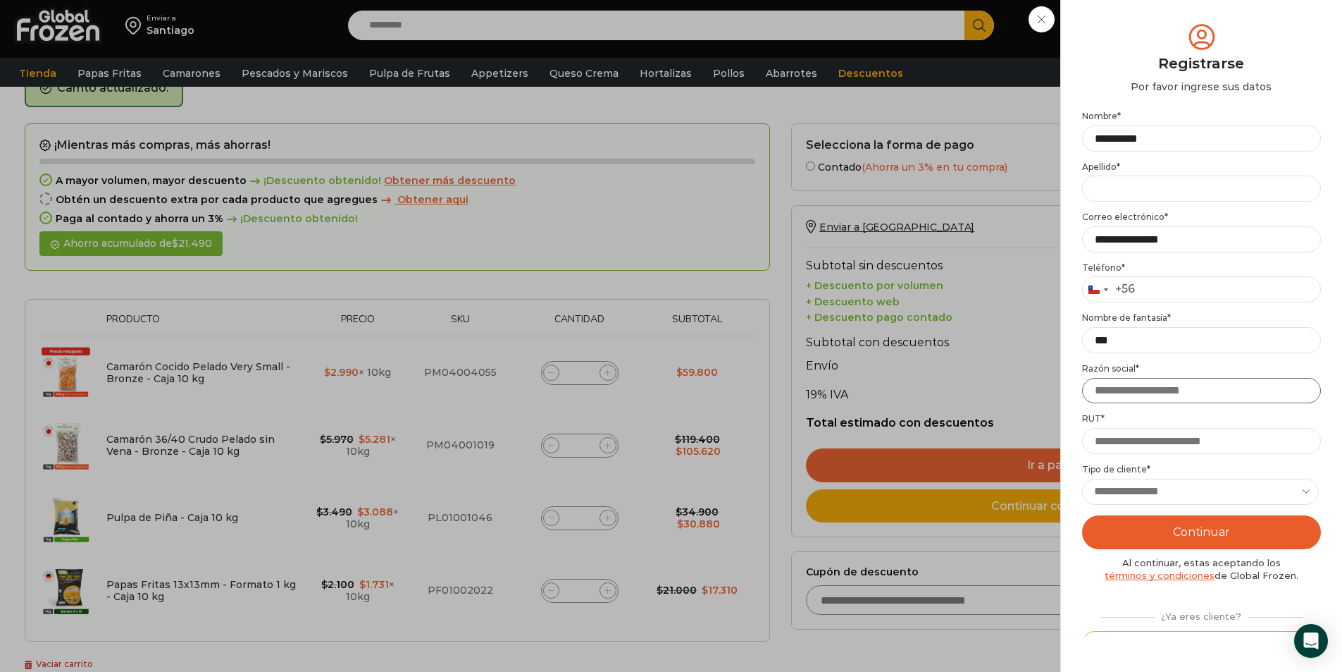
click at [1153, 396] on input "Razón social *" at bounding box center [1201, 391] width 239 height 26
type input "*"
type input "*********"
click at [1196, 440] on input "RUT *" at bounding box center [1201, 441] width 239 height 26
type input "**********"
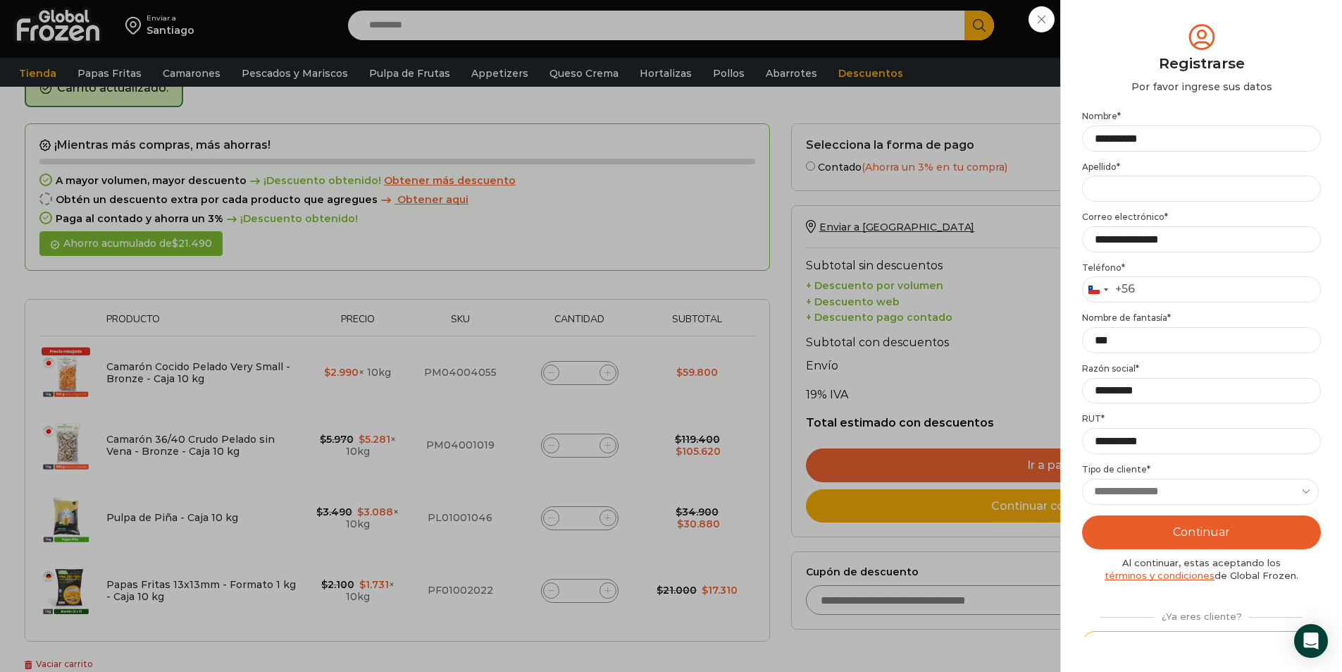
click at [1185, 487] on select "**********" at bounding box center [1200, 491] width 237 height 26
select select "**********"
click at [1082, 478] on select "**********" at bounding box center [1200, 491] width 237 height 26
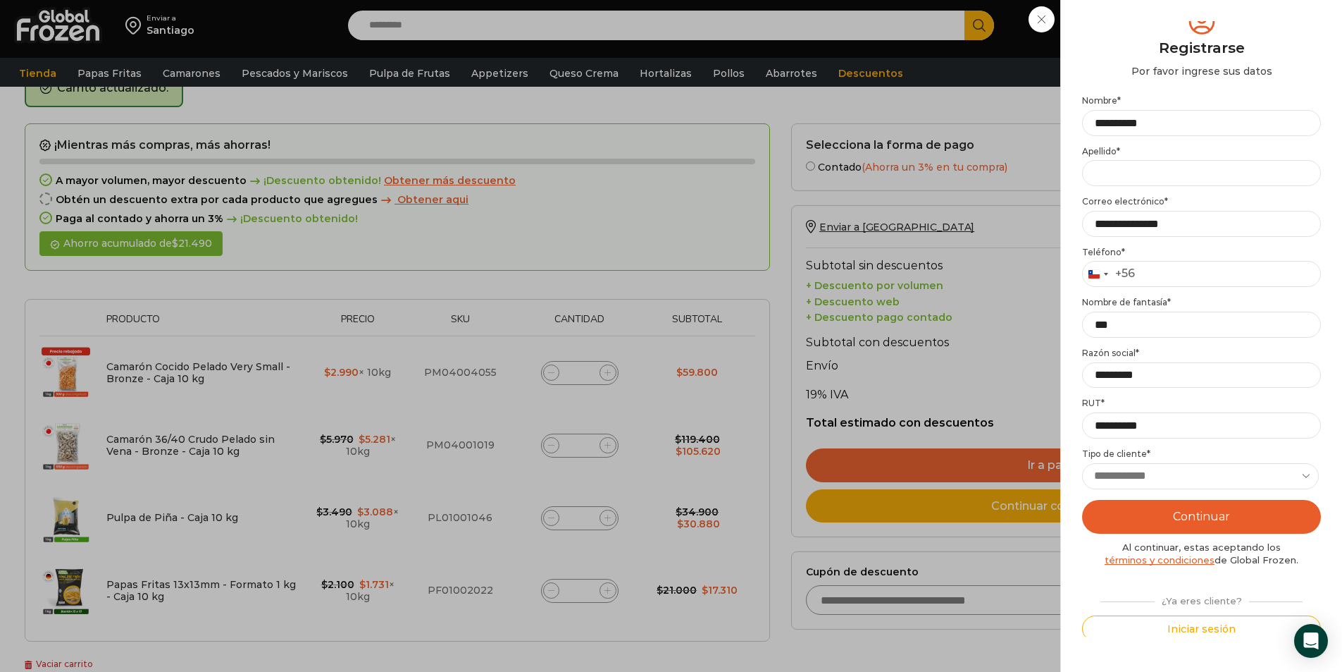
scroll to position [20, 0]
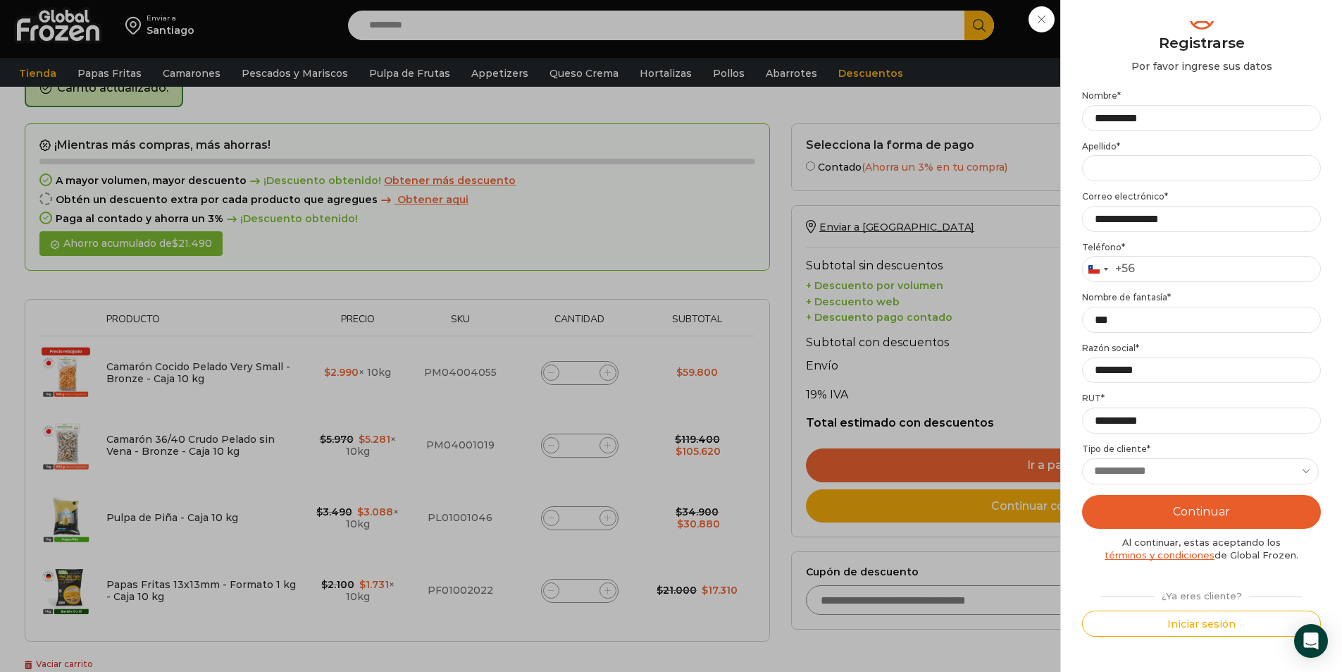
click at [1208, 509] on button "Continuar" at bounding box center [1201, 512] width 239 height 34
click at [1146, 173] on input "Apellido *" at bounding box center [1201, 168] width 239 height 26
type input "******"
click at [1217, 507] on button "Continuar" at bounding box center [1201, 512] width 239 height 34
click at [1213, 217] on input "**********" at bounding box center [1201, 219] width 239 height 26
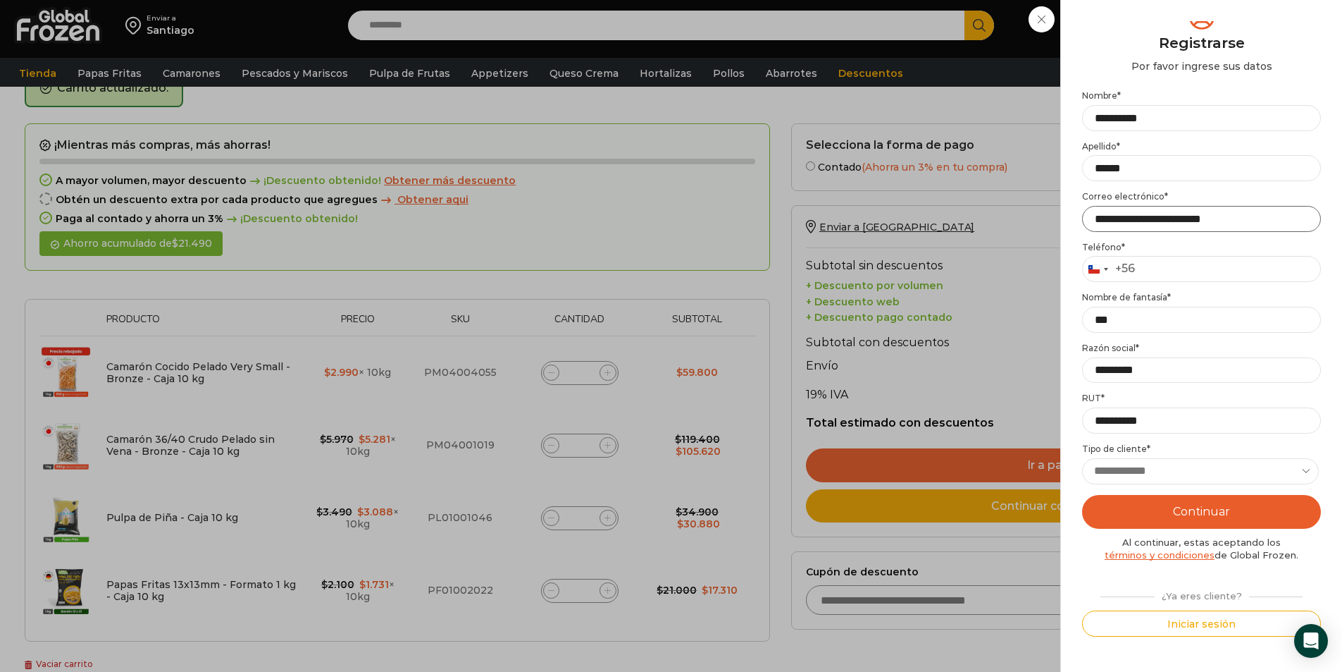
type input "**********"
click at [1271, 506] on button "Continuar" at bounding box center [1201, 512] width 239 height 34
click at [1206, 262] on input "Teléfono *" at bounding box center [1201, 269] width 239 height 26
type input "*********"
click at [1224, 501] on button "Continuar" at bounding box center [1201, 512] width 239 height 34
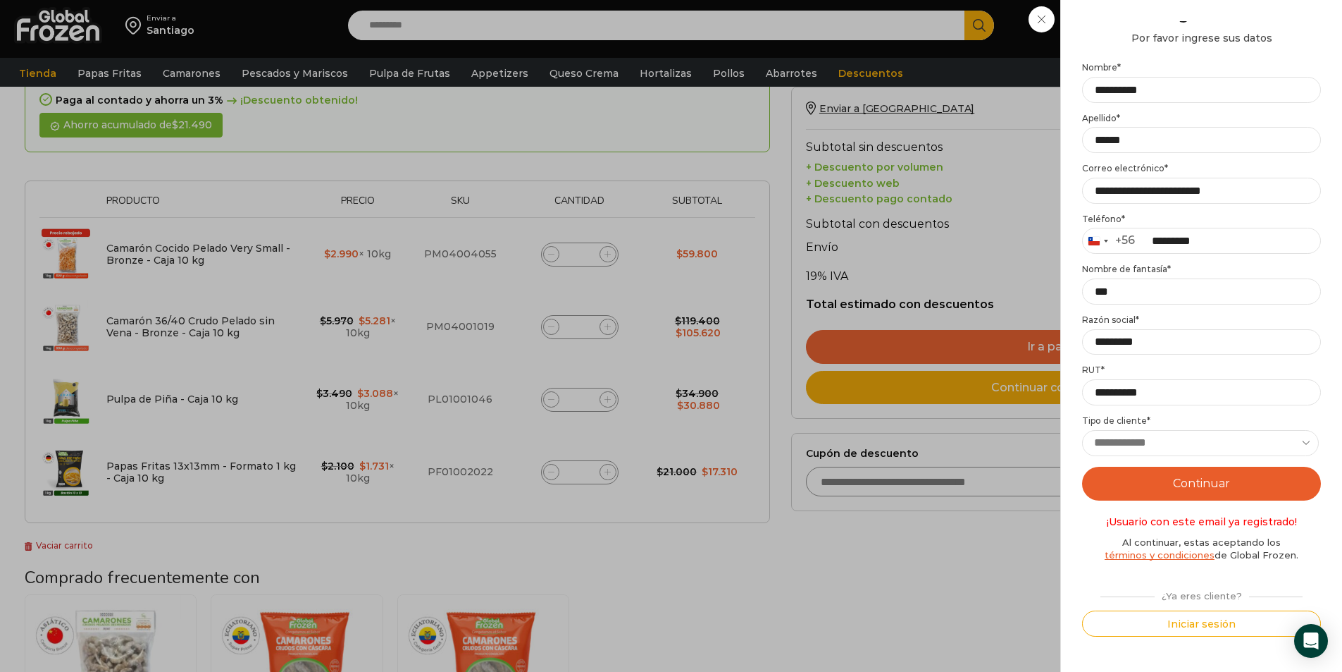
scroll to position [221, 0]
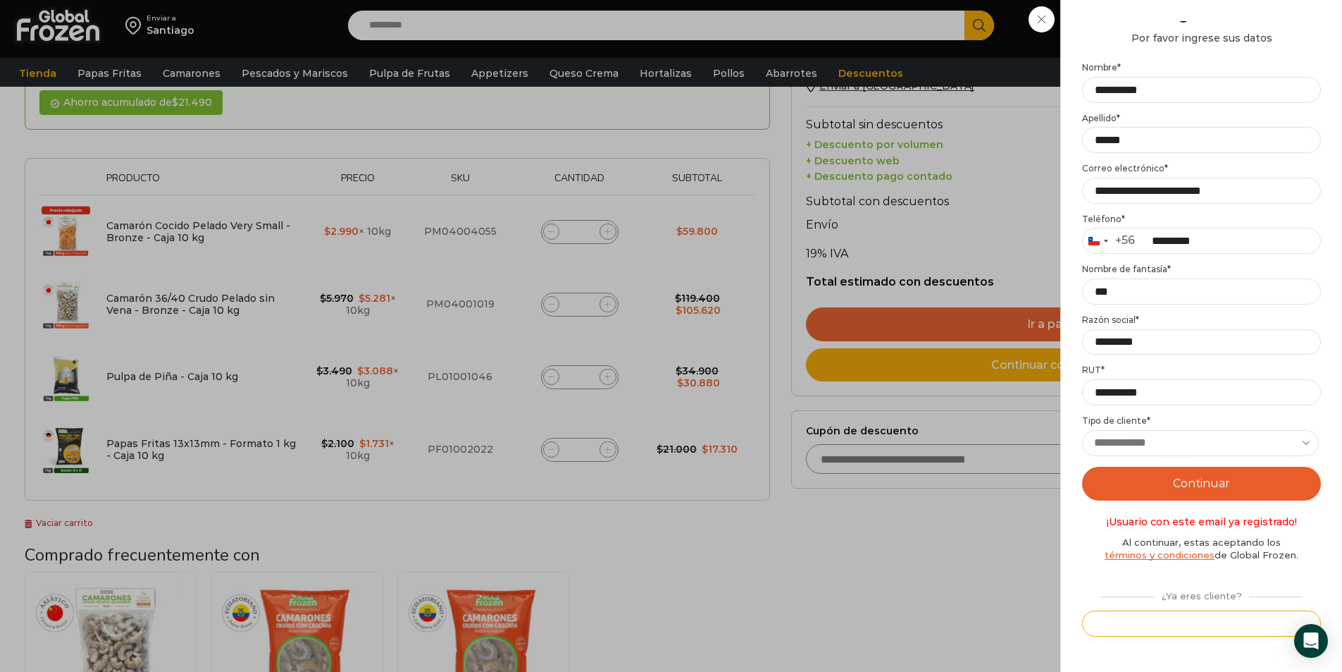
click at [1190, 624] on button "Iniciar sesión" at bounding box center [1201, 623] width 239 height 26
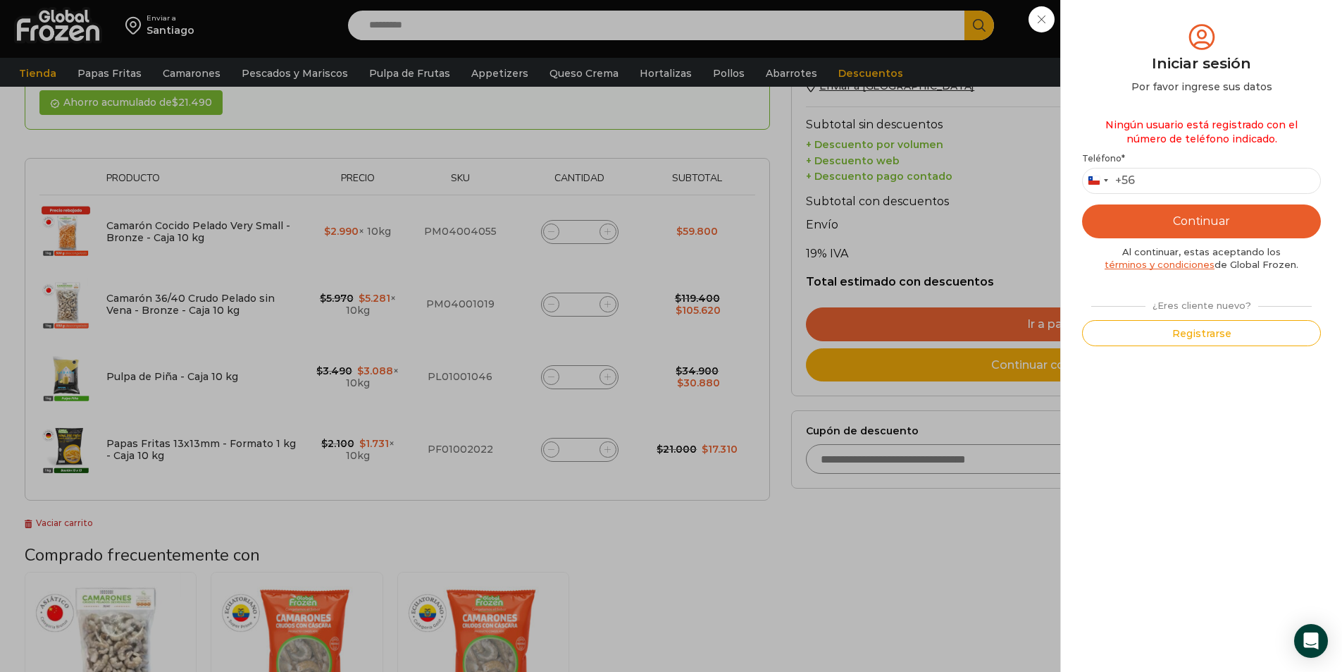
scroll to position [0, 0]
click at [1174, 186] on input "Teléfono *" at bounding box center [1201, 181] width 239 height 26
type input "*"
type input "*********"
click at [1189, 221] on button "Continuar" at bounding box center [1201, 221] width 239 height 34
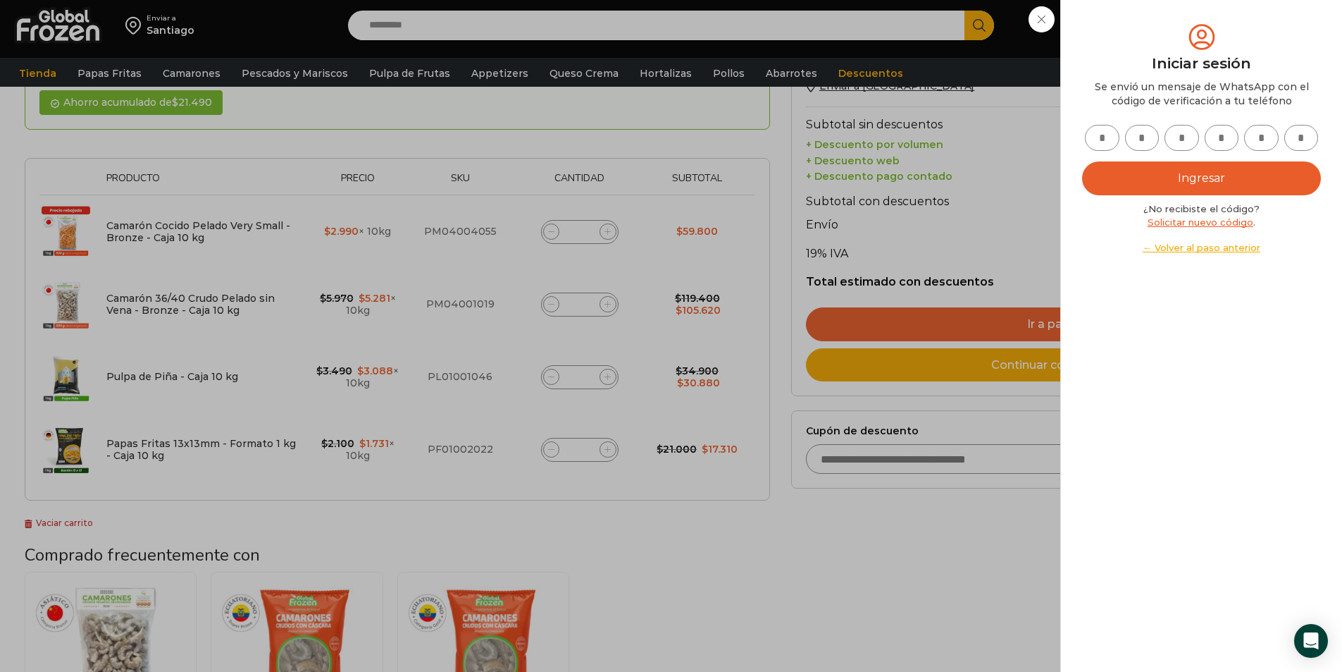
click at [1198, 250] on link "← Volver al paso anterior" at bounding box center [1201, 247] width 239 height 13
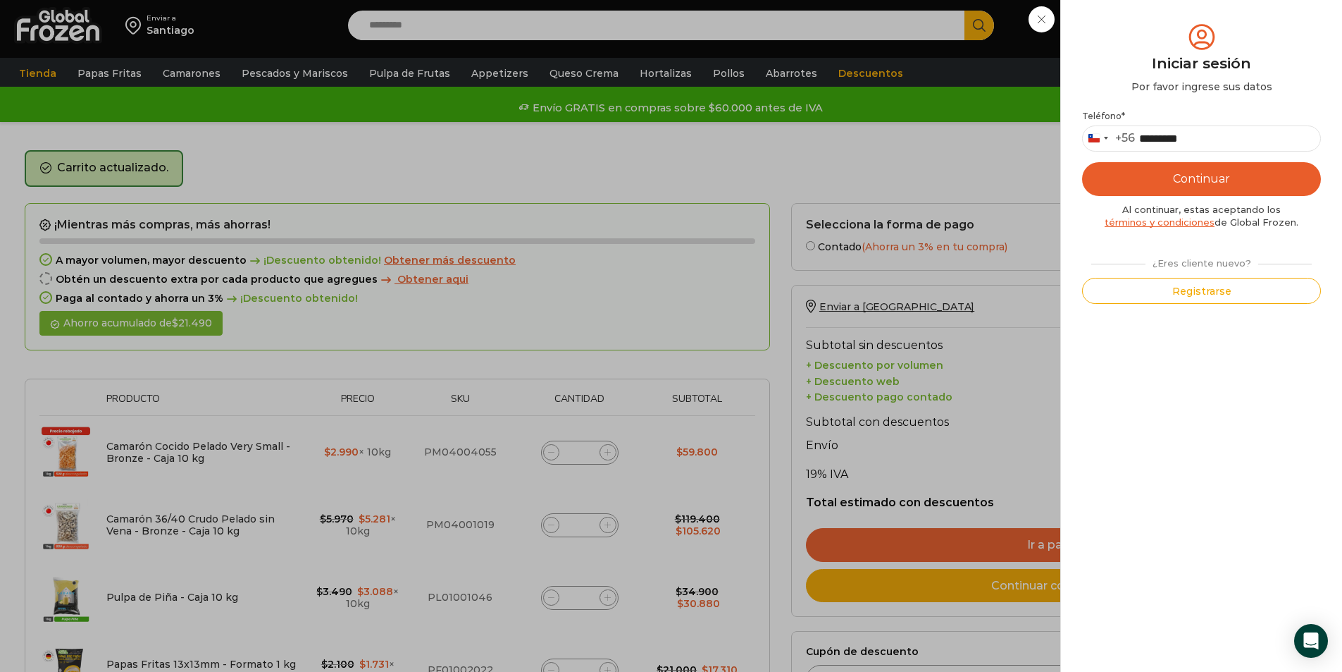
click at [1164, 39] on div "Iniciar sesión Mi cuenta Login Register Iniciar sesión Por favor ingrese sus da…" at bounding box center [1207, 25] width 86 height 28
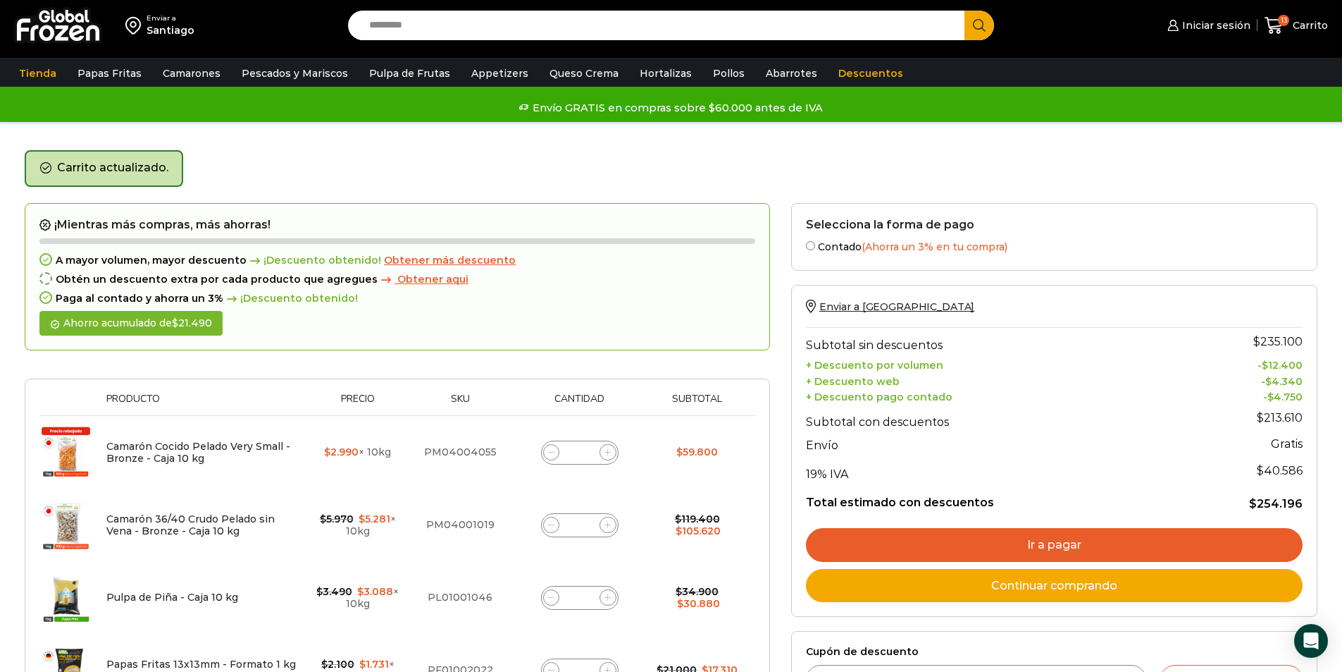
click at [1125, 546] on link "Ir a pagar" at bounding box center [1054, 545] width 497 height 34
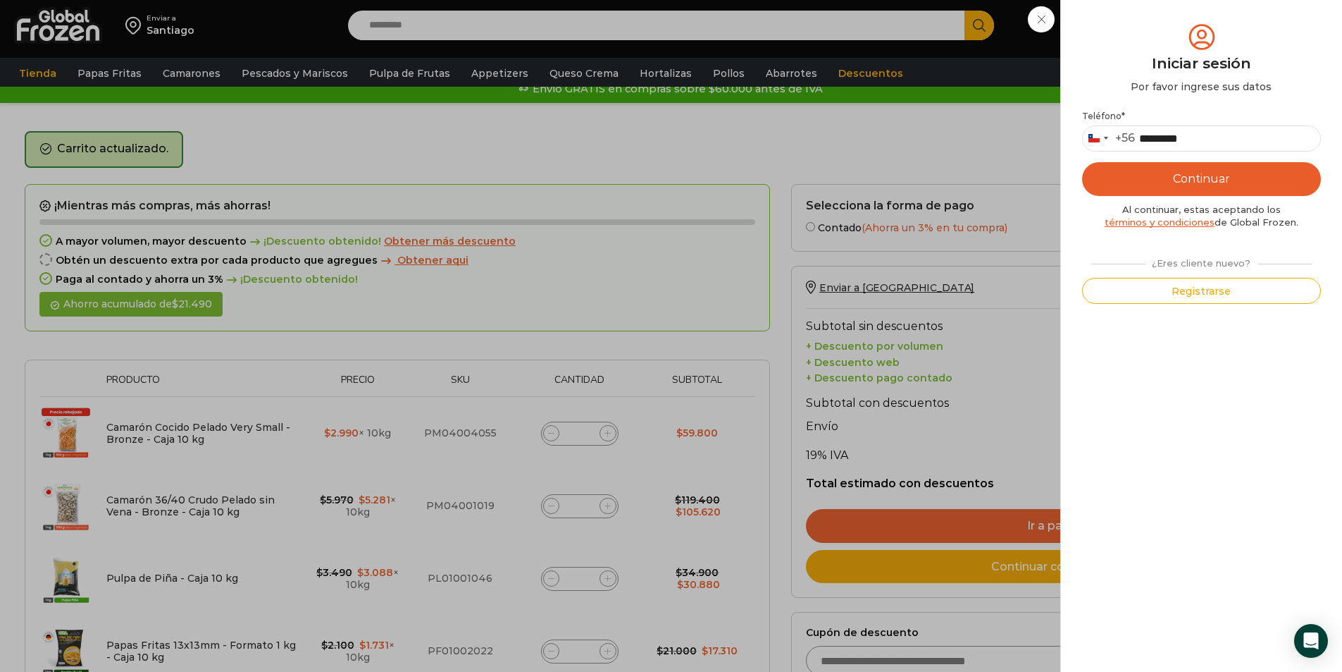
scroll to position [70, 0]
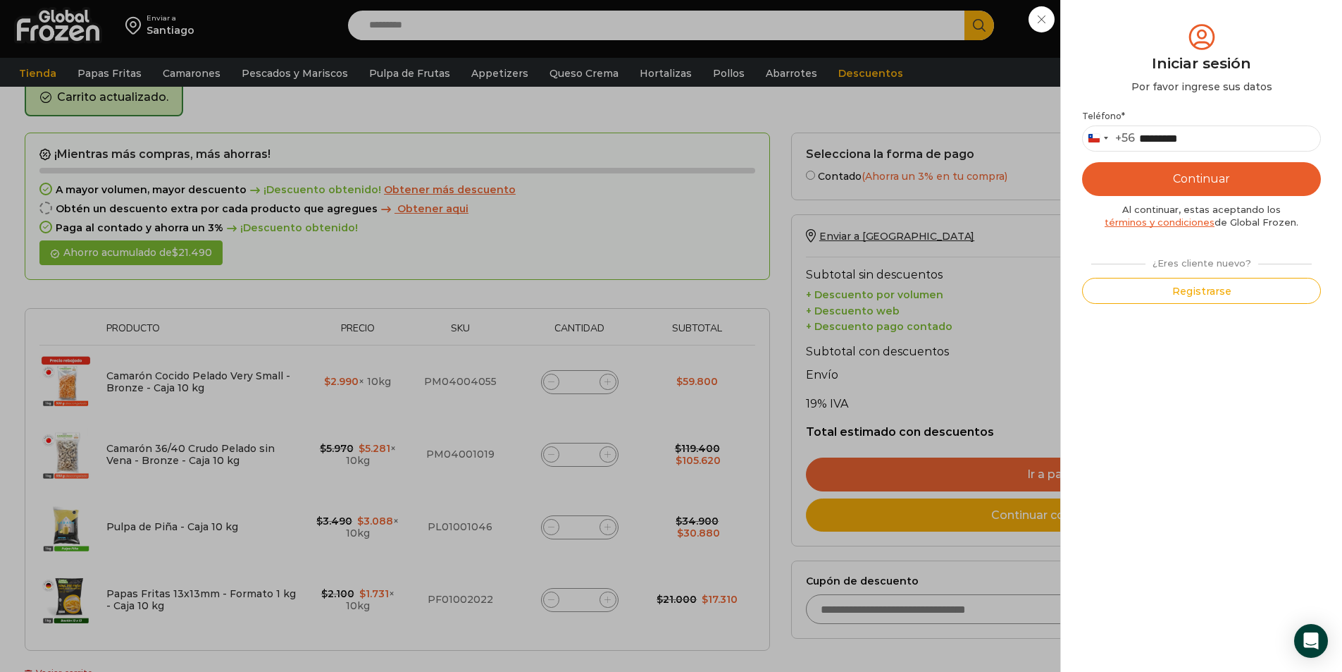
click at [1164, 39] on div "Iniciar sesión Mi cuenta Login Register Iniciar sesión Por favor ingrese sus da…" at bounding box center [1207, 25] width 86 height 28
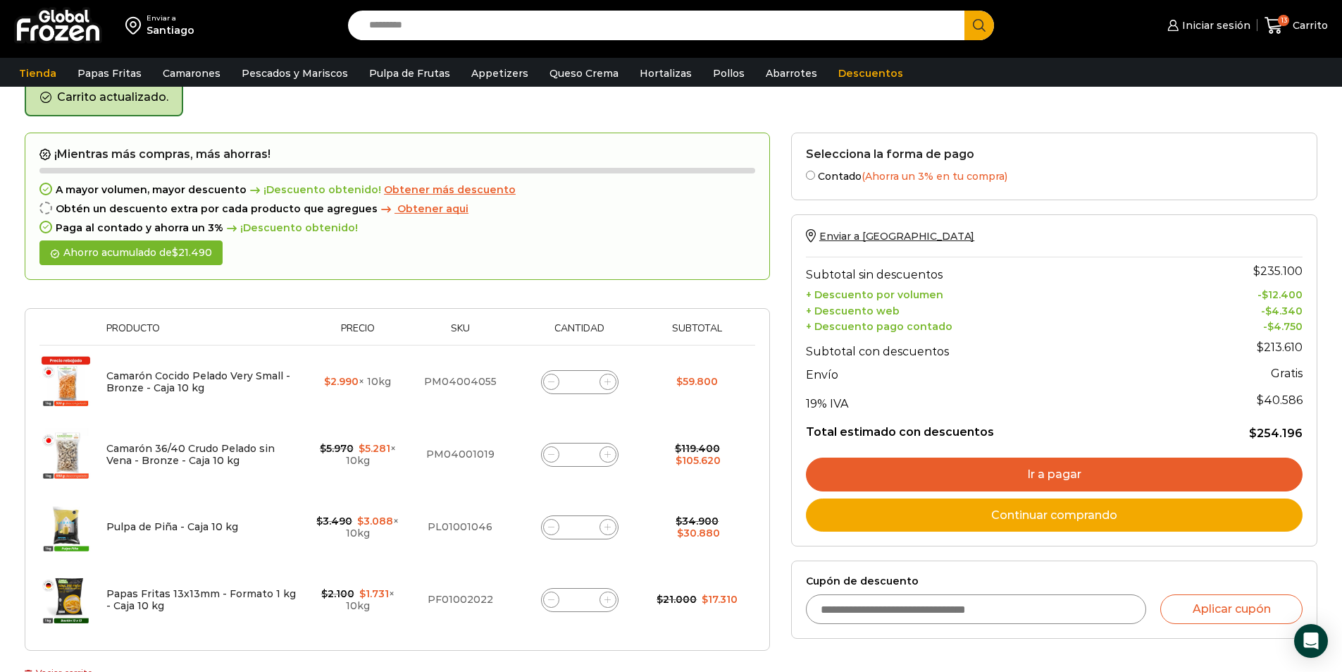
click at [608, 381] on icon at bounding box center [608, 381] width 6 height 6
type input "*"
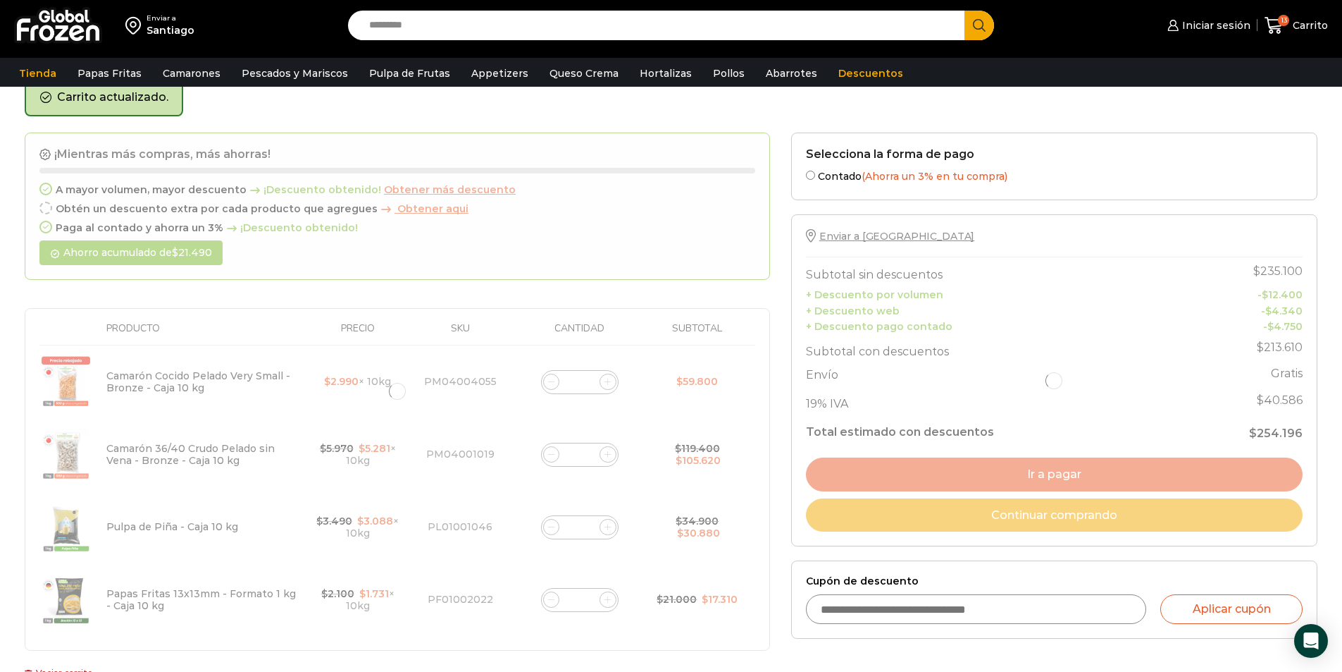
click at [612, 383] on div at bounding box center [397, 391] width 745 height 519
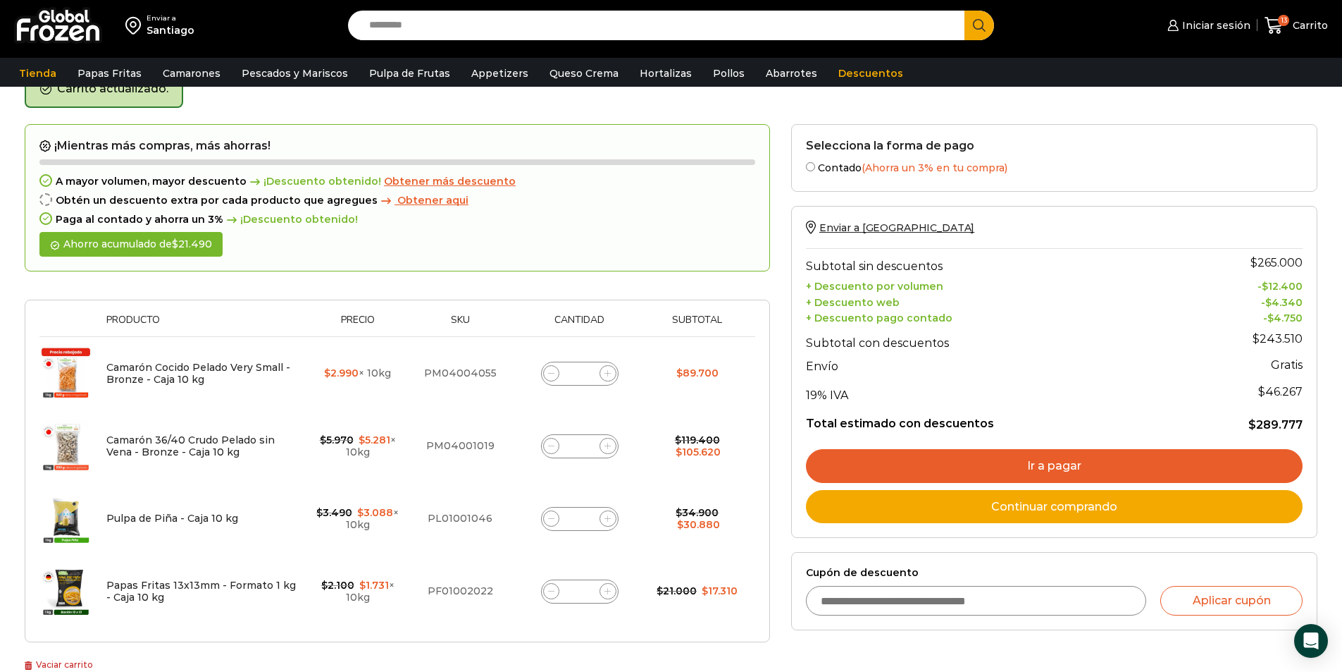
scroll to position [80, 0]
click at [606, 447] on icon at bounding box center [608, 445] width 6 height 6
type input "*"
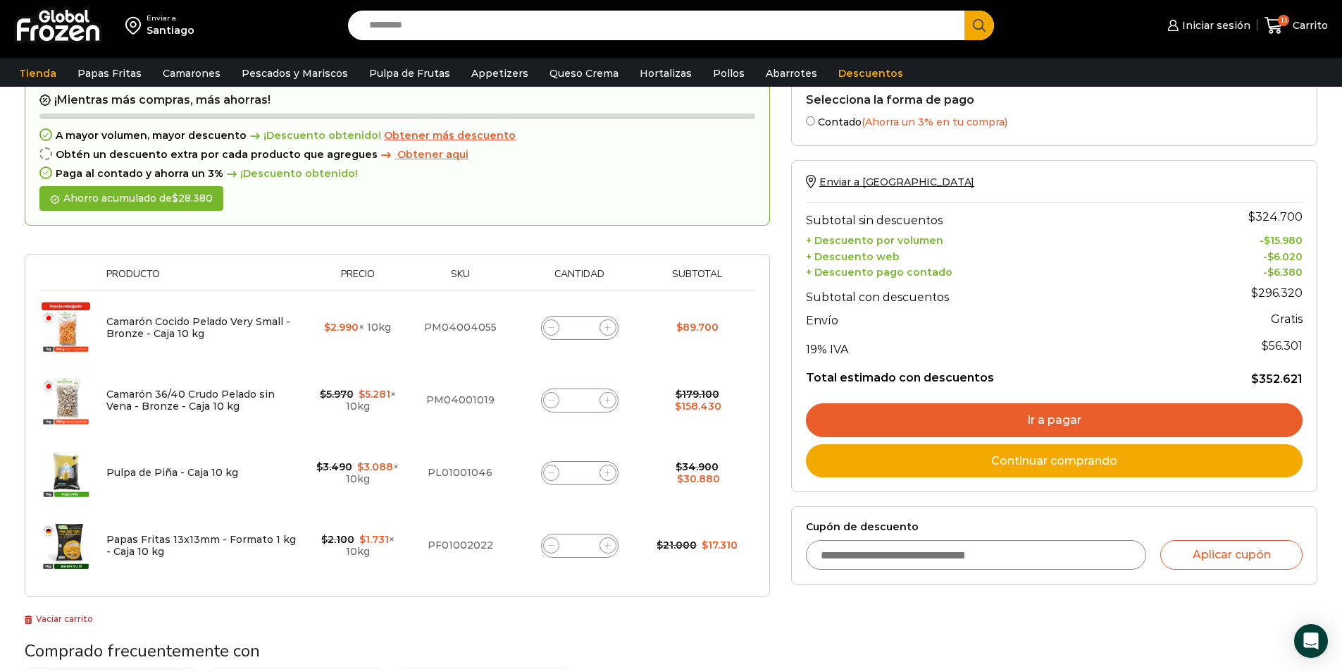
scroll to position [173, 0]
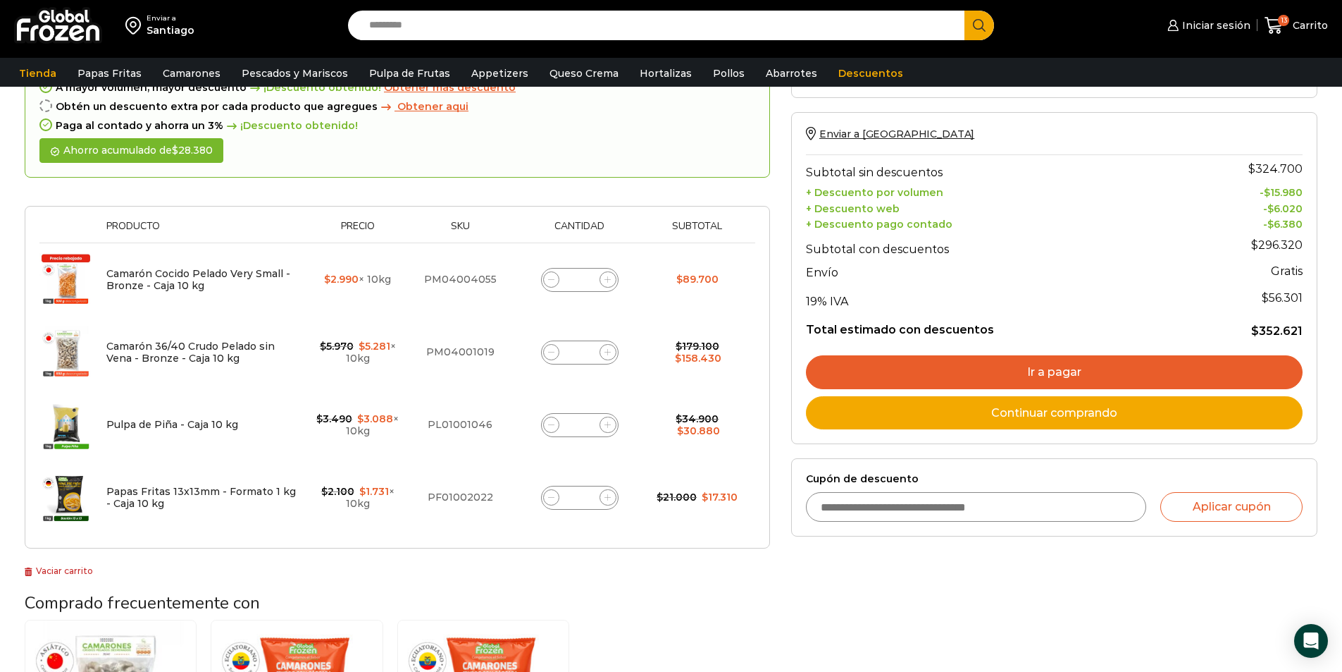
click at [547, 425] on span at bounding box center [551, 424] width 17 height 17
type input "*"
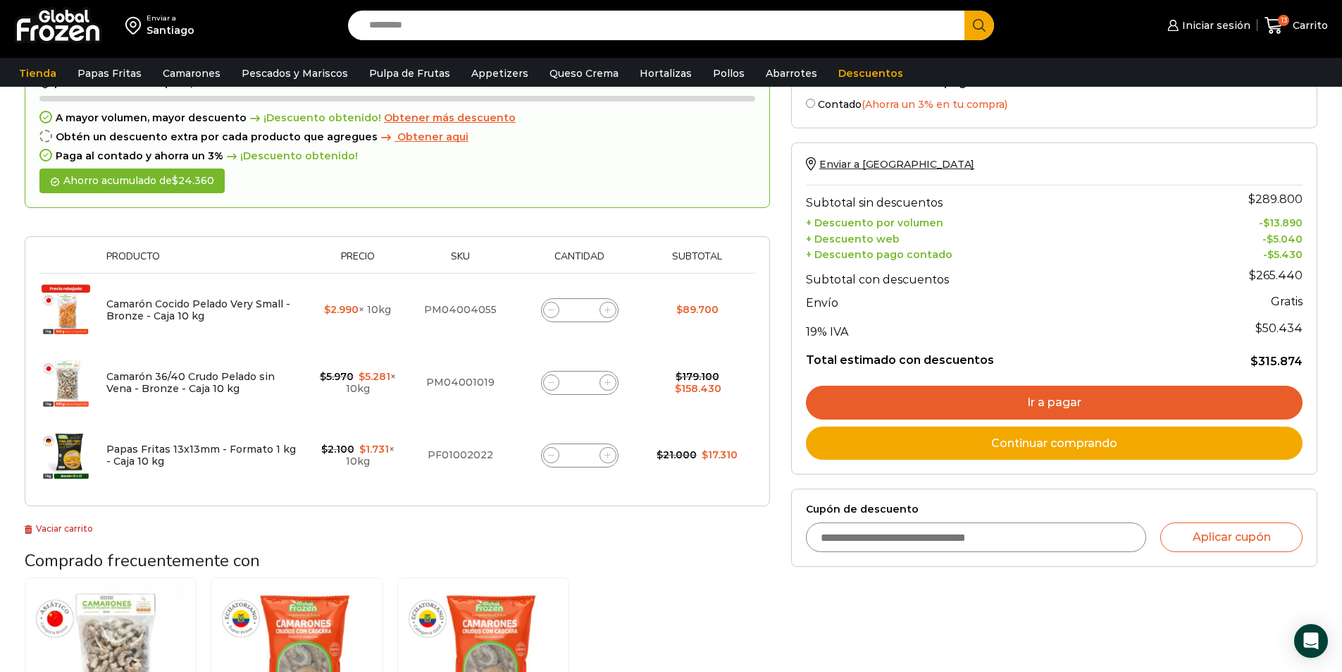
scroll to position [211, 0]
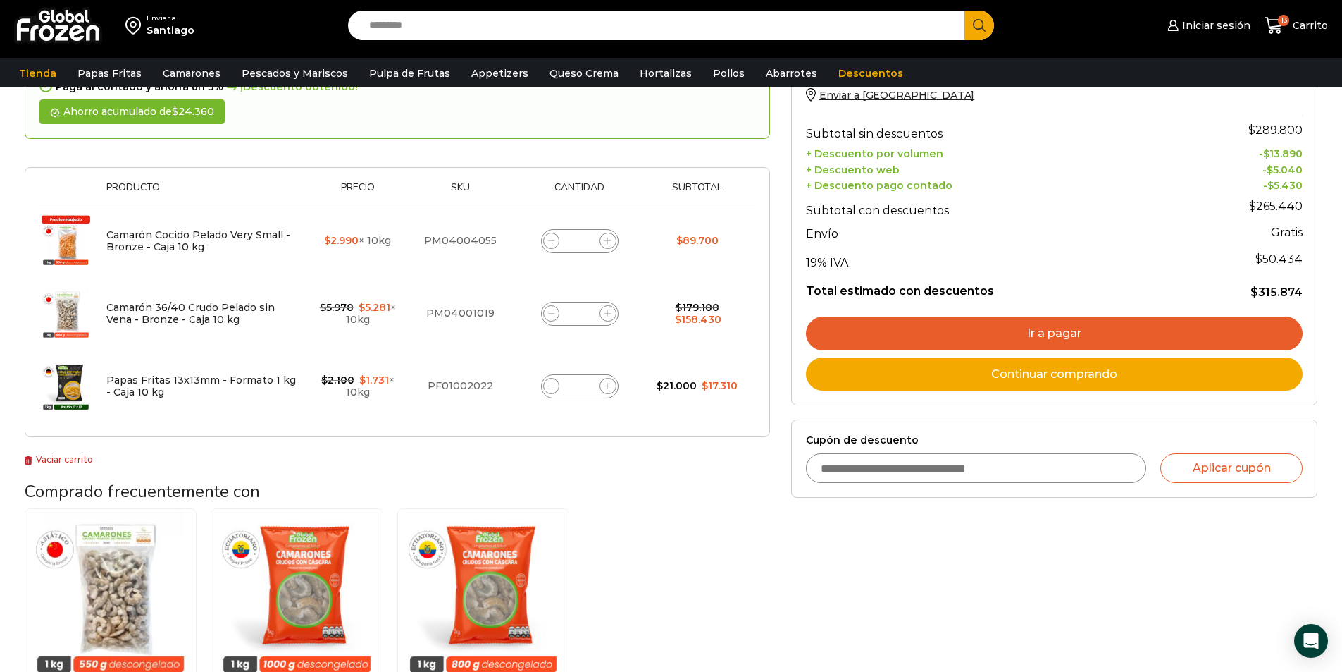
click at [77, 387] on img at bounding box center [65, 385] width 53 height 53
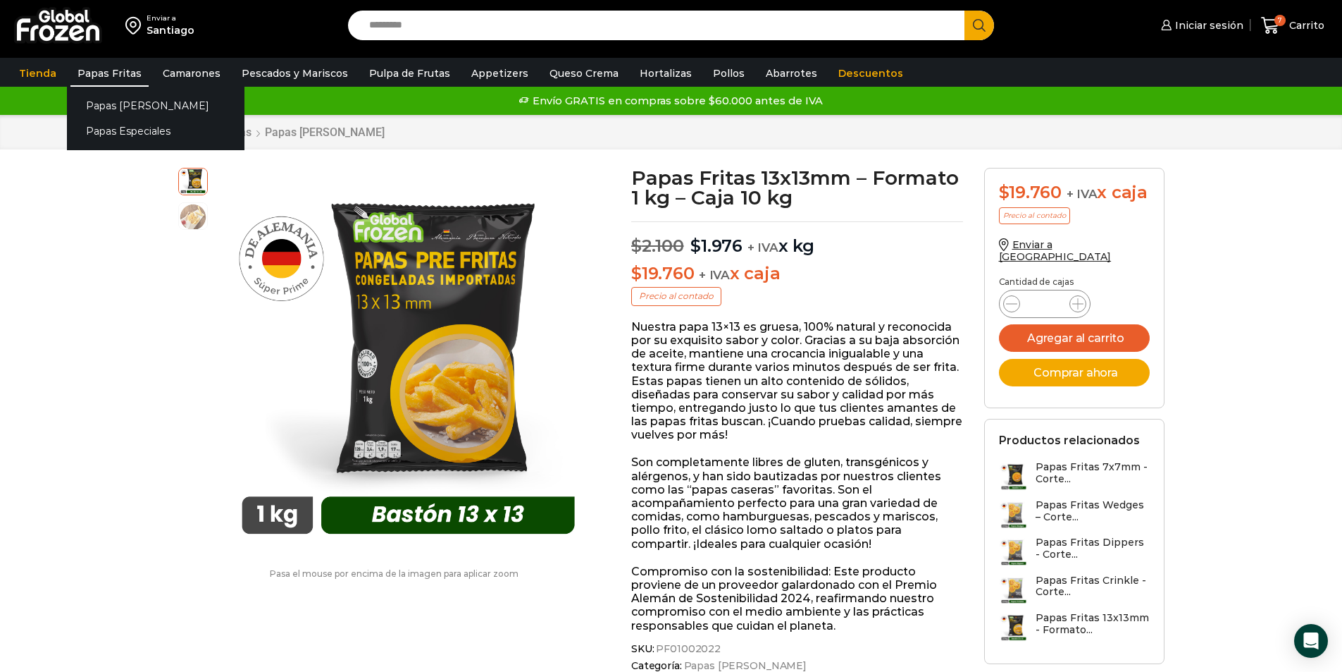
click at [117, 77] on link "Papas Fritas" at bounding box center [109, 73] width 78 height 27
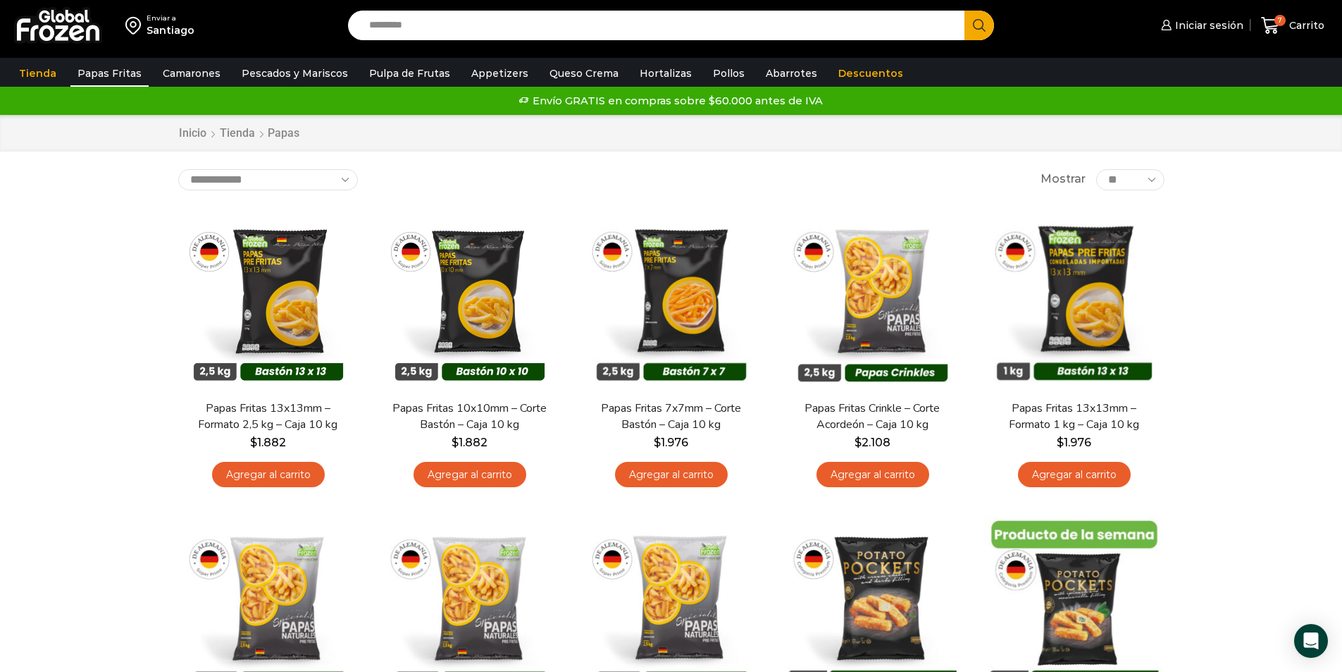
click at [343, 180] on select "**********" at bounding box center [268, 179] width 180 height 21
click at [499, 194] on div "**********" at bounding box center [672, 645] width 1008 height 953
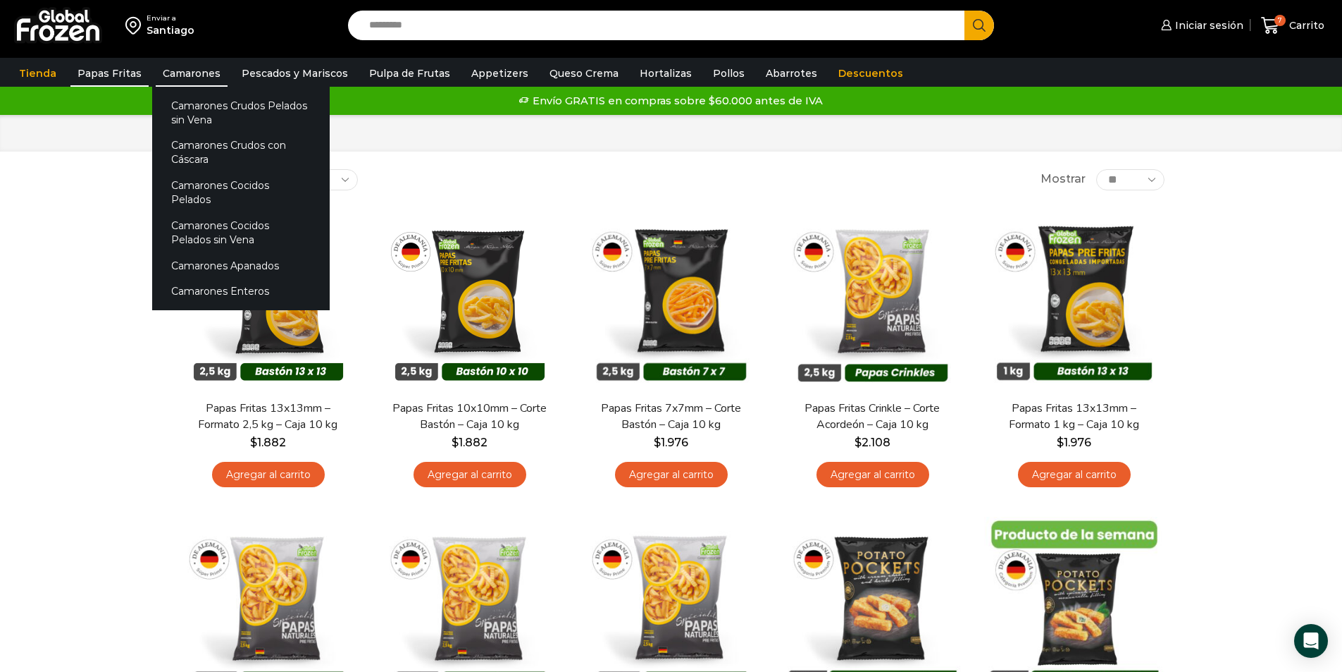
click at [187, 78] on link "Camarones" at bounding box center [192, 73] width 72 height 27
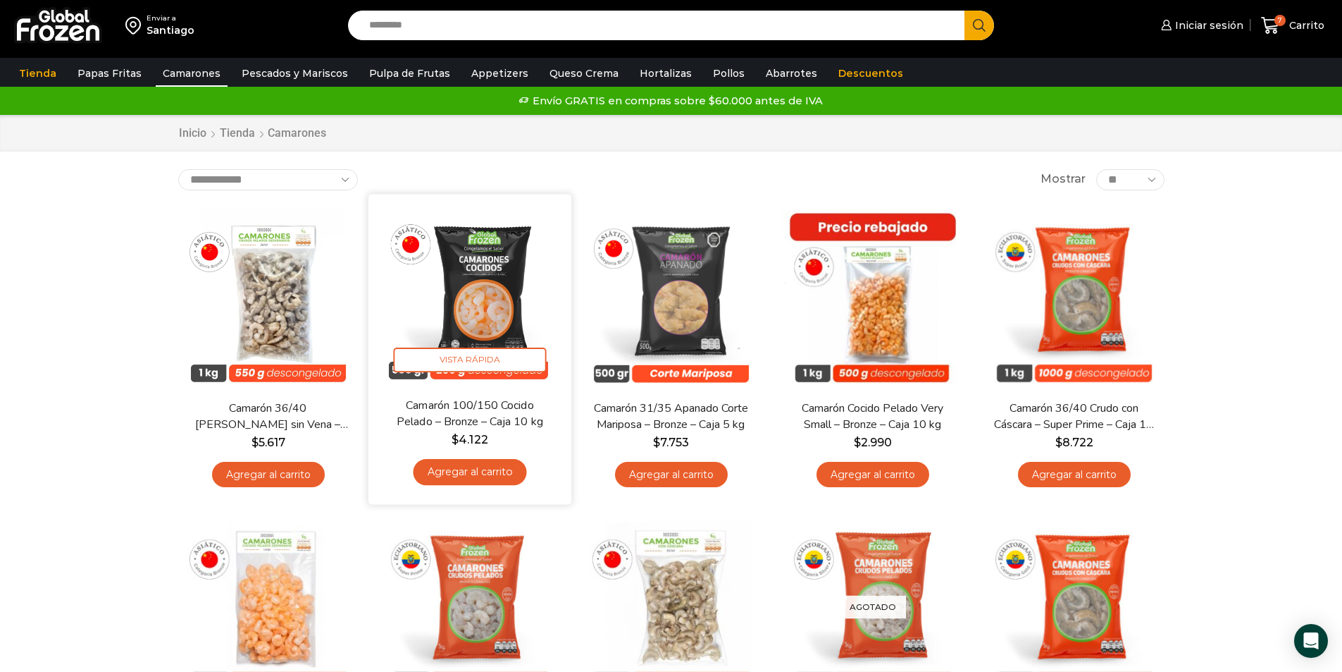
click at [500, 294] on img at bounding box center [470, 295] width 182 height 182
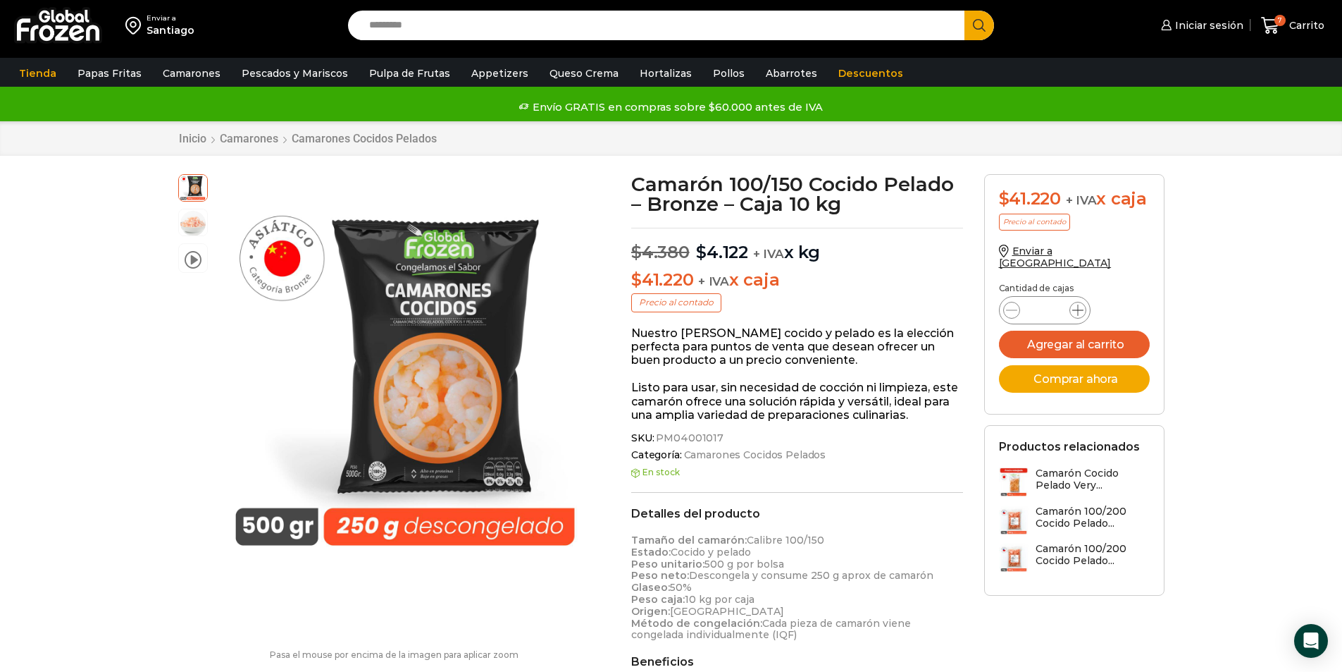
click at [1077, 304] on icon at bounding box center [1077, 309] width 11 height 11
click at [1013, 304] on icon at bounding box center [1011, 309] width 11 height 11
type input "*"
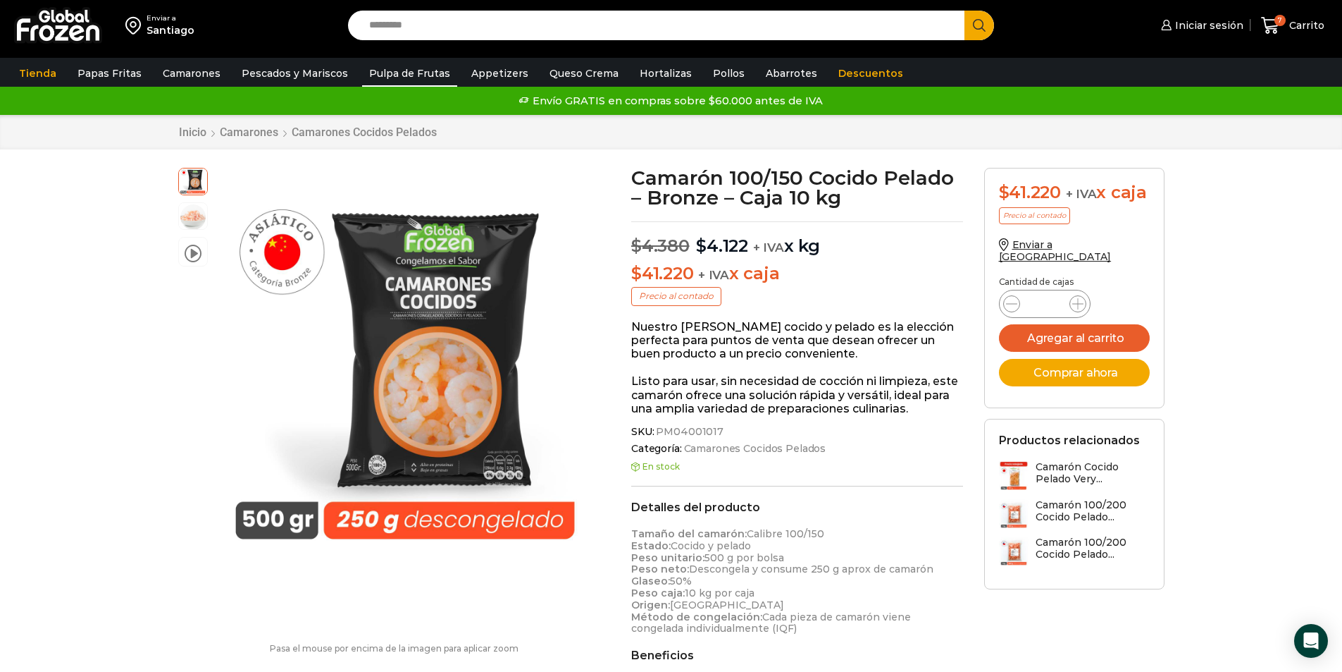
click at [422, 71] on link "Pulpa de Frutas" at bounding box center [409, 73] width 95 height 27
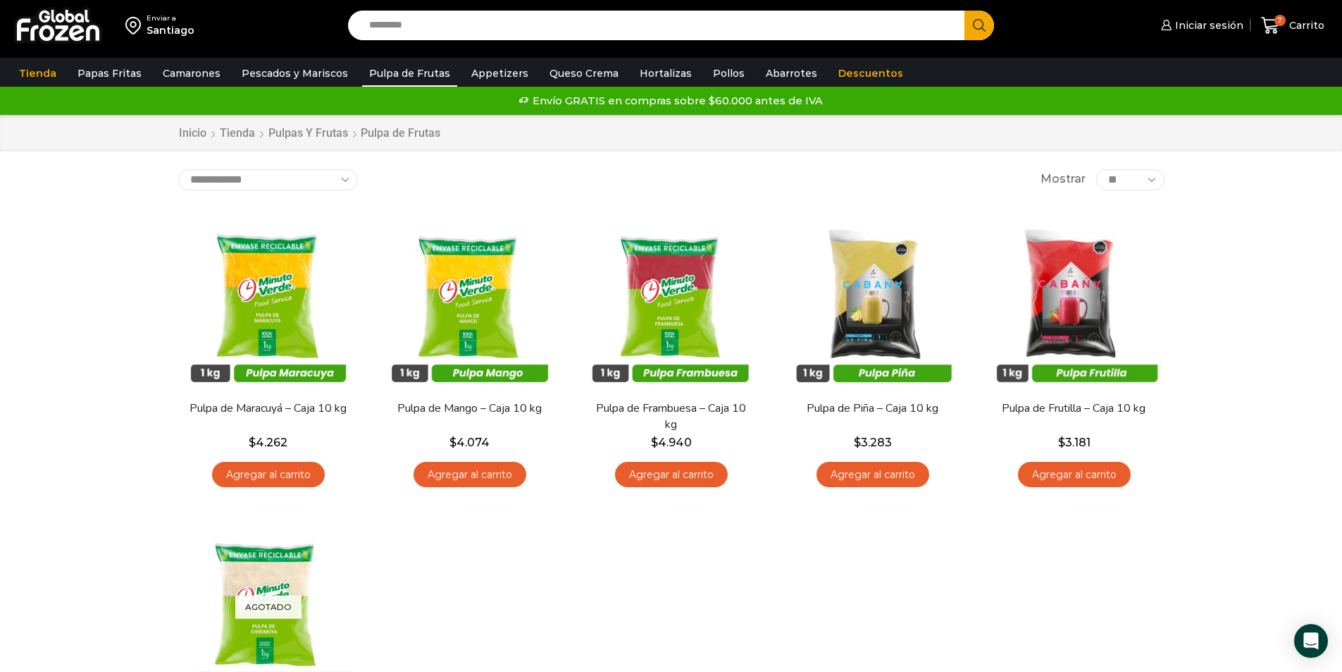
click at [402, 76] on link "Pulpa de Frutas" at bounding box center [409, 73] width 95 height 27
click at [558, 73] on link "Queso Crema" at bounding box center [584, 73] width 83 height 27
click at [470, 73] on link "Appetizers" at bounding box center [499, 73] width 71 height 27
click at [384, 73] on link "Pulpa de Frutas" at bounding box center [409, 73] width 95 height 27
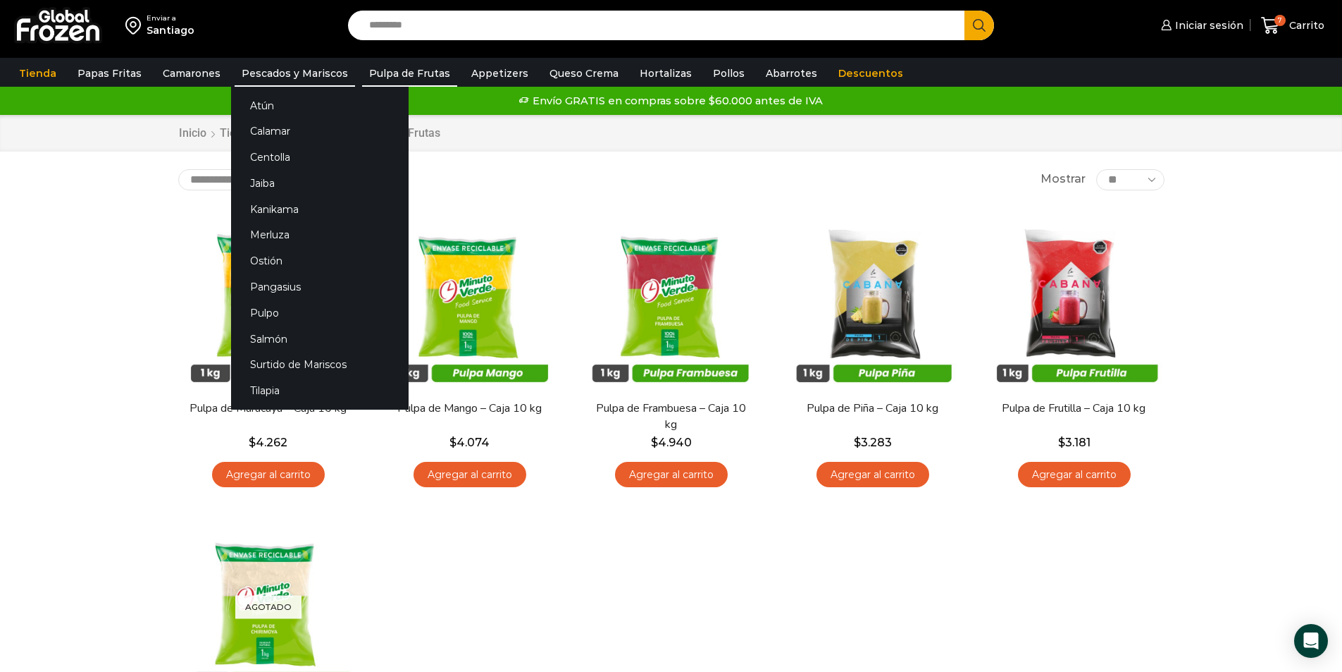
click at [306, 80] on link "Pescados y Mariscos" at bounding box center [295, 73] width 120 height 27
click at [307, 67] on link "Pescados y Mariscos" at bounding box center [295, 73] width 120 height 27
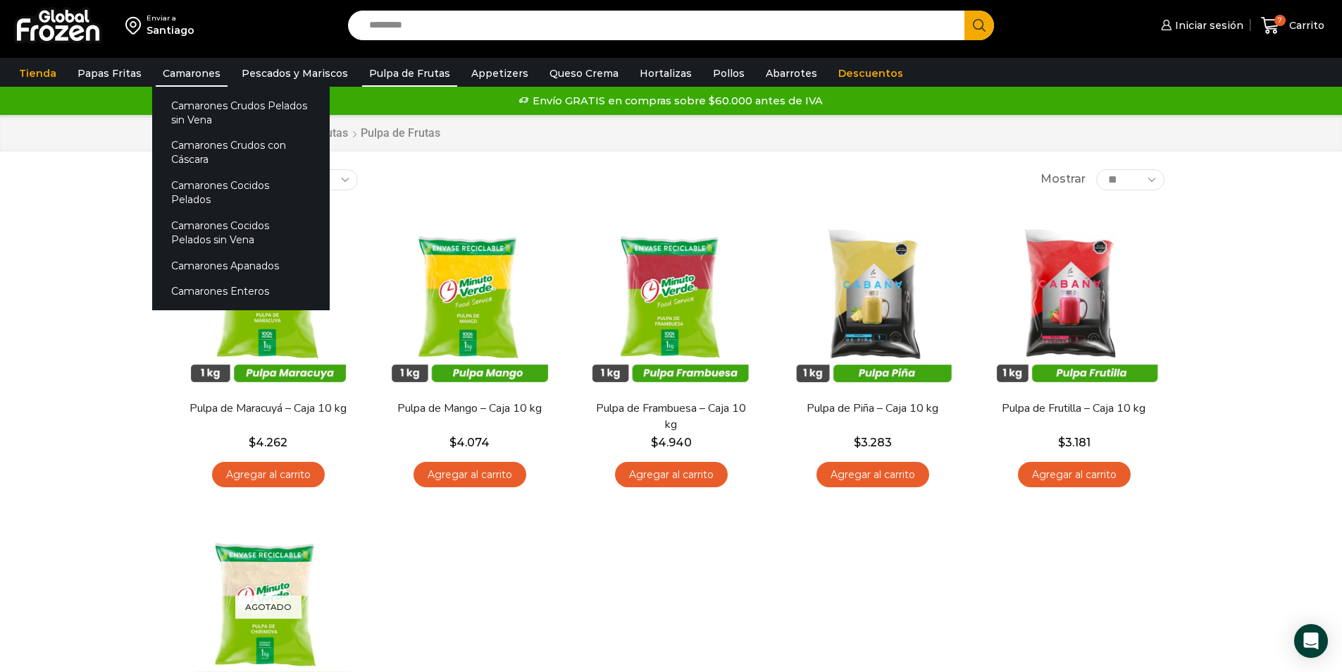
click at [174, 74] on link "Camarones" at bounding box center [192, 73] width 72 height 27
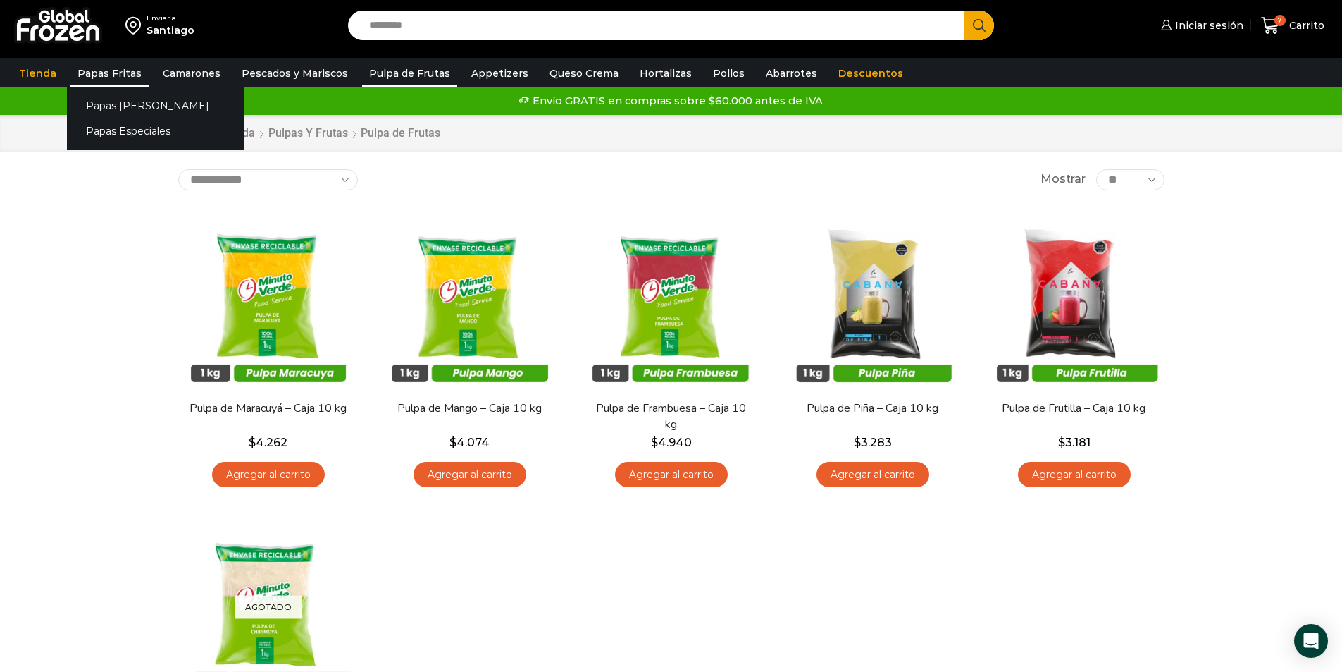
click at [101, 74] on link "Papas Fritas" at bounding box center [109, 73] width 78 height 27
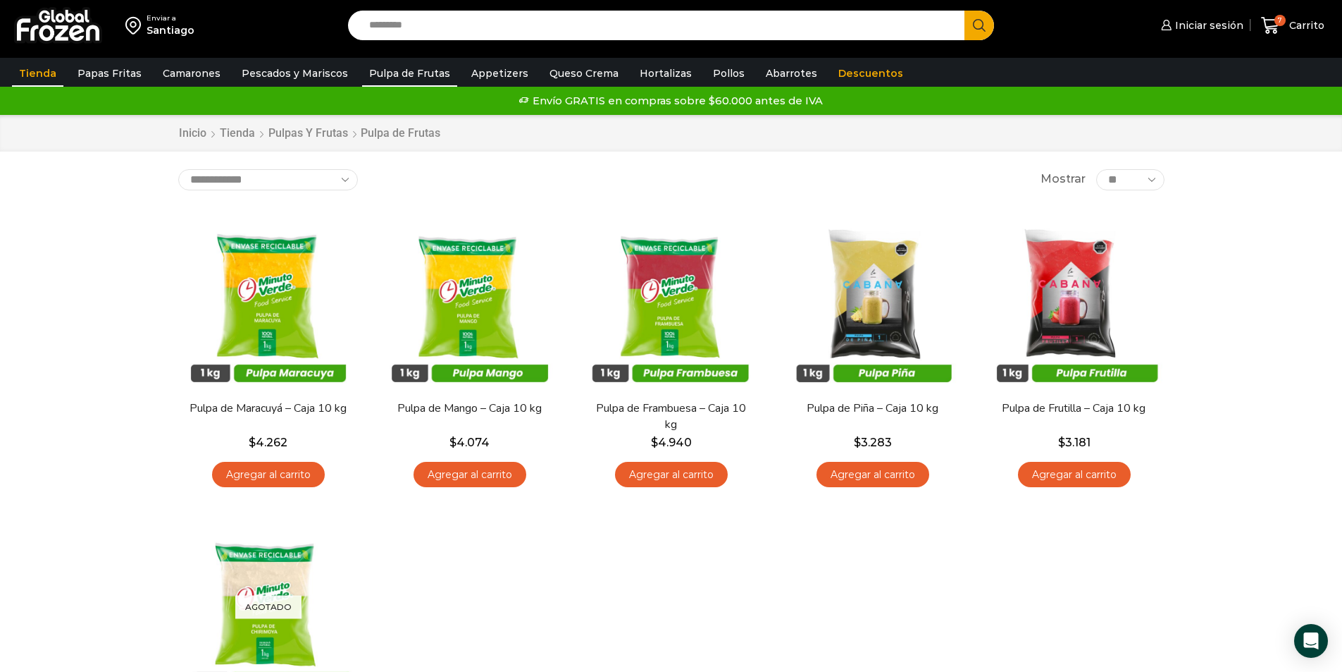
click at [30, 73] on link "Tienda" at bounding box center [37, 73] width 51 height 27
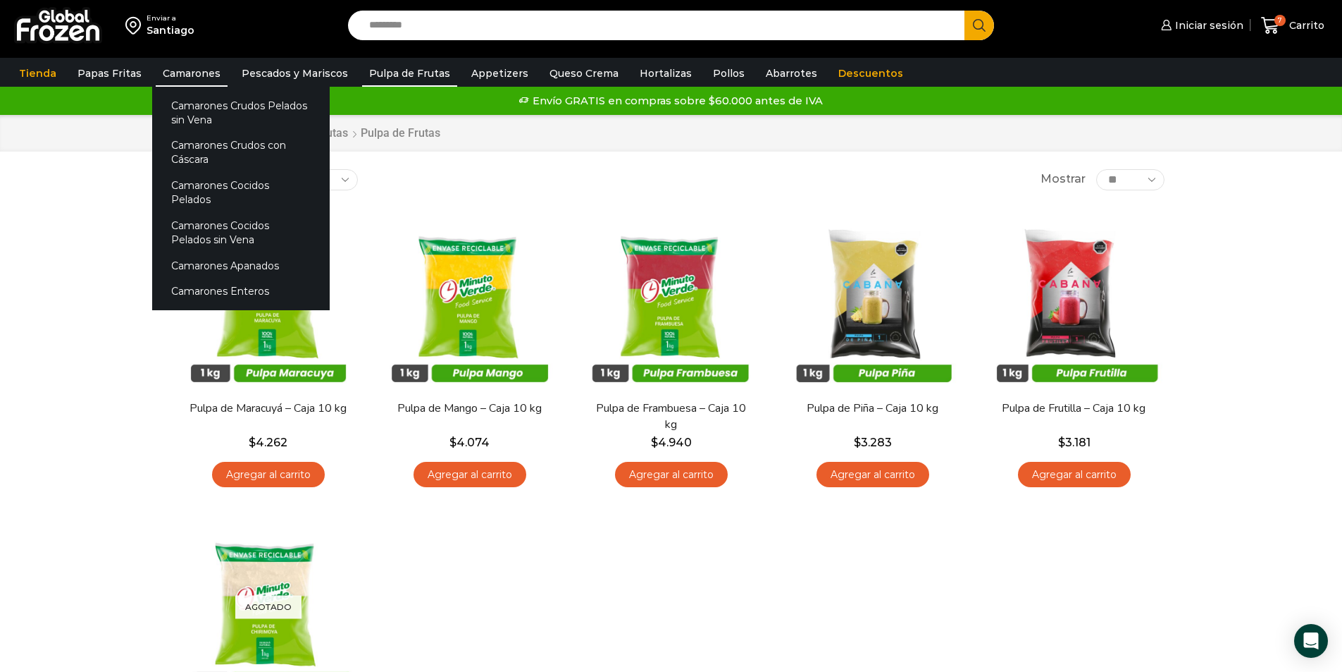
click at [202, 70] on link "Camarones" at bounding box center [192, 73] width 72 height 27
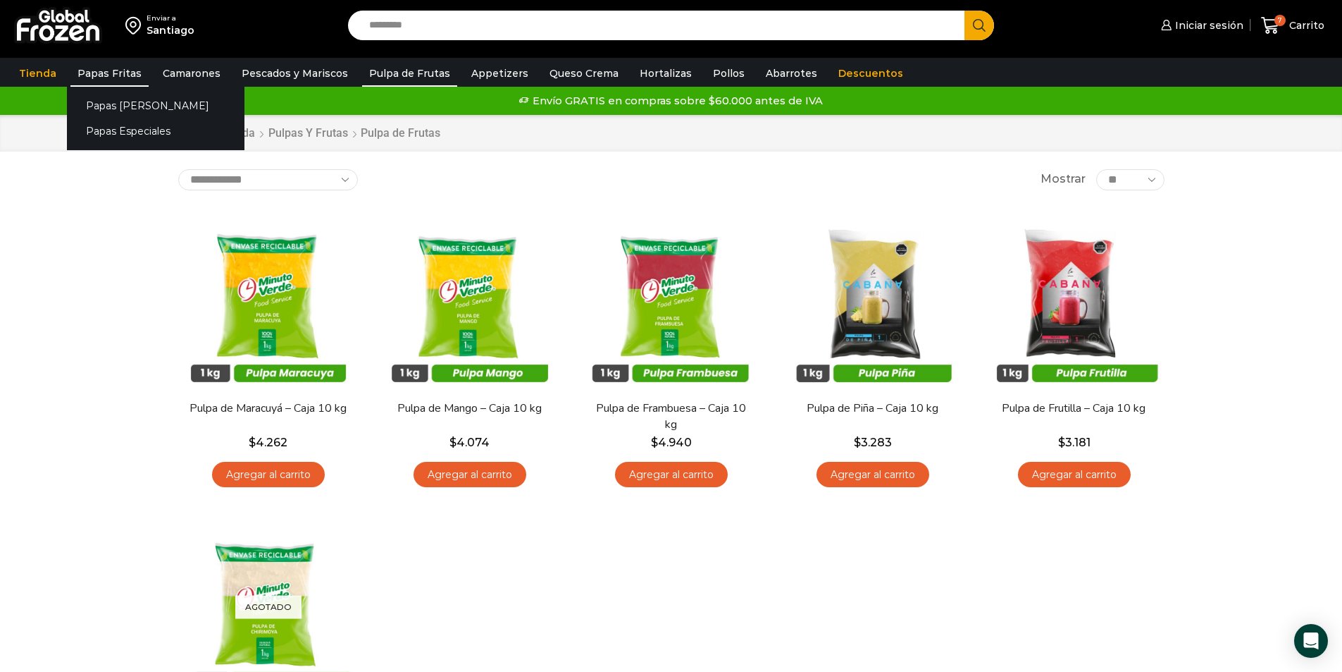
click at [94, 76] on link "Papas Fritas" at bounding box center [109, 73] width 78 height 27
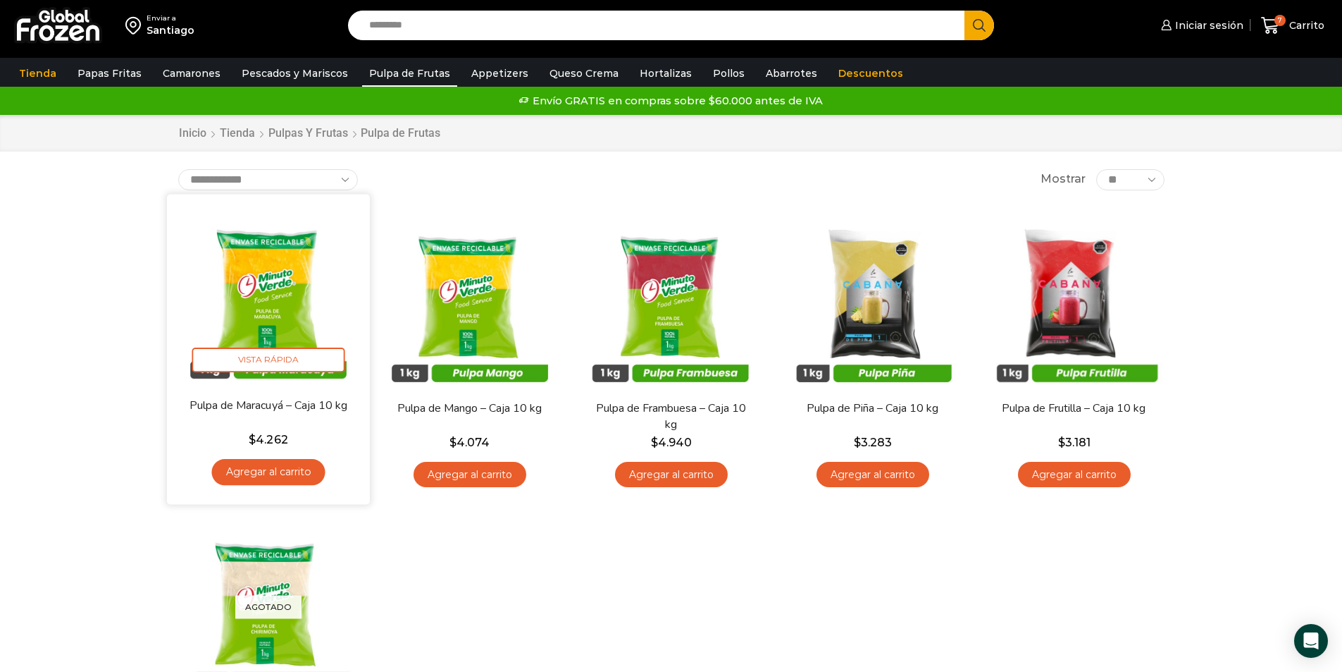
click at [339, 416] on h2 "Pulpa de Maracuyá – Caja 10 kg" at bounding box center [267, 413] width 163 height 33
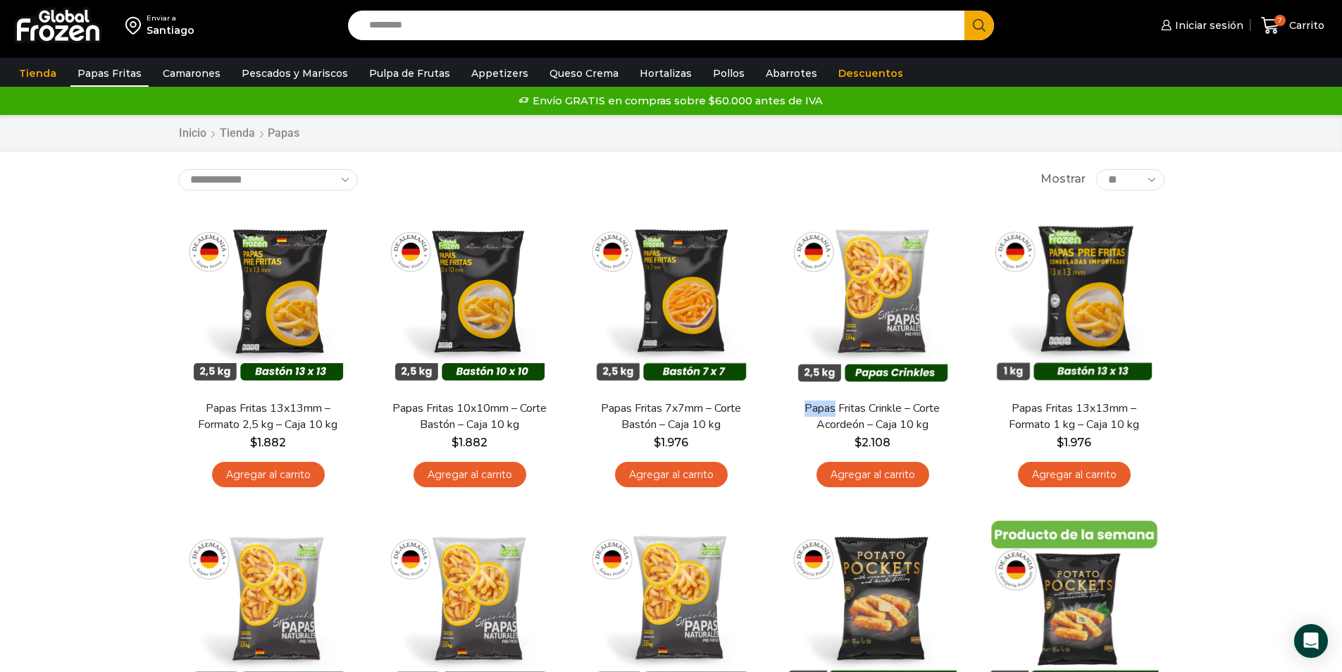
click at [349, 178] on select "**********" at bounding box center [268, 179] width 180 height 21
click at [178, 169] on select "**********" at bounding box center [268, 179] width 180 height 21
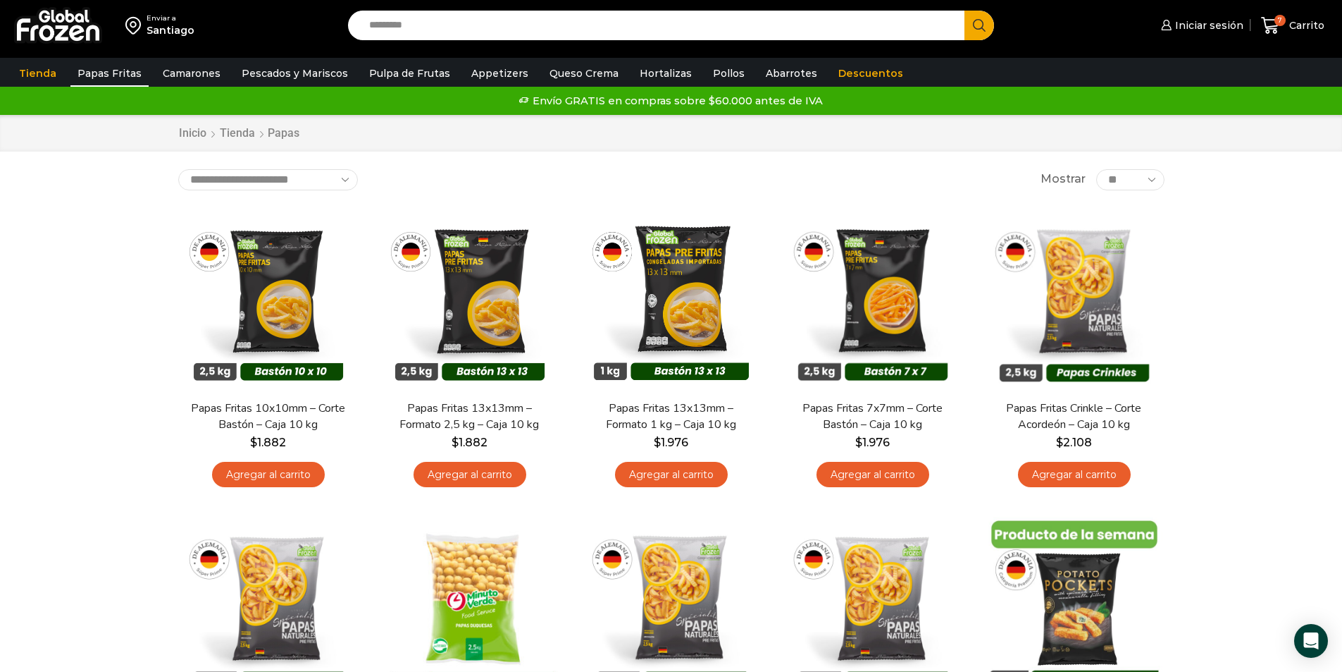
click at [347, 178] on select "**********" at bounding box center [268, 179] width 180 height 21
click at [178, 169] on select "**********" at bounding box center [268, 179] width 180 height 21
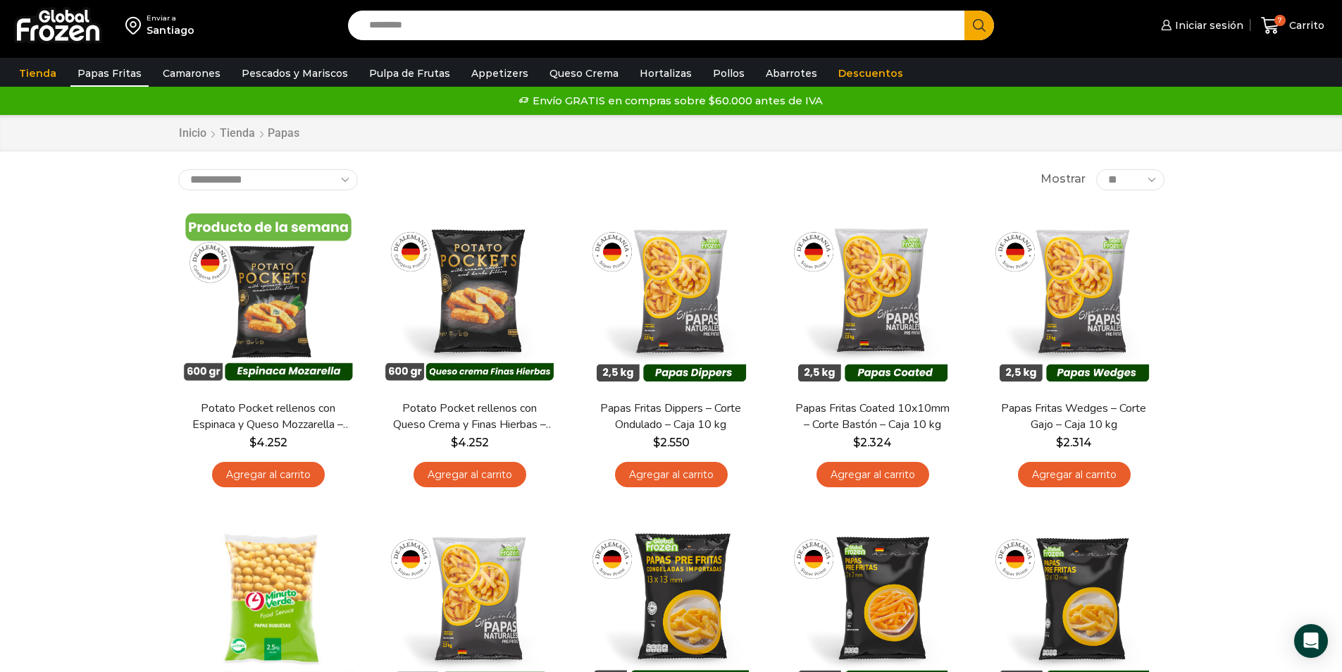
click at [349, 175] on select "**********" at bounding box center [268, 179] width 180 height 21
select select "**********"
click at [178, 169] on select "**********" at bounding box center [268, 179] width 180 height 21
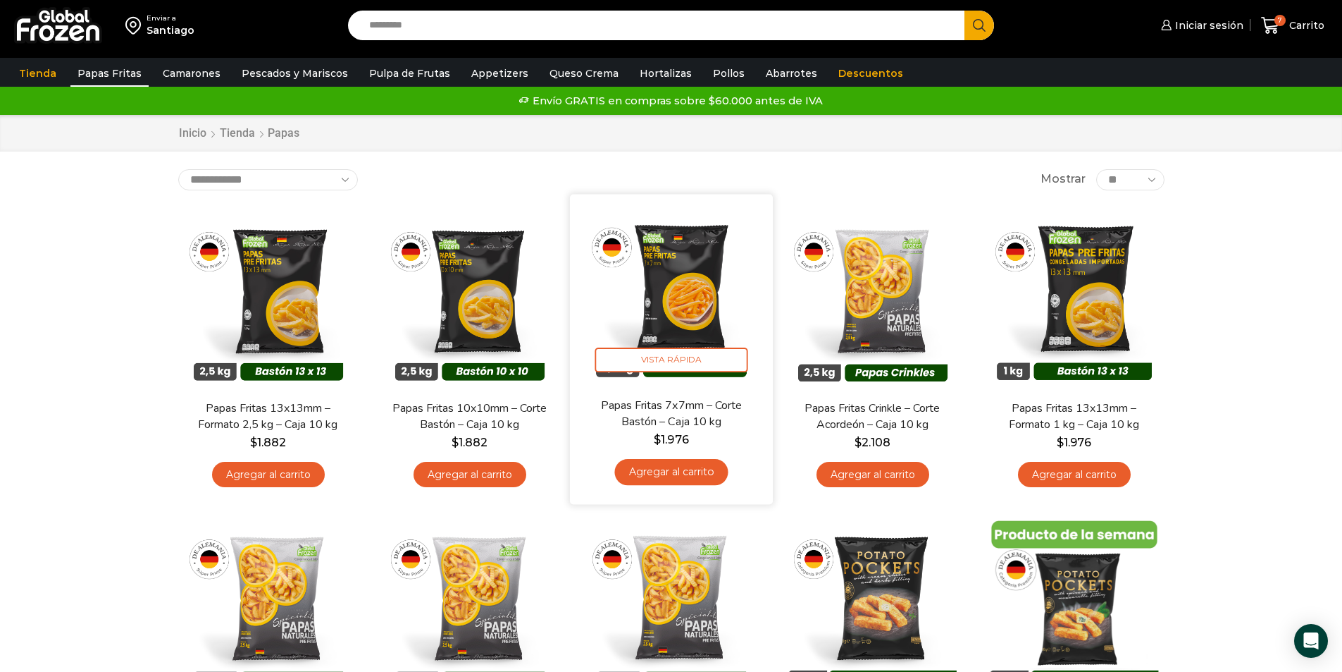
click at [664, 470] on link "Agregar al carrito" at bounding box center [670, 472] width 113 height 26
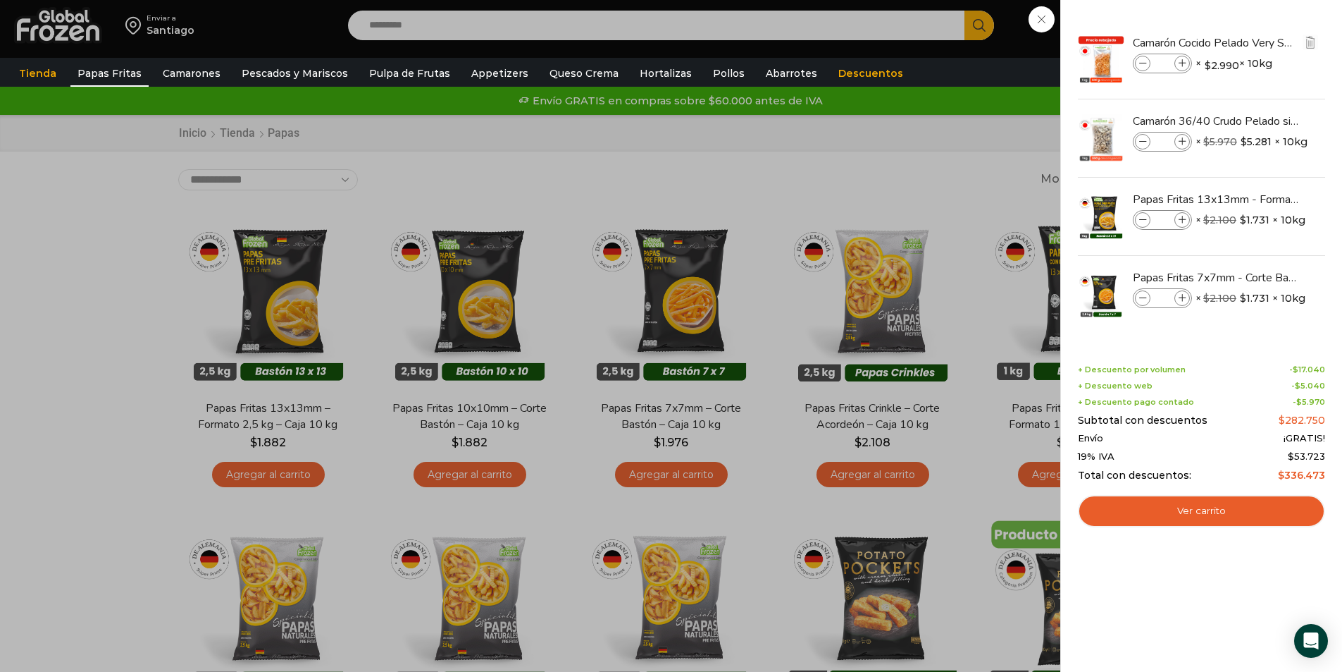
click at [1297, 54] on div "Camarón Cocido Pelado Very Small - Bronze - Caja 10 kg cantidad * × $ 2.990 × 1…" at bounding box center [1225, 64] width 185 height 23
click at [1143, 62] on icon at bounding box center [1143, 64] width 8 height 8
type input "*"
click at [1143, 62] on icon at bounding box center [1143, 64] width 8 height 8
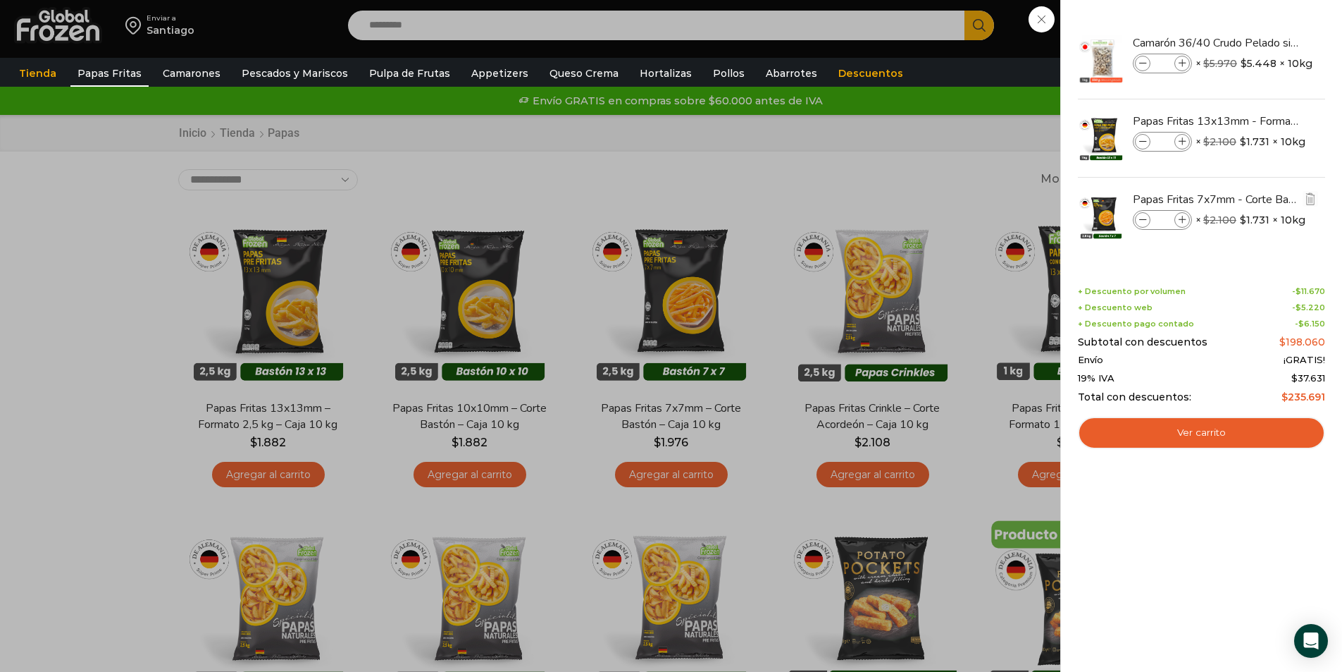
click at [1105, 215] on img at bounding box center [1101, 216] width 49 height 49
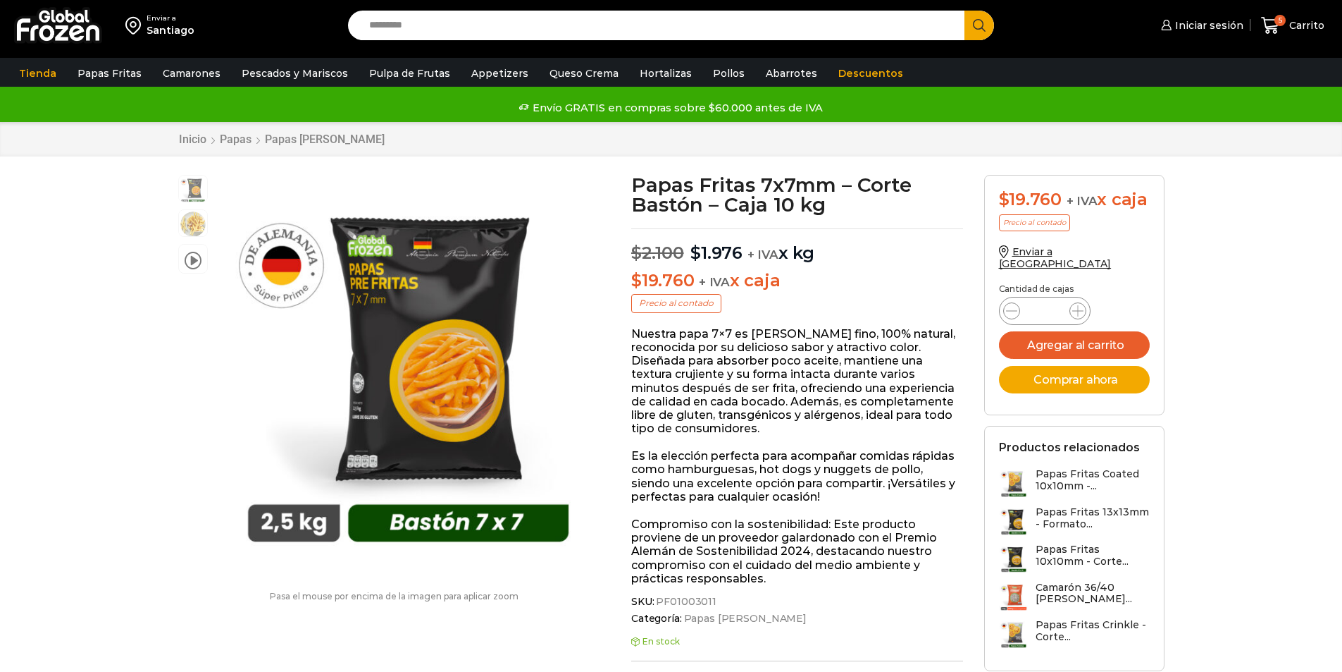
scroll to position [1, 0]
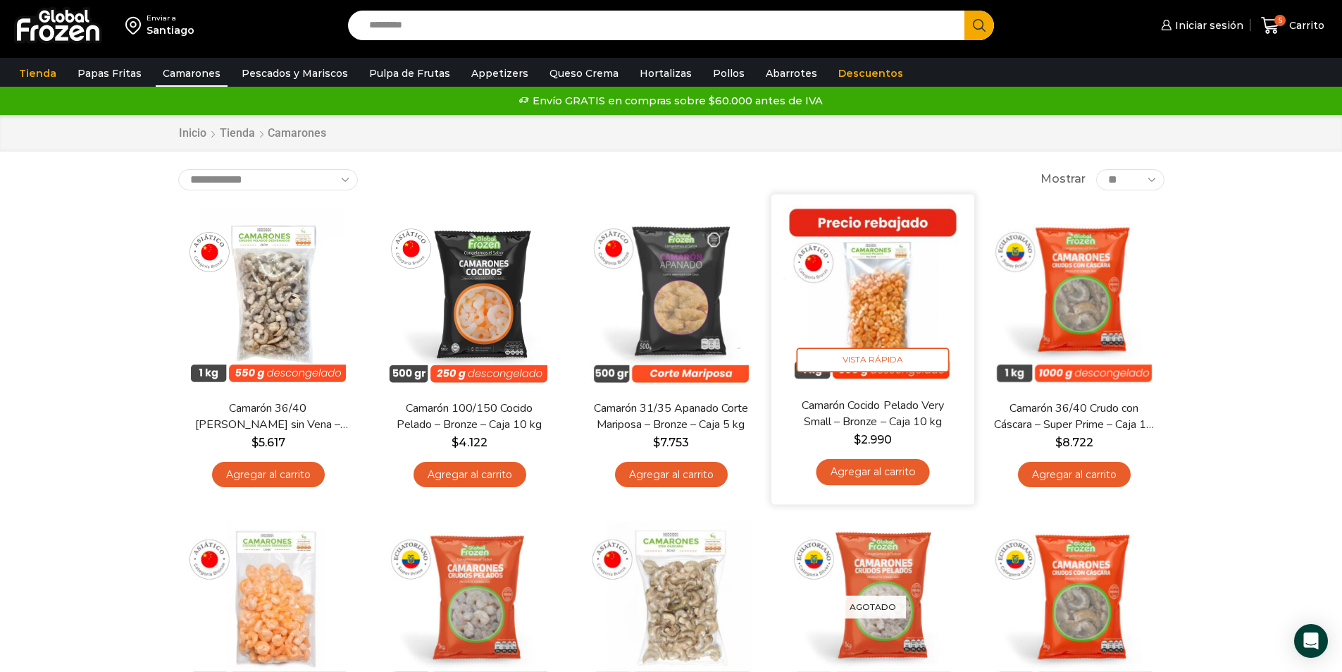
click at [881, 305] on img at bounding box center [873, 295] width 182 height 182
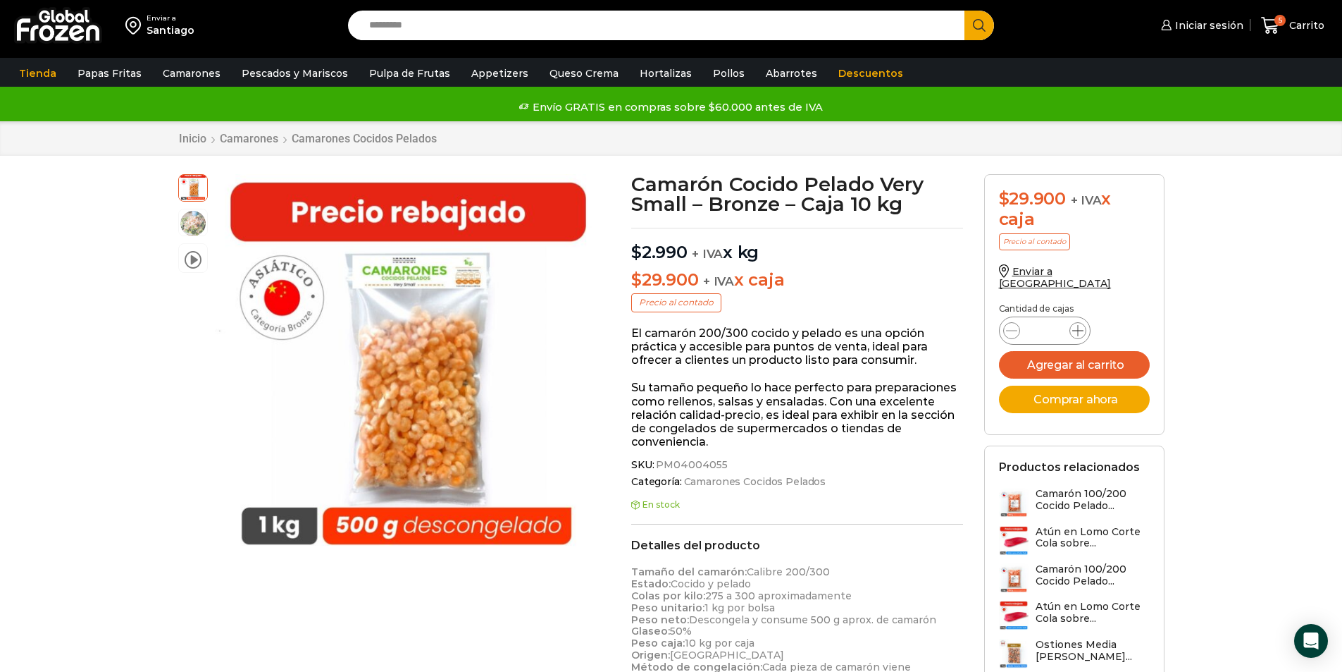
click at [1075, 325] on icon at bounding box center [1077, 330] width 11 height 11
click at [1077, 325] on icon at bounding box center [1077, 330] width 11 height 11
type input "*"
click at [1148, 263] on div "$ 29.900 + IVA x caja Precio al contado" at bounding box center [1074, 227] width 151 height 76
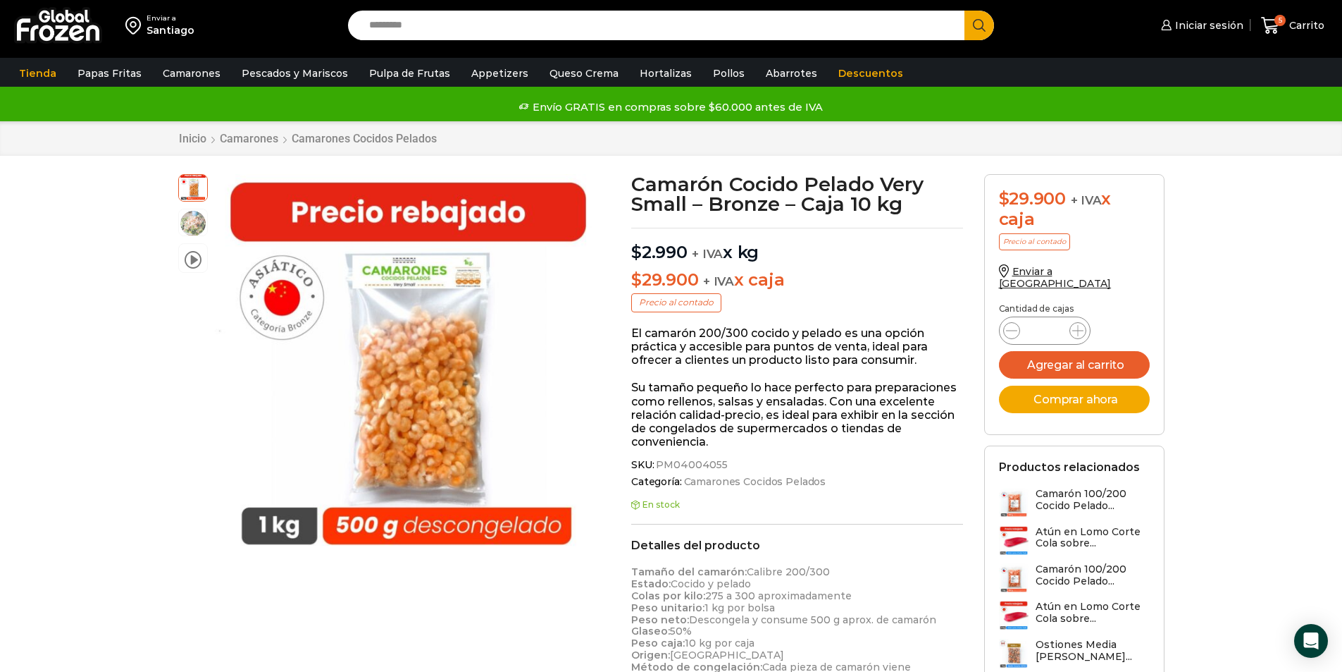
click at [914, 531] on div "Camarón Cocido Pelado Very Small – Bronze – Caja 10 kg $ 2.990 + IVA x kg $ 29.…" at bounding box center [797, 613] width 353 height 879
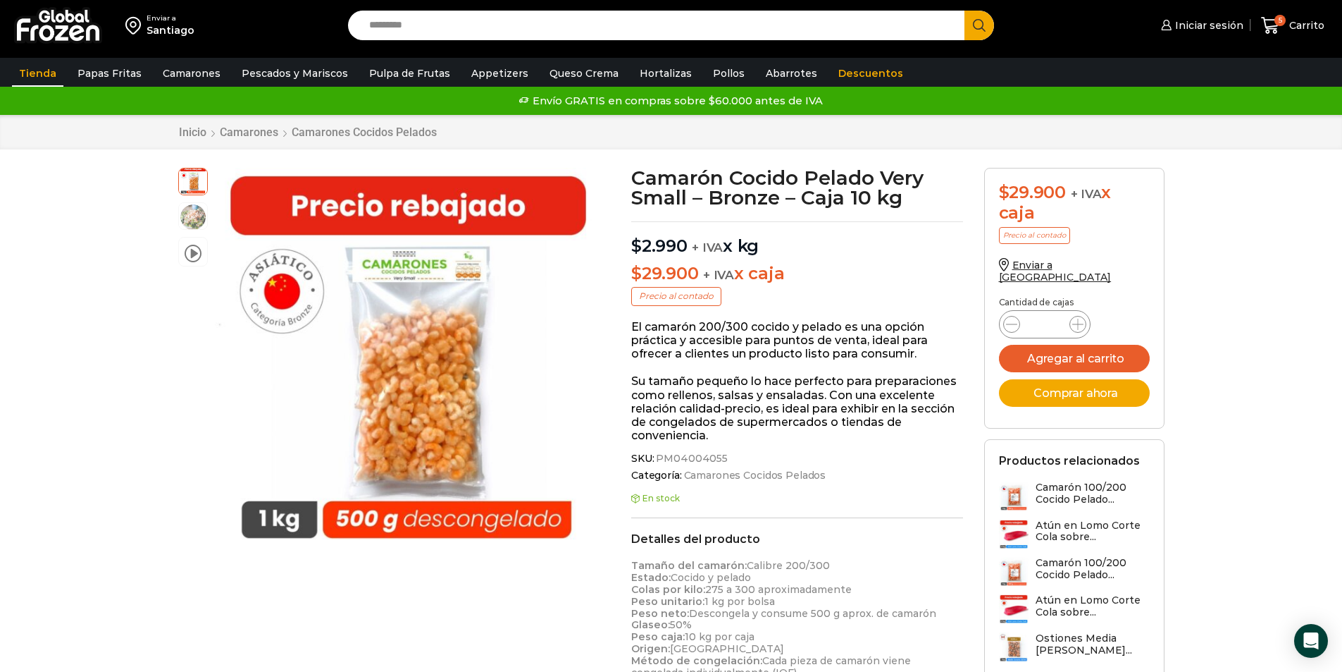
click at [44, 74] on link "Tienda" at bounding box center [37, 73] width 51 height 27
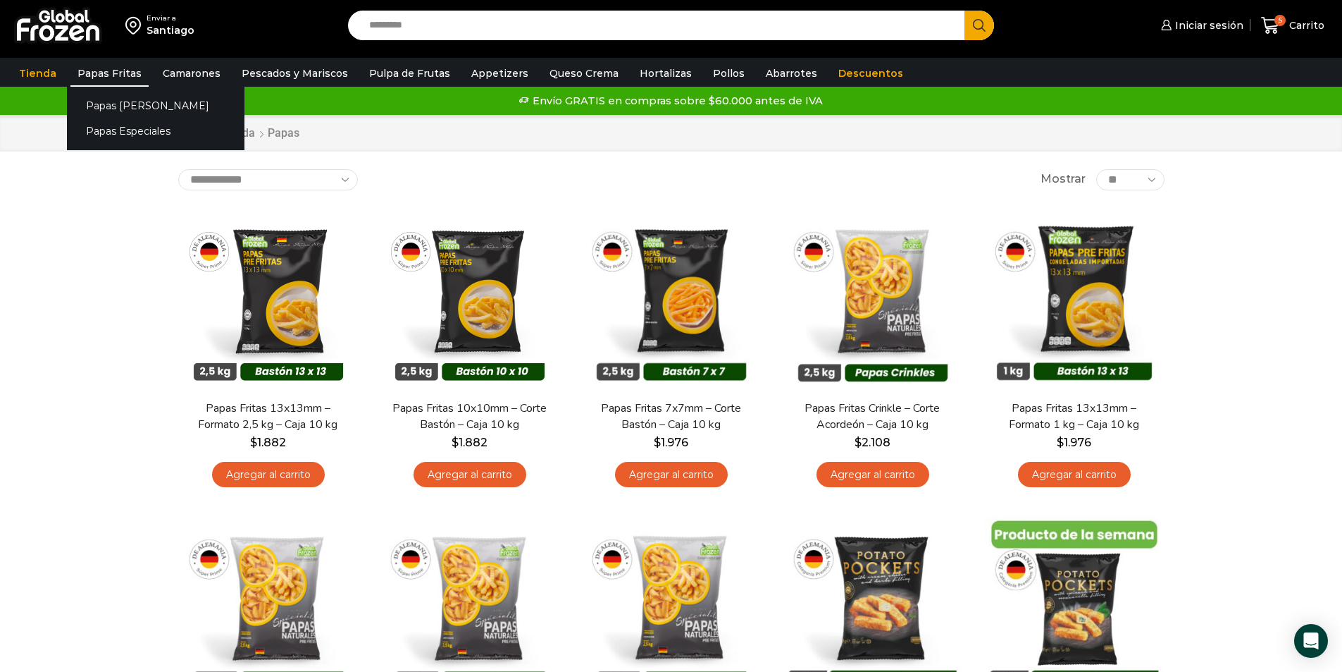
click at [110, 75] on link "Papas Fritas" at bounding box center [109, 73] width 78 height 27
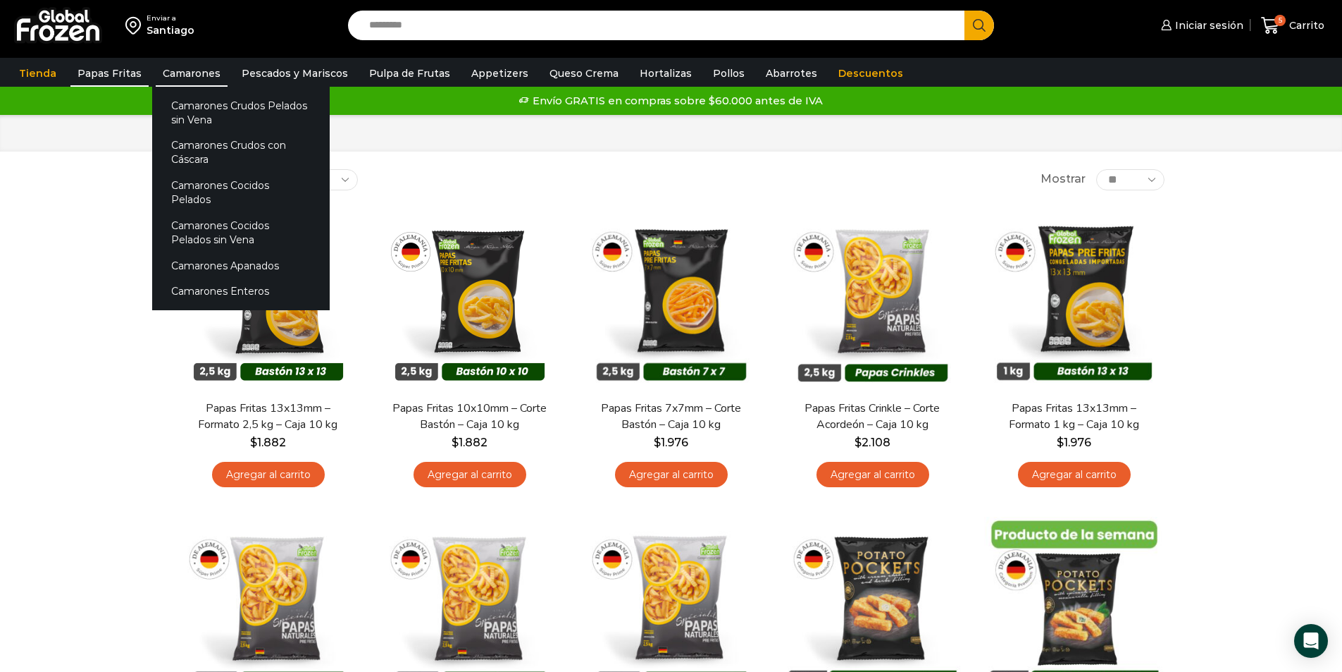
click at [206, 70] on link "Camarones" at bounding box center [192, 73] width 72 height 27
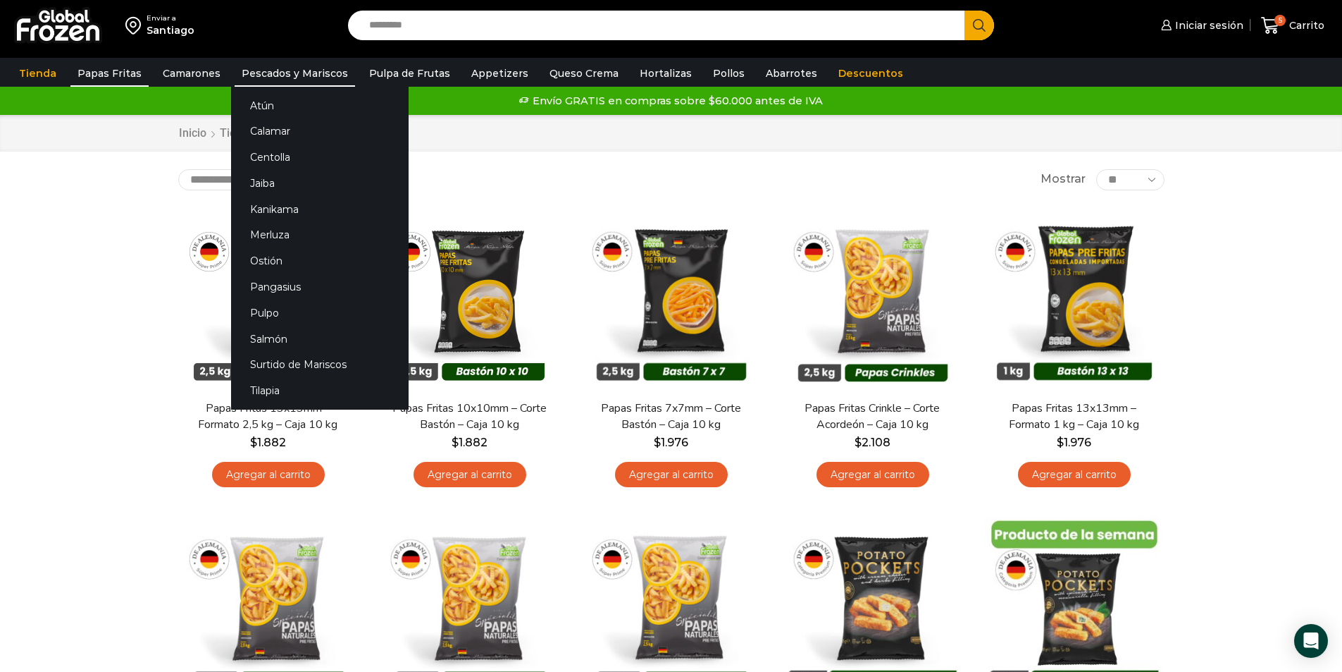
click at [259, 70] on link "Pescados y Mariscos" at bounding box center [295, 73] width 120 height 27
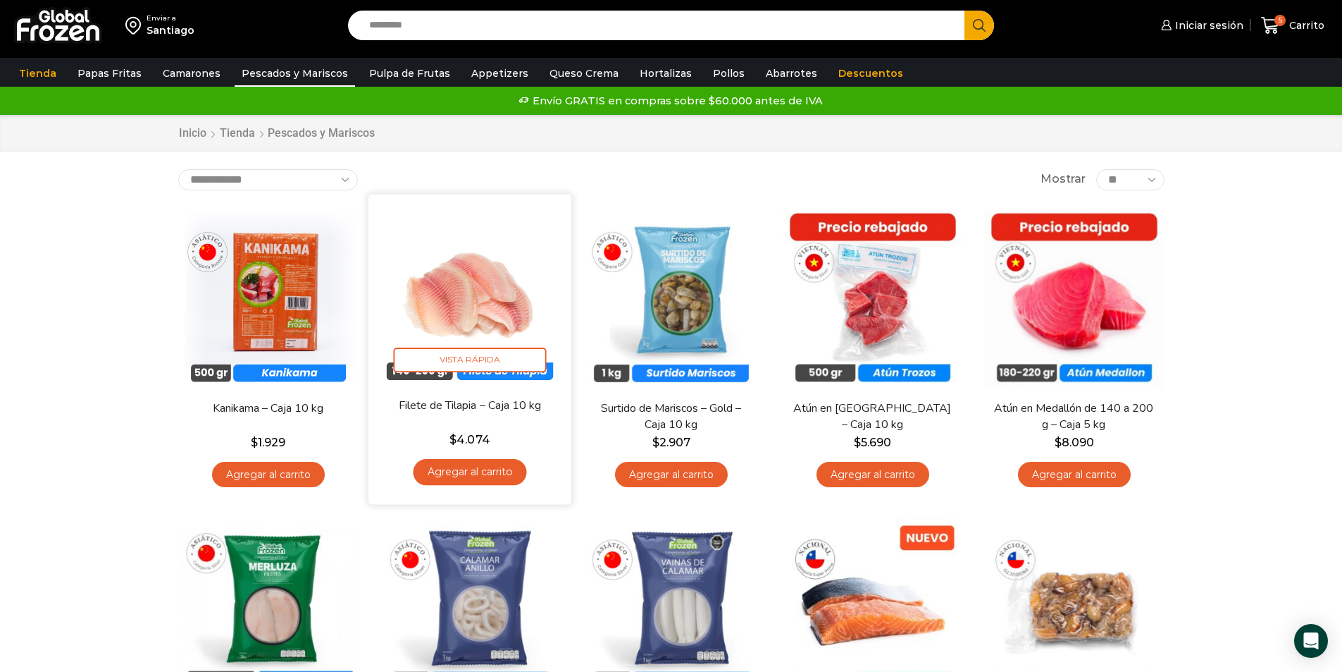
click at [456, 469] on link "Agregar al carrito" at bounding box center [469, 472] width 113 height 26
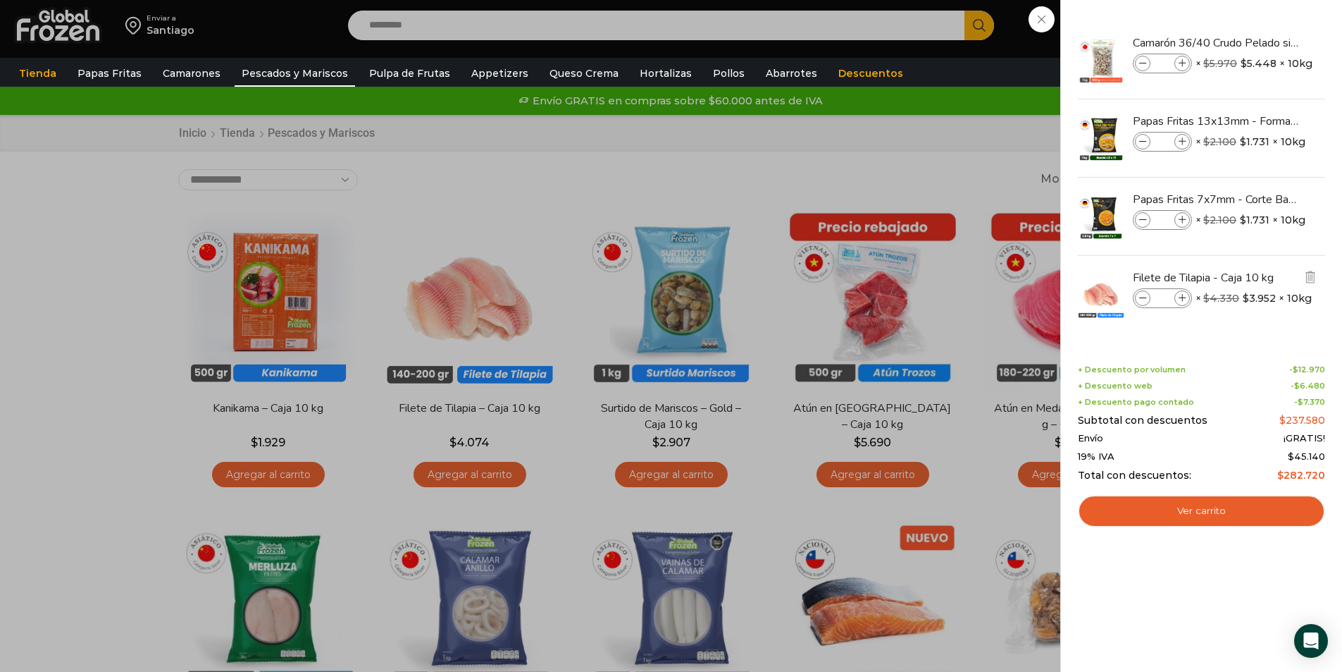
click at [1146, 297] on icon at bounding box center [1143, 299] width 8 height 8
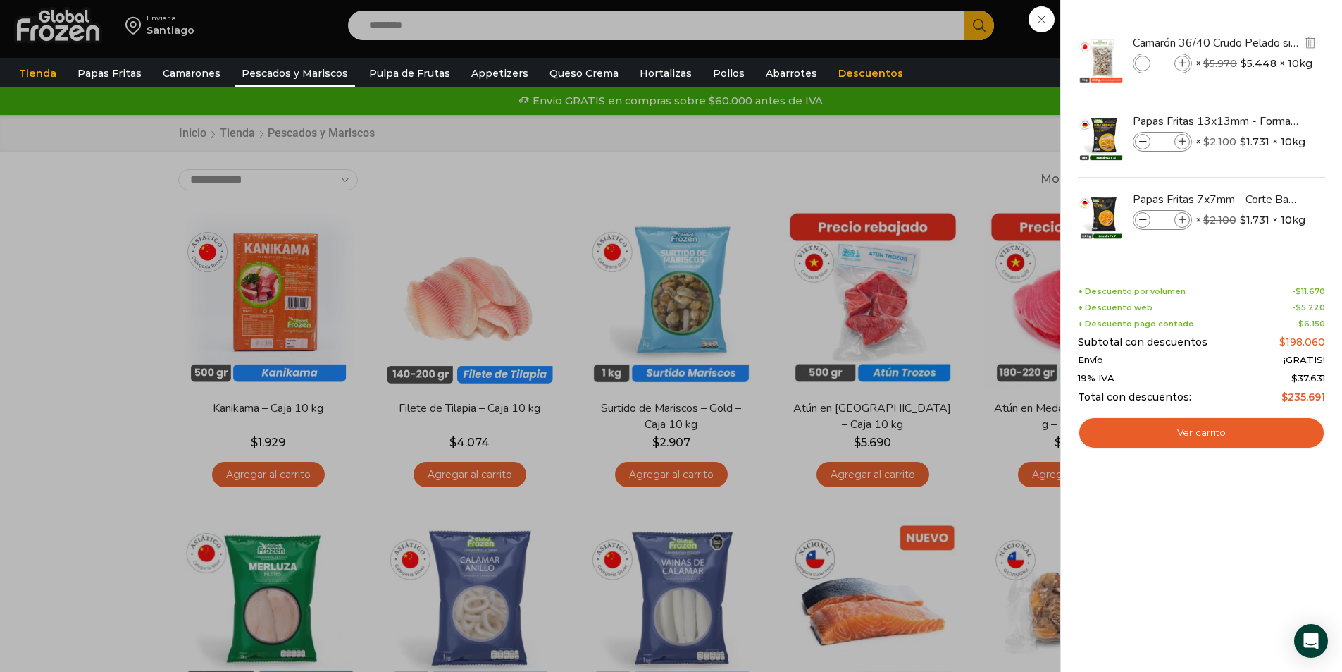
click at [1184, 58] on span at bounding box center [1183, 64] width 16 height 16
type input "*"
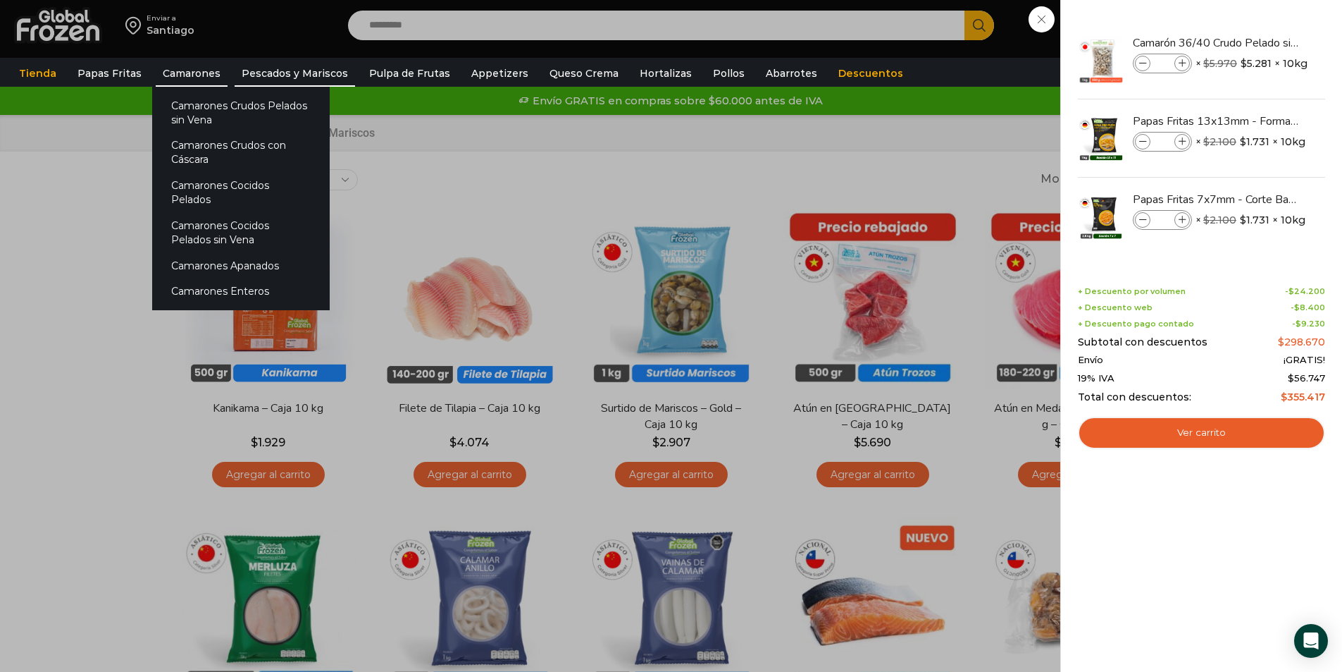
click at [165, 74] on link "Camarones" at bounding box center [192, 73] width 72 height 27
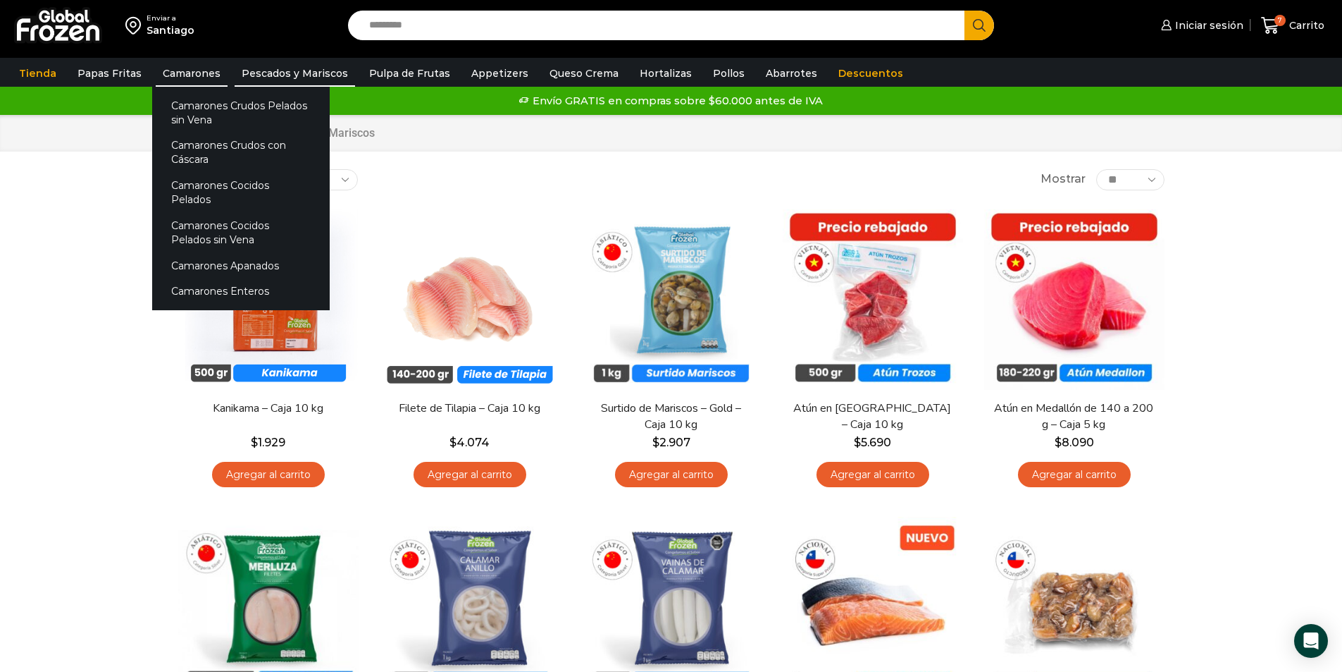
click at [174, 70] on link "Camarones" at bounding box center [192, 73] width 72 height 27
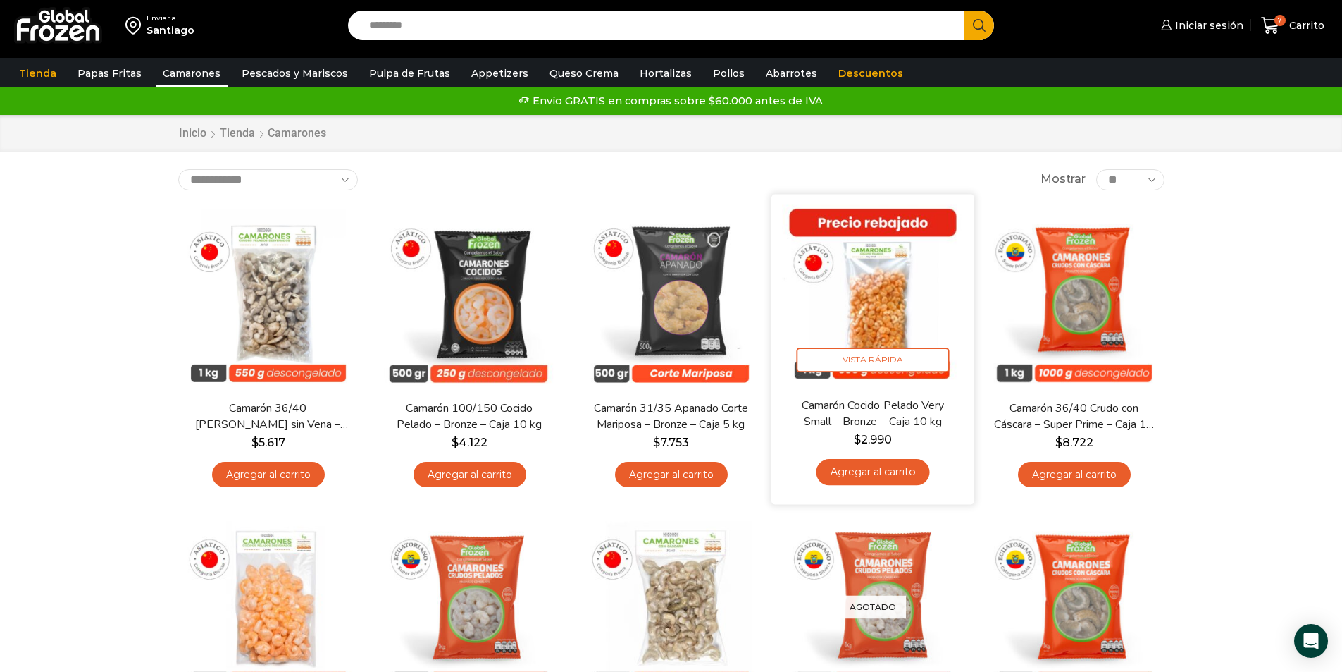
click at [883, 279] on img at bounding box center [873, 295] width 182 height 182
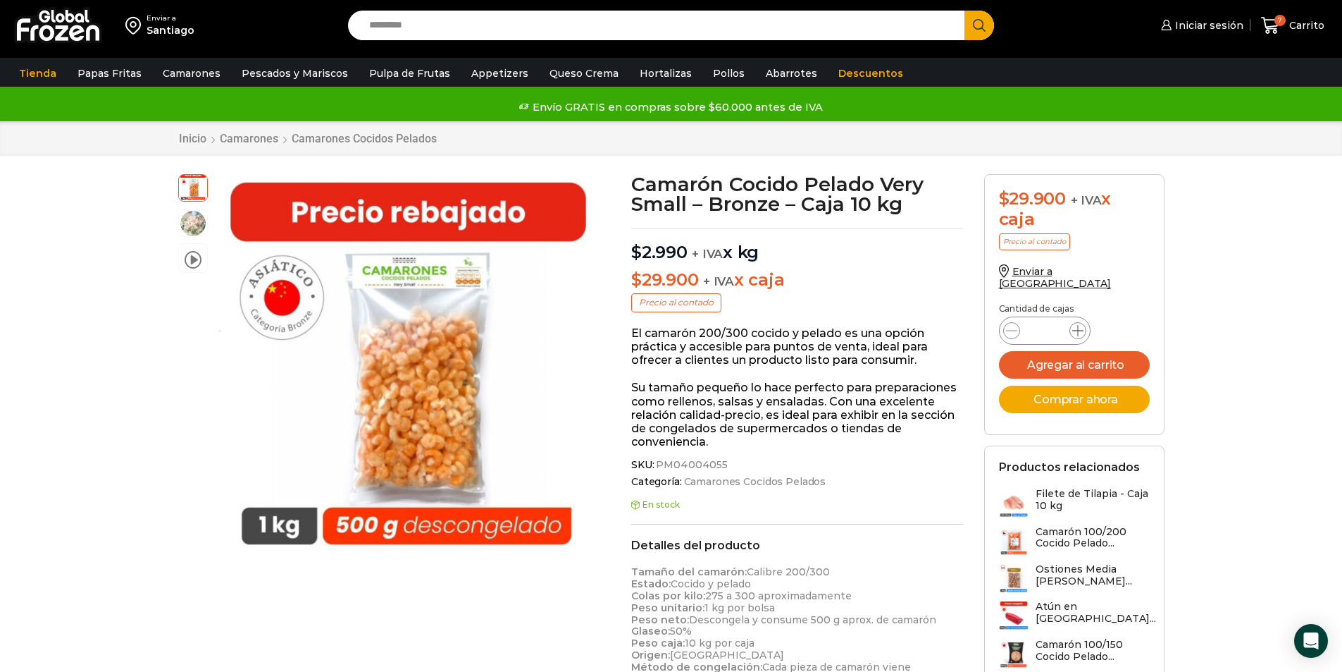
click at [1078, 325] on icon at bounding box center [1077, 330] width 11 height 11
click at [1075, 325] on icon at bounding box center [1077, 330] width 11 height 11
type input "*"
